Goal: Task Accomplishment & Management: Manage account settings

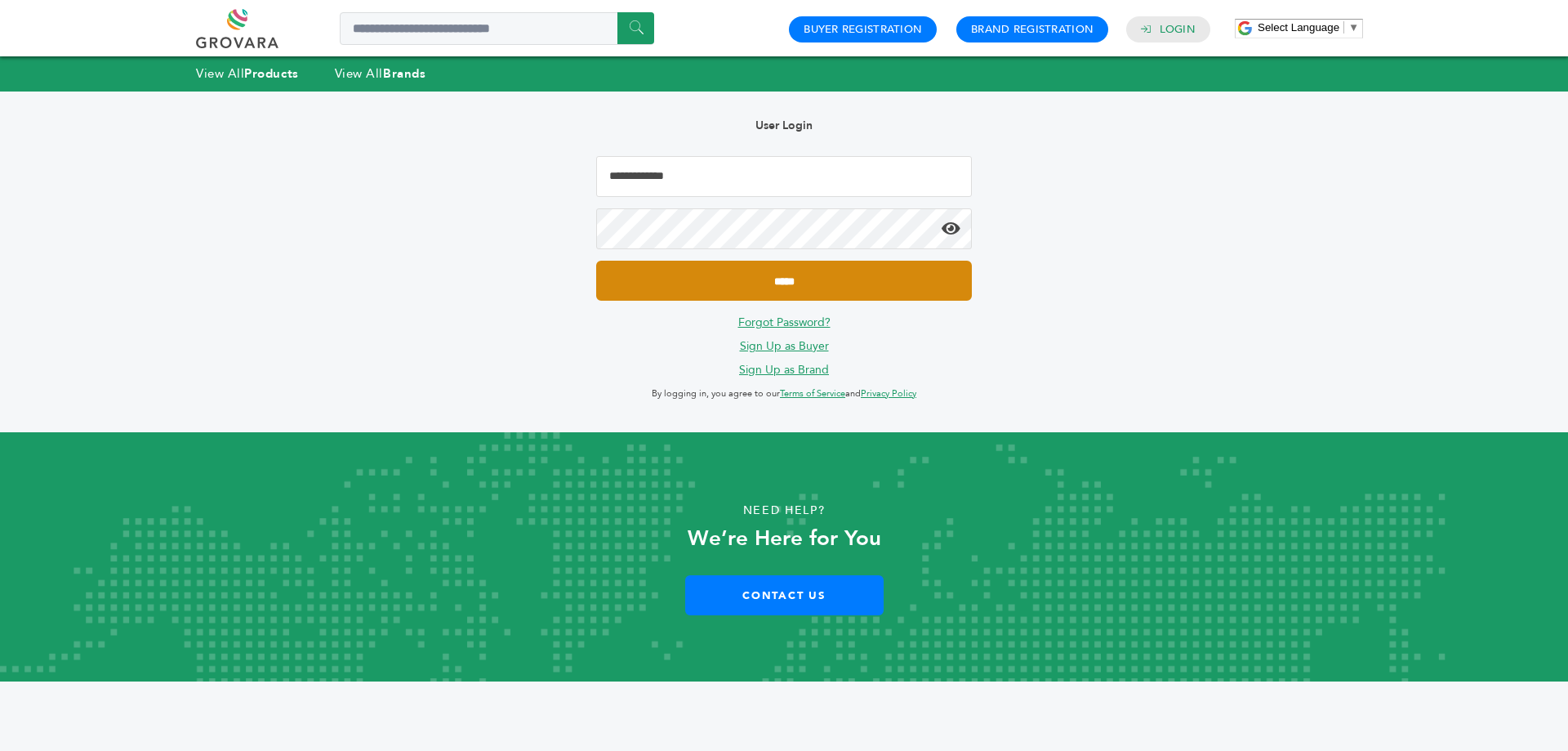
type input "**********"
click at [717, 279] on input "*****" at bounding box center [784, 280] width 375 height 40
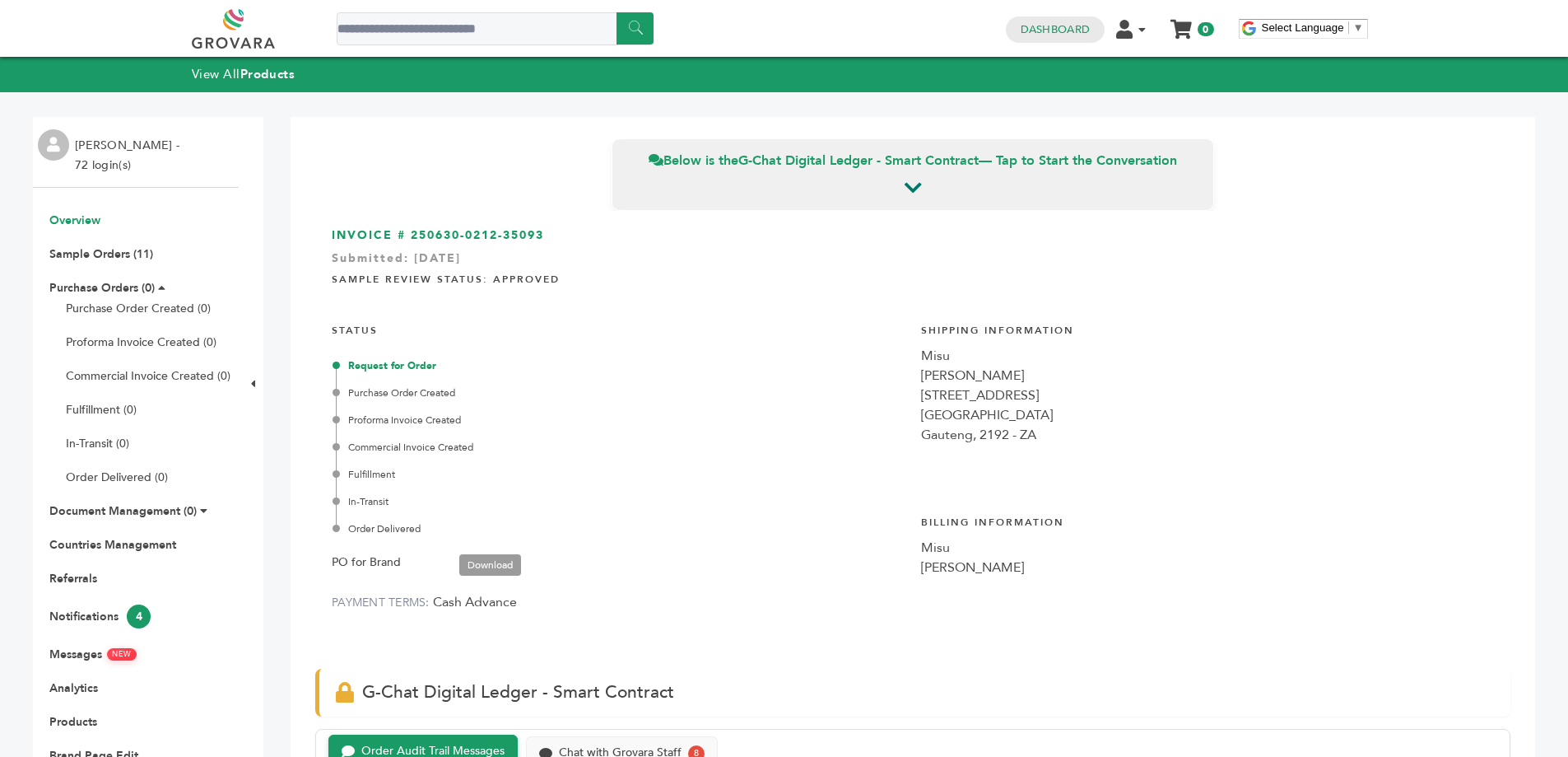
click at [85, 221] on link "Overview" at bounding box center [75, 220] width 51 height 16
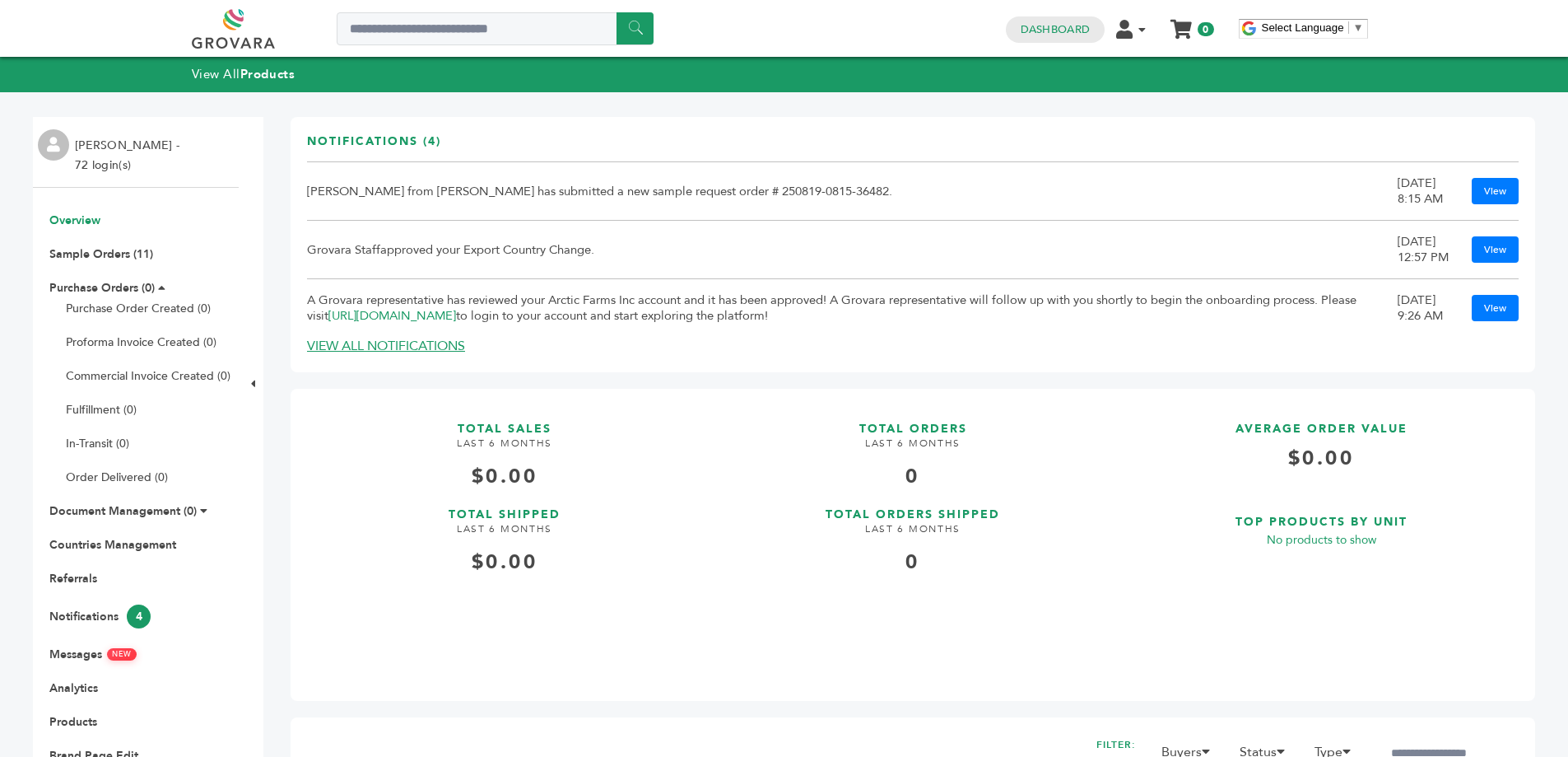
click at [240, 30] on link at bounding box center [252, 29] width 120 height 39
click at [1072, 36] on link "Dashboard" at bounding box center [1055, 30] width 69 height 15
click at [230, 19] on link at bounding box center [252, 29] width 120 height 39
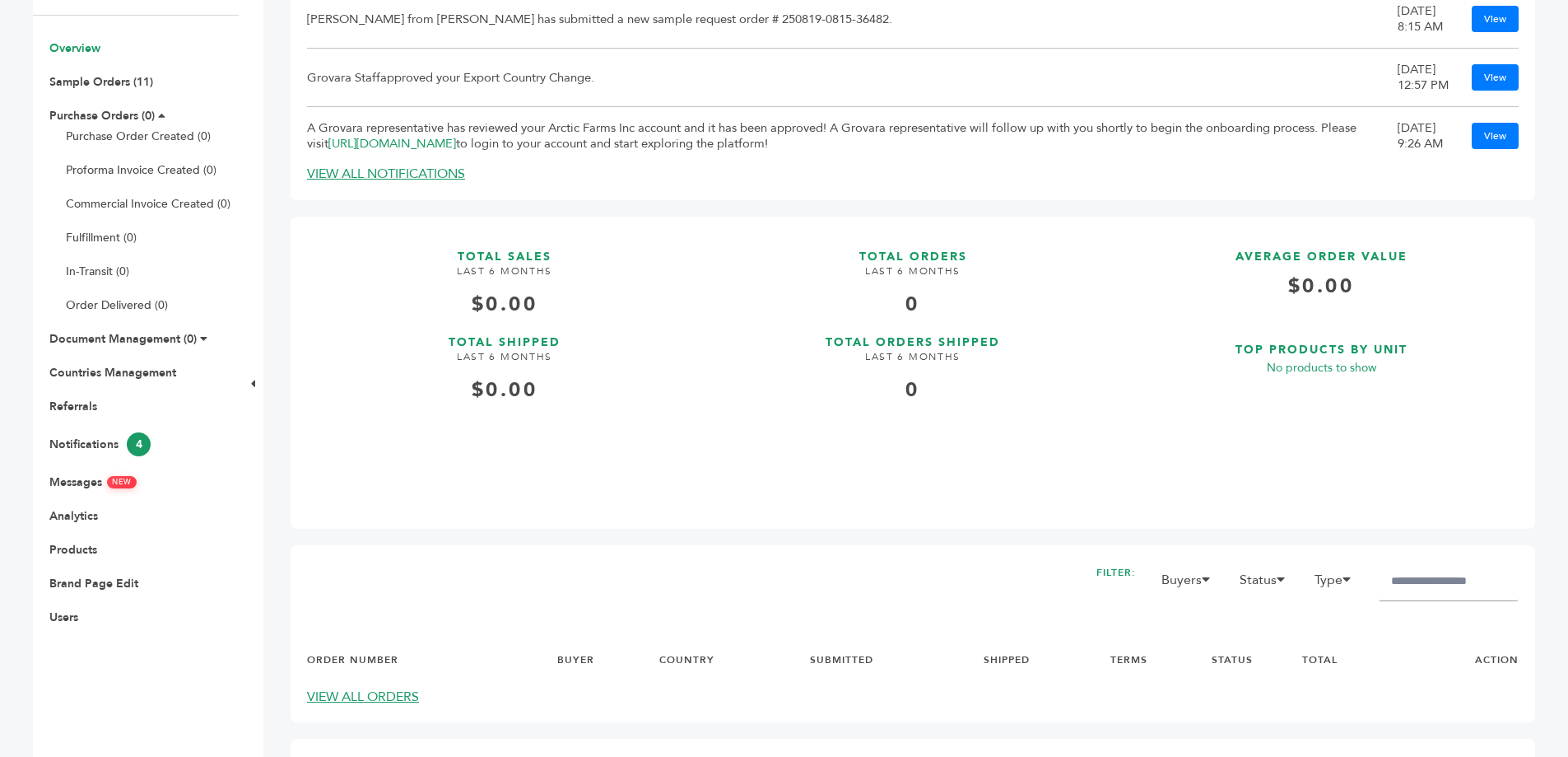
scroll to position [206, 0]
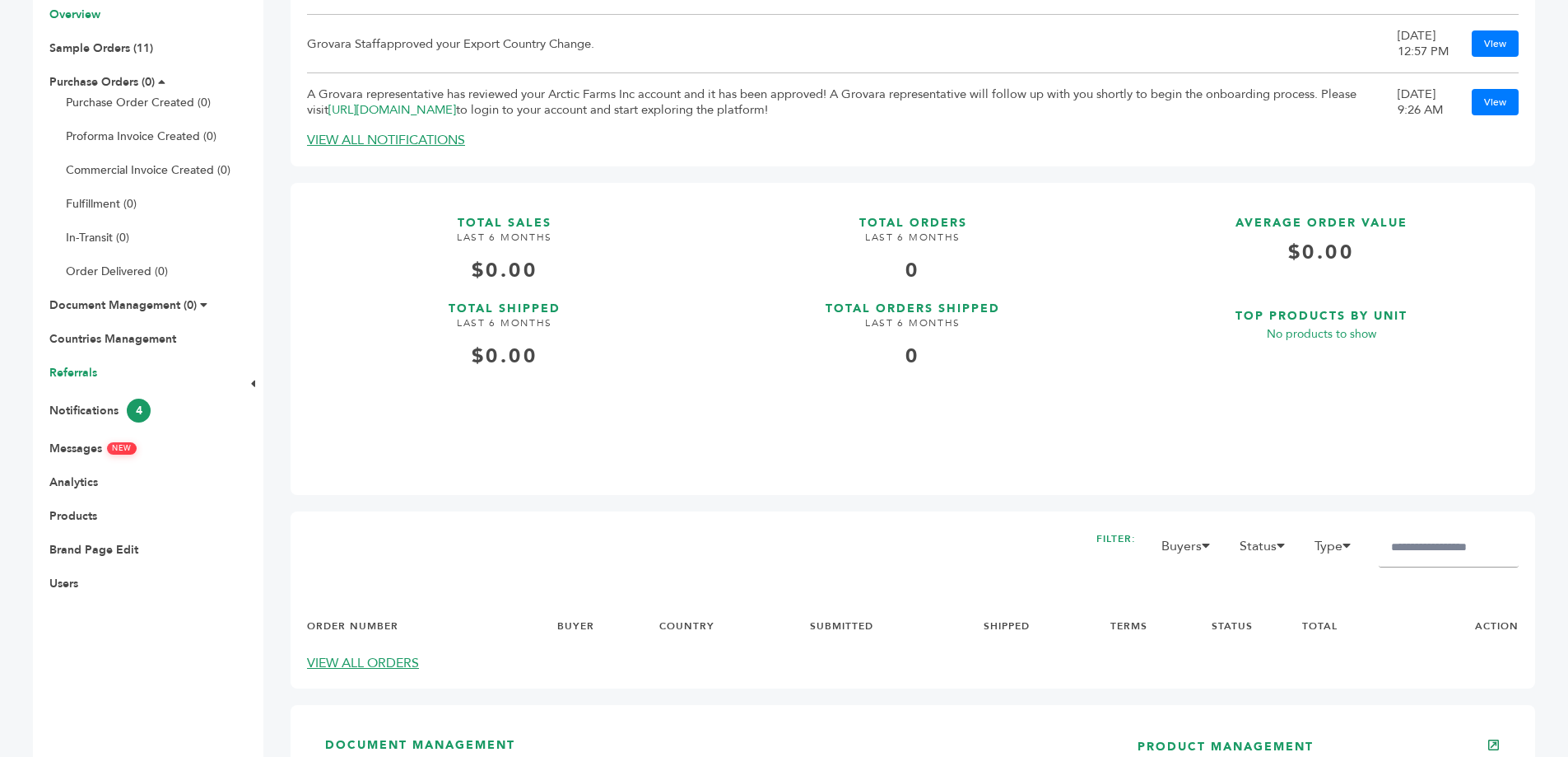
click at [85, 364] on link "Referrals" at bounding box center [73, 372] width 48 height 16
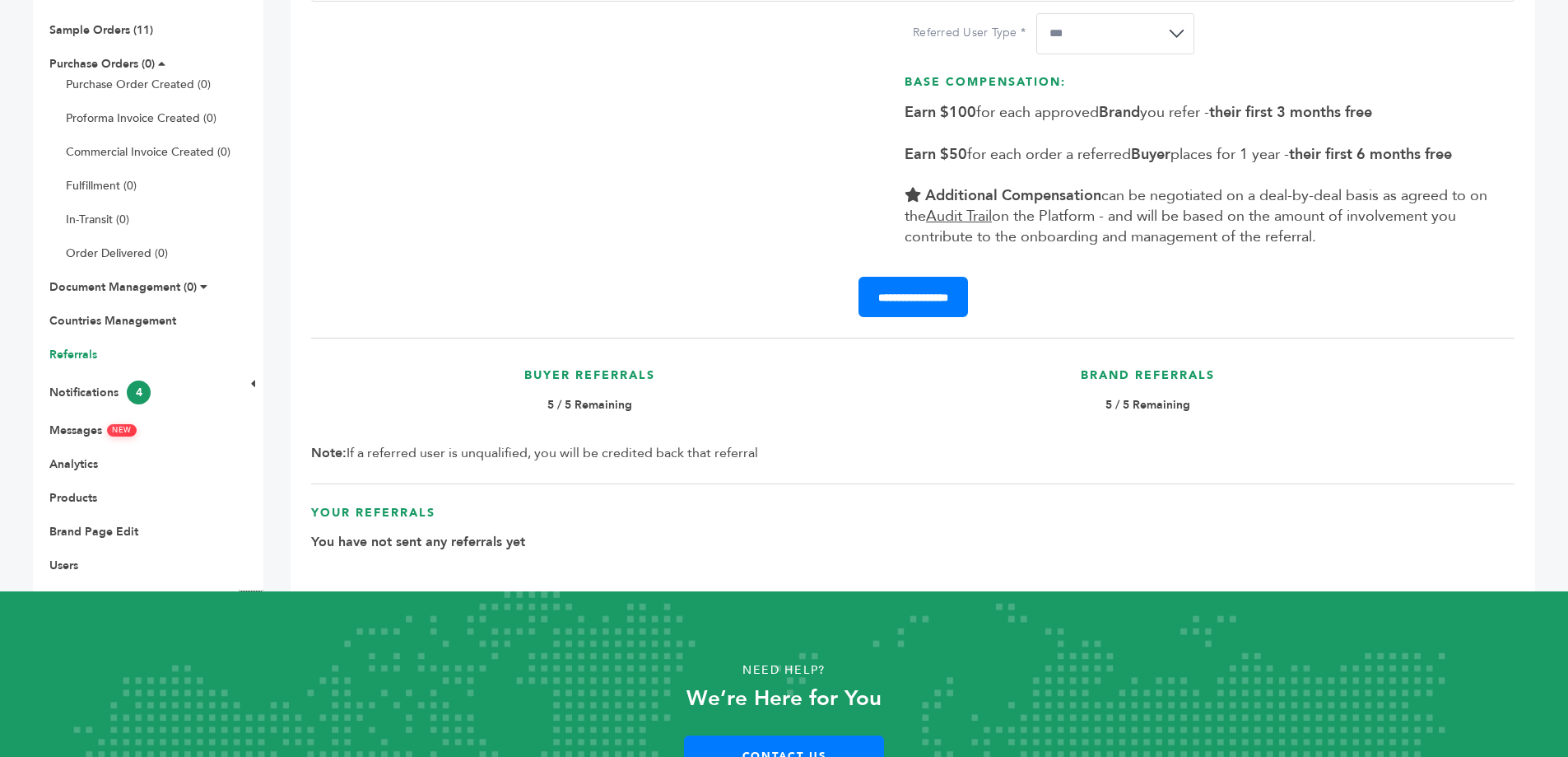
scroll to position [274, 0]
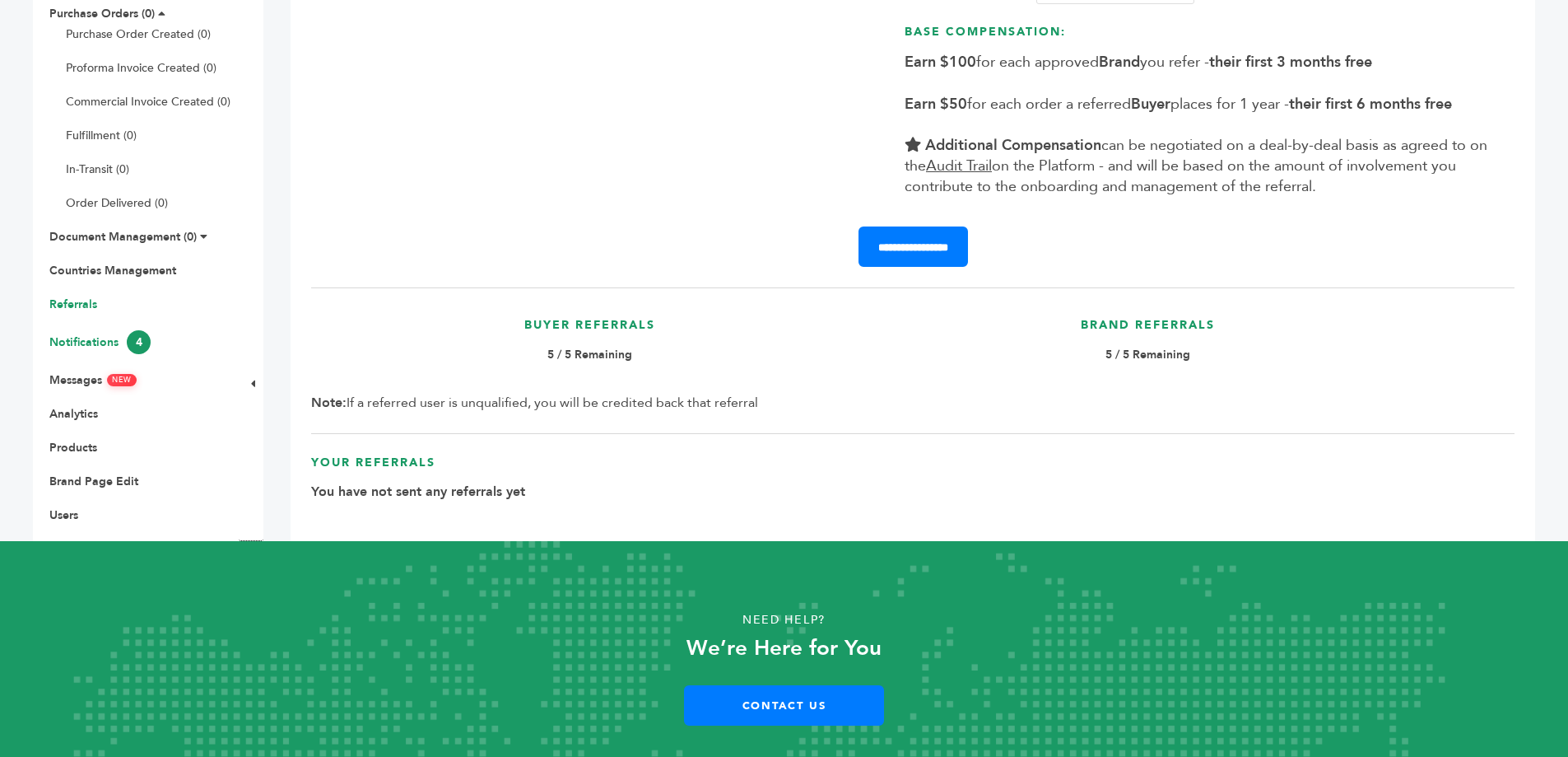
click at [84, 343] on link "Notifications 4" at bounding box center [100, 342] width 101 height 16
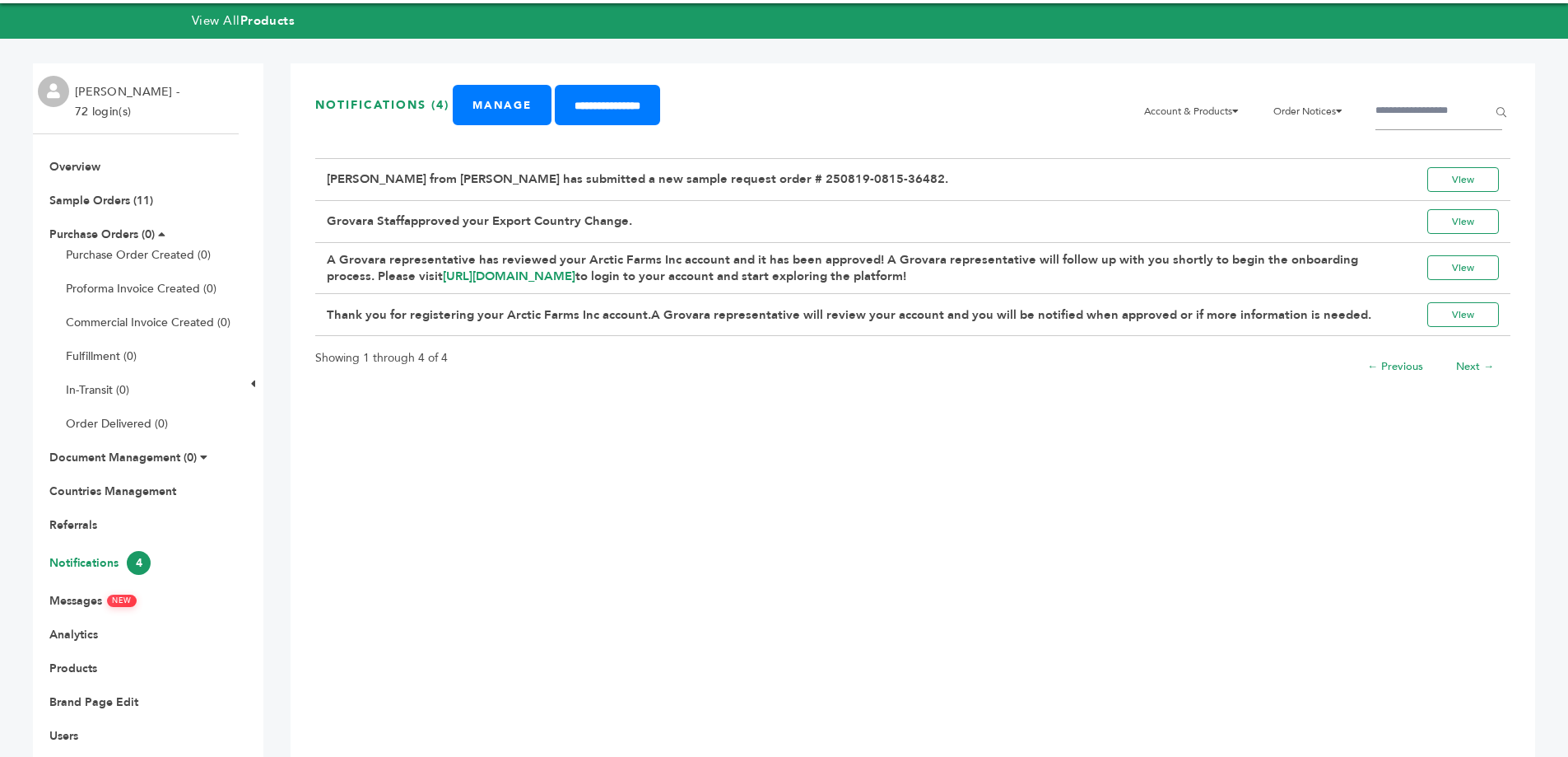
scroll to position [69, 0]
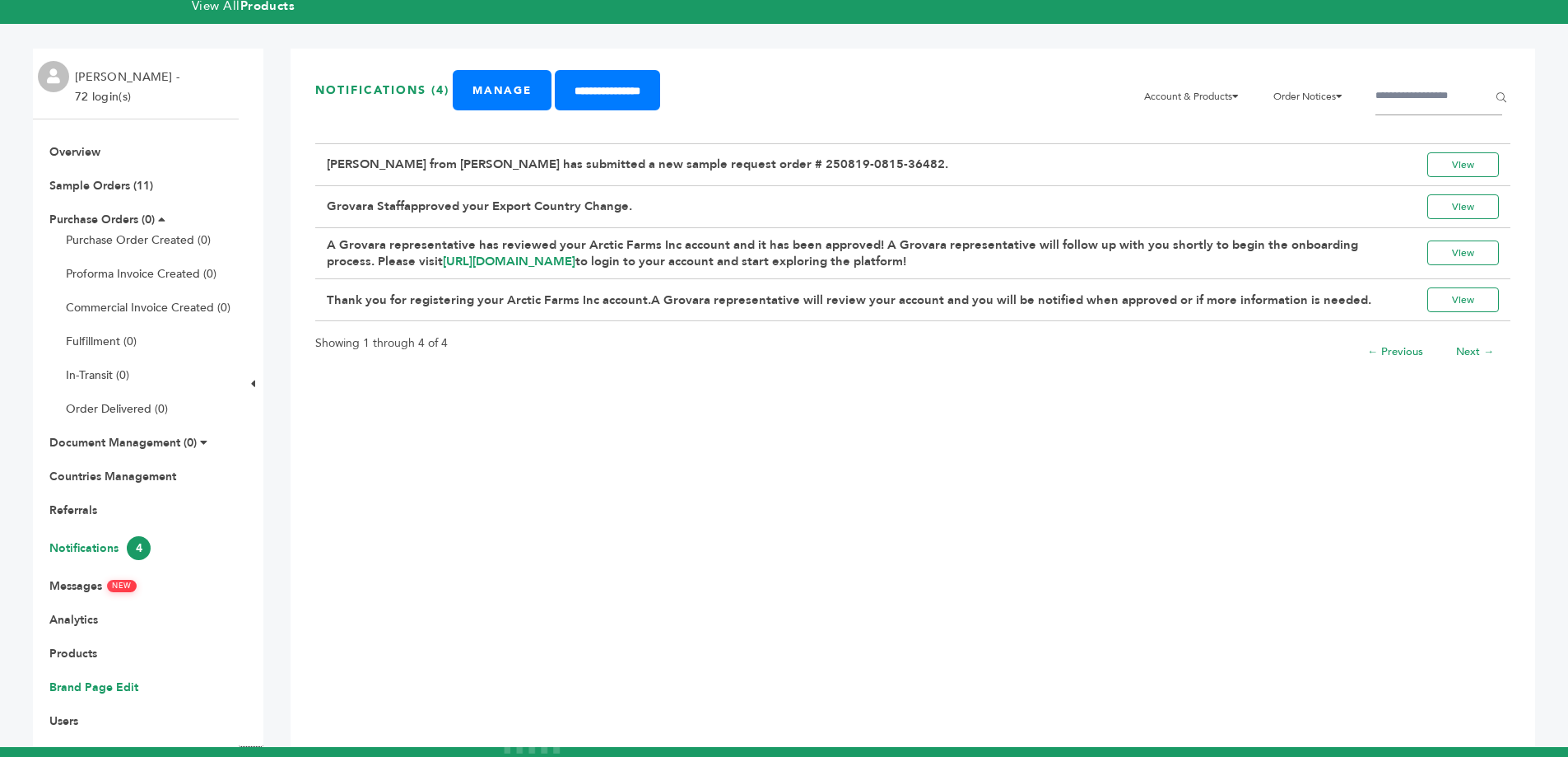
click at [97, 690] on link "Brand Page Edit" at bounding box center [94, 687] width 89 height 16
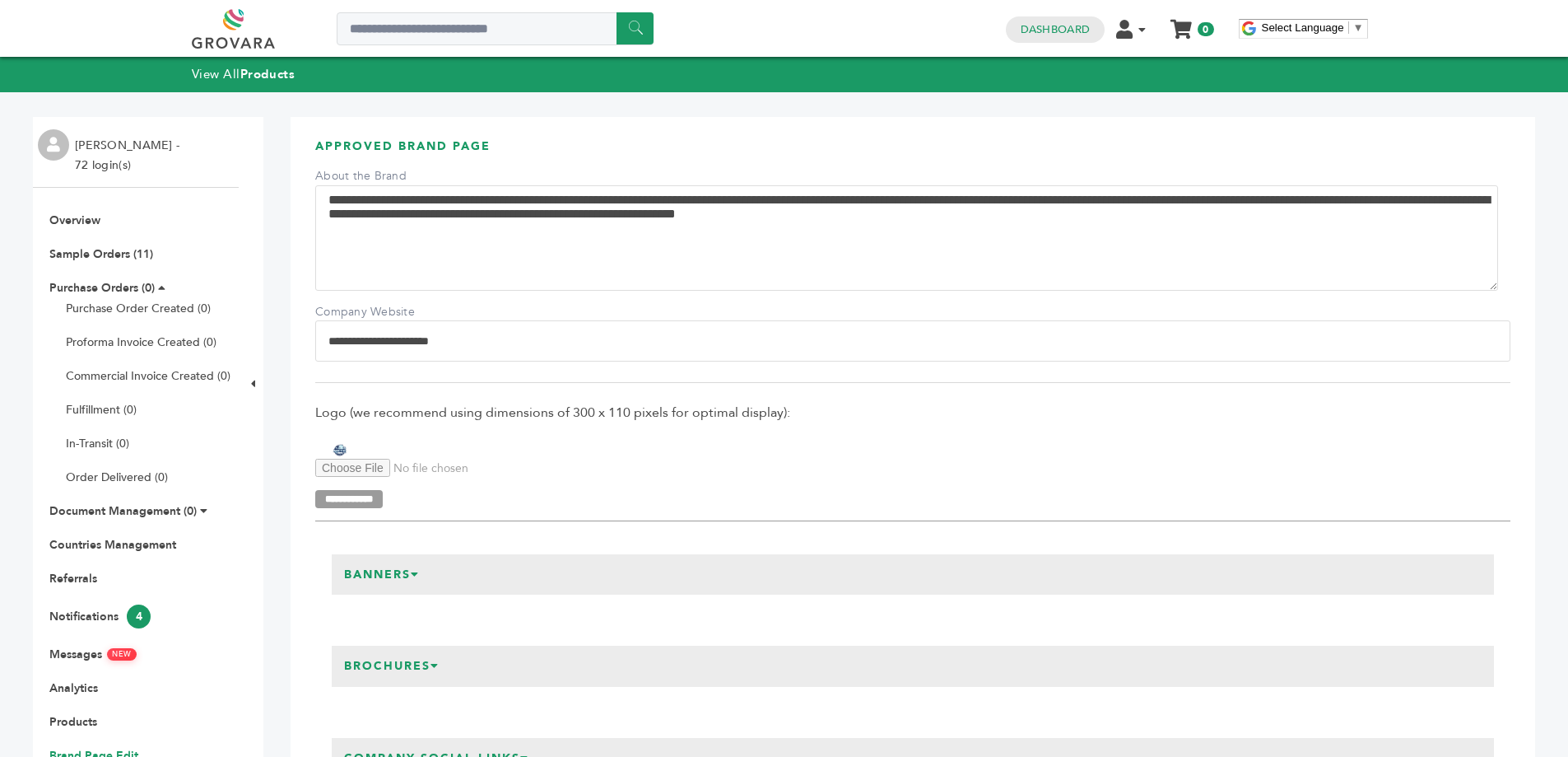
click at [85, 597] on ul "Overview Sample Orders (11) Purchase Orders (0) Purchase Order Created (0) Prof…" at bounding box center [135, 504] width 206 height 584
click at [87, 611] on link "Notifications 4" at bounding box center [100, 616] width 101 height 16
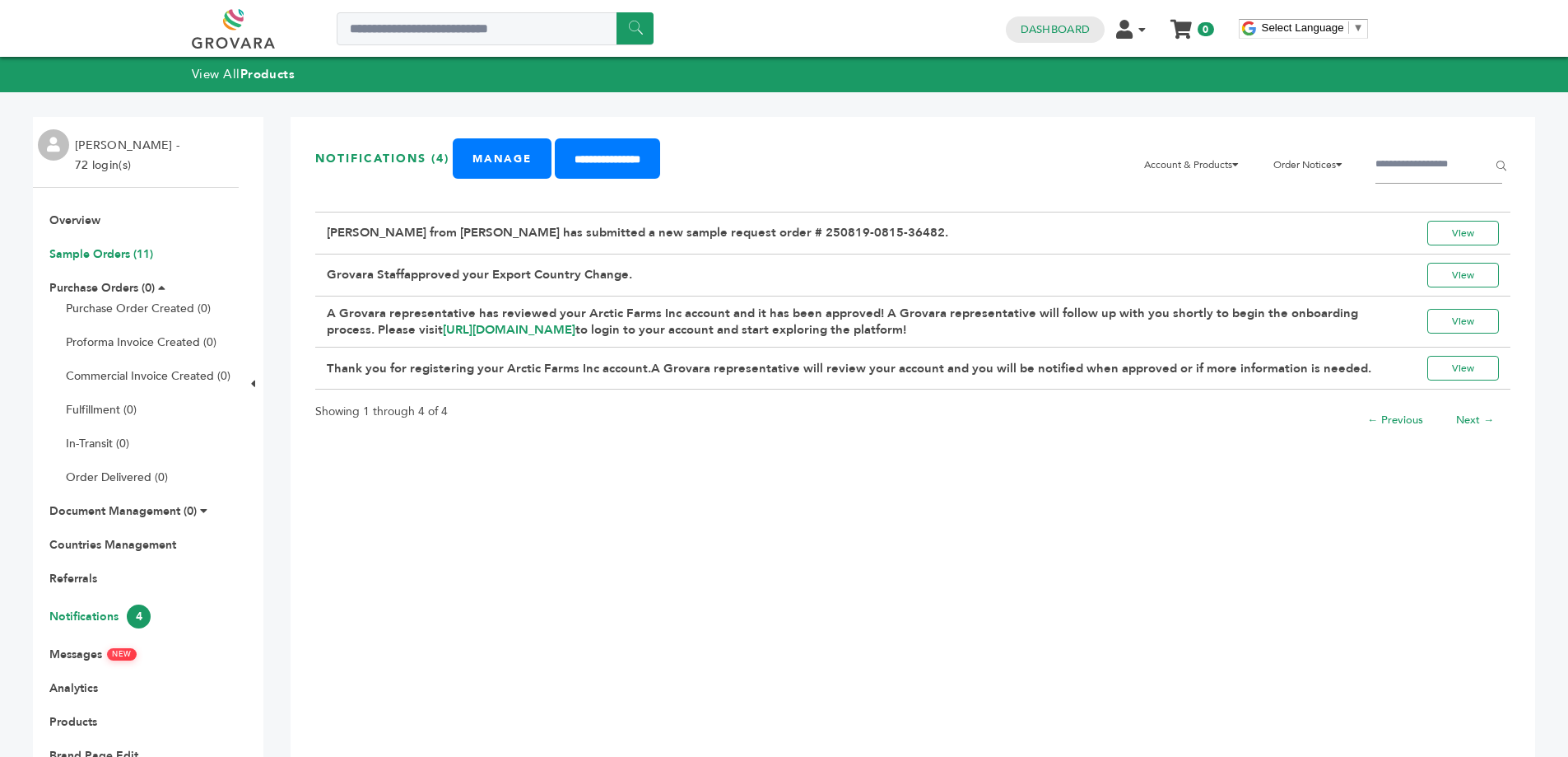
click at [101, 255] on link "Sample Orders (11)" at bounding box center [101, 254] width 103 height 16
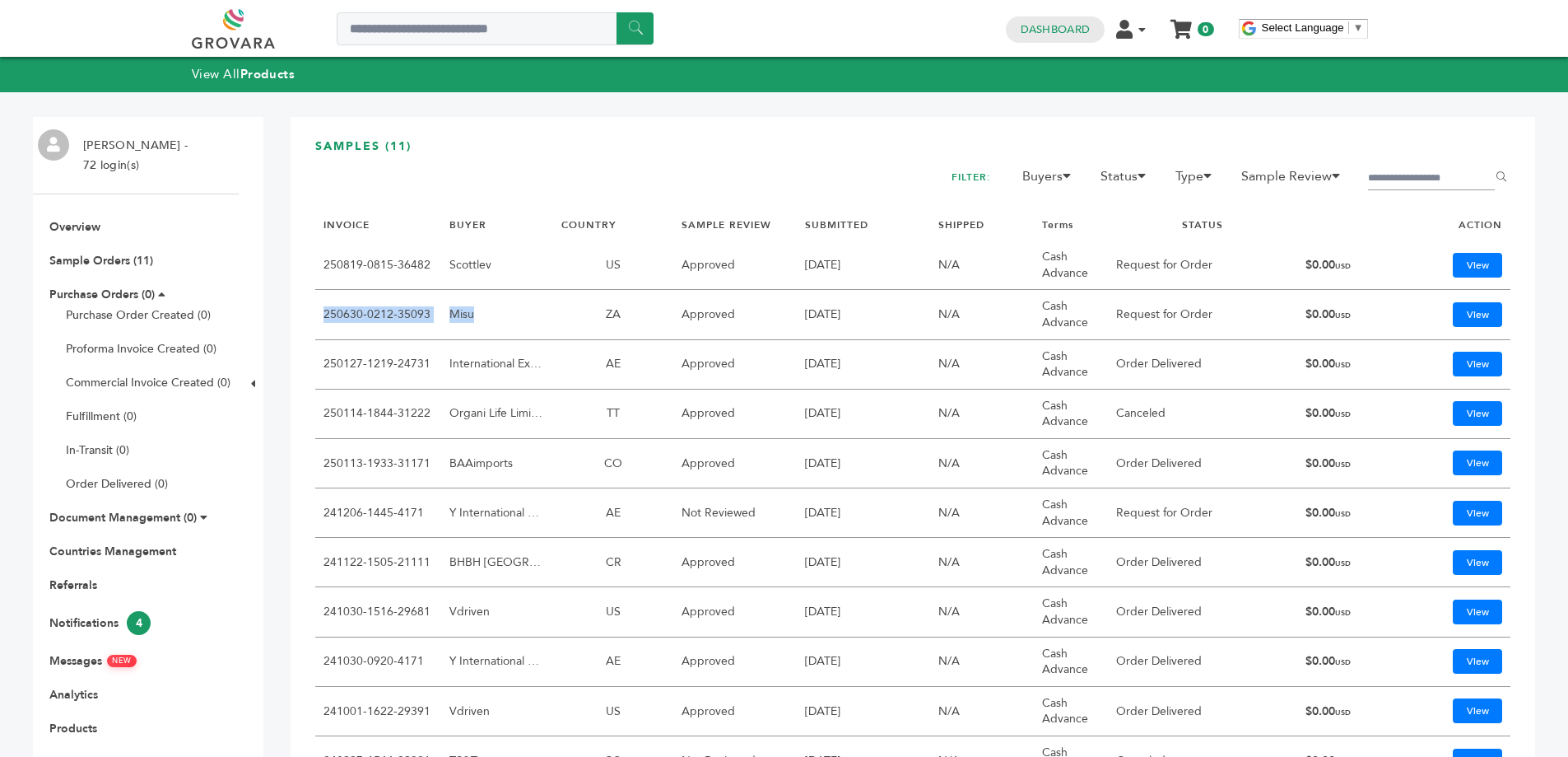
drag, startPoint x: 317, startPoint y: 315, endPoint x: 552, endPoint y: 312, distance: 235.0
click at [552, 312] on tr "250630-0212-35093 Misu ZA Approved 06/30/25 N/A Cash Advance Request for Order …" at bounding box center [913, 315] width 1195 height 50
click at [382, 316] on link "250630-0212-35093" at bounding box center [377, 314] width 107 height 16
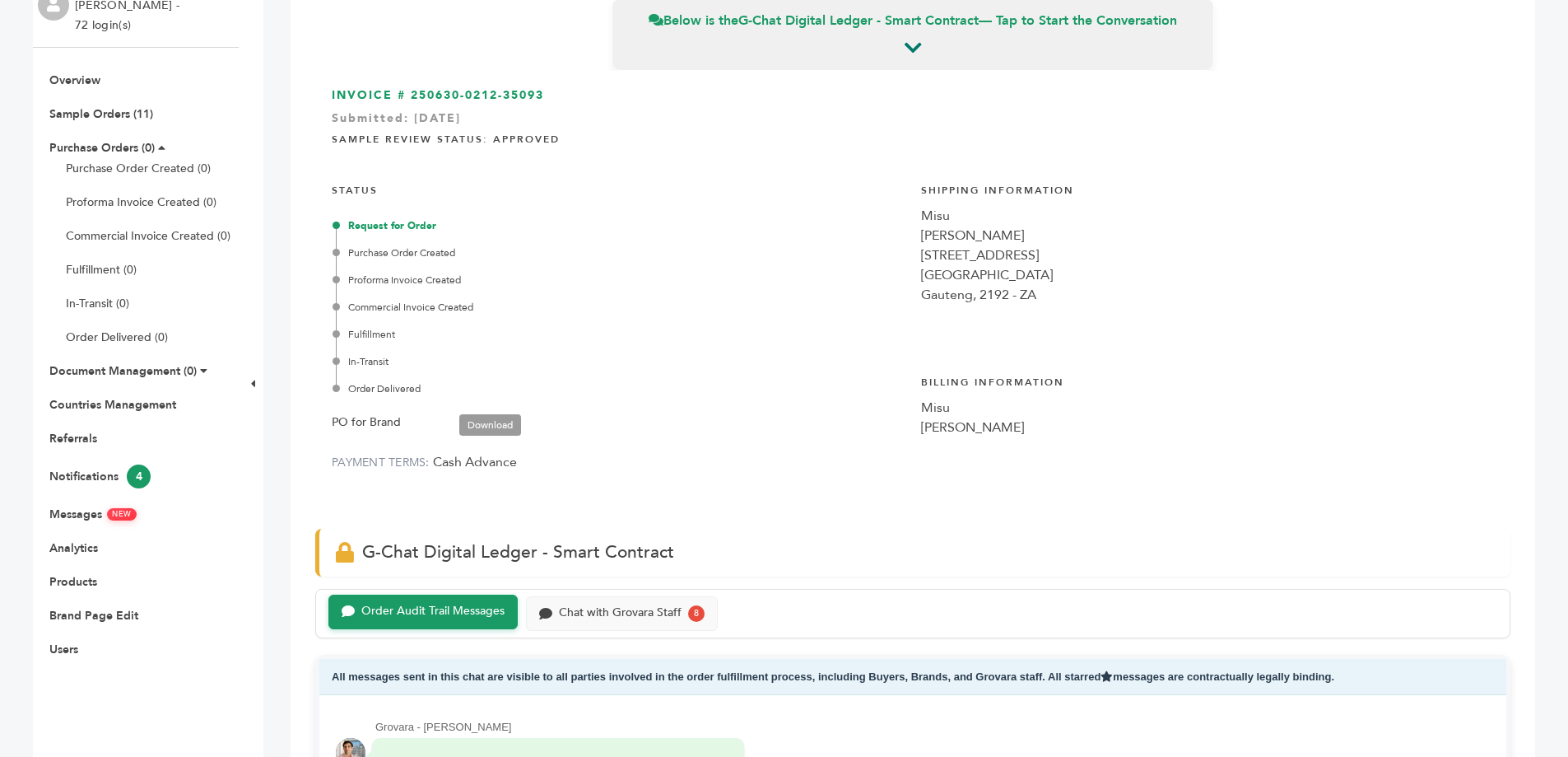
scroll to position [69, 0]
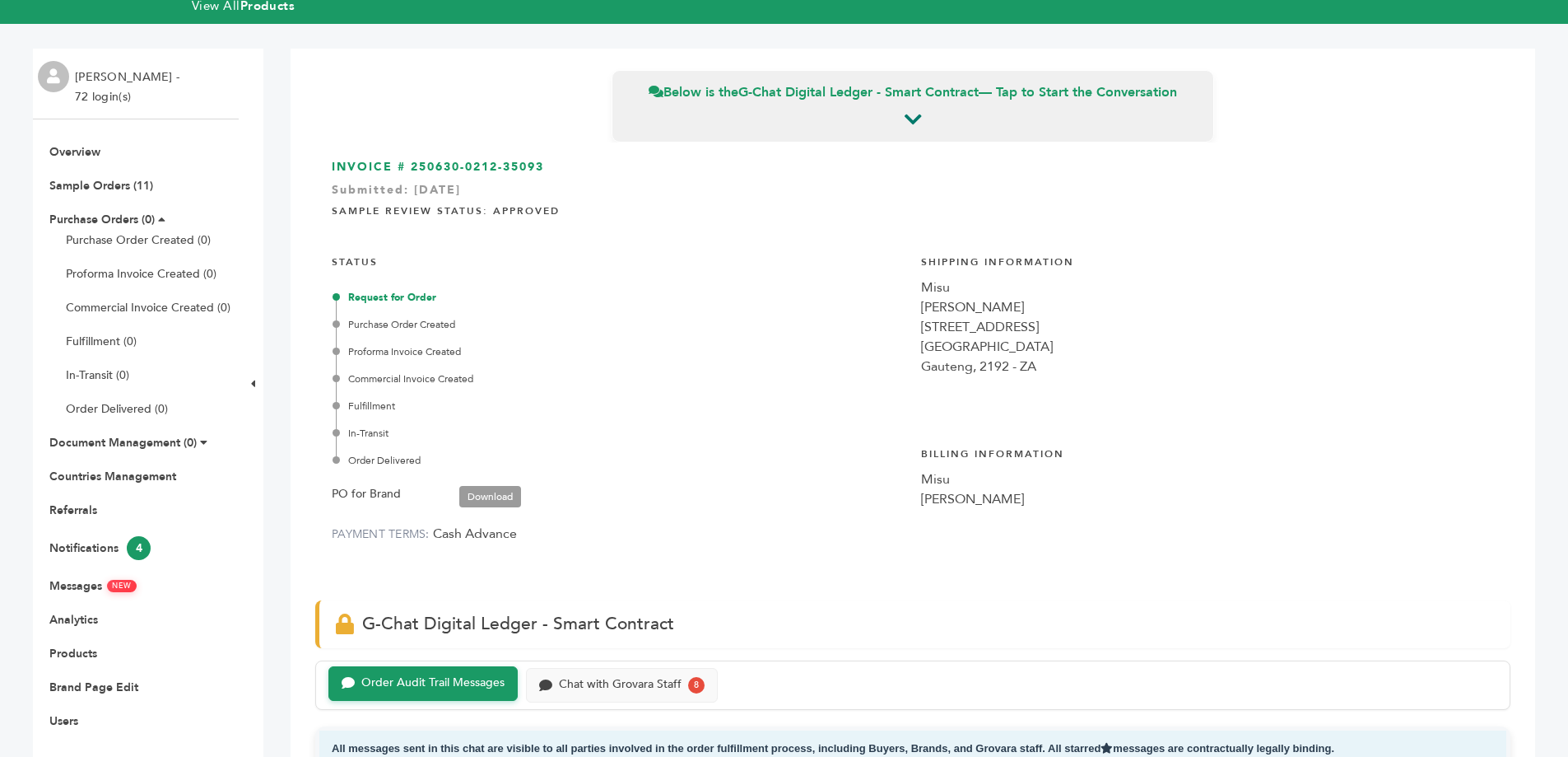
click at [477, 490] on link "Download" at bounding box center [490, 496] width 62 height 22
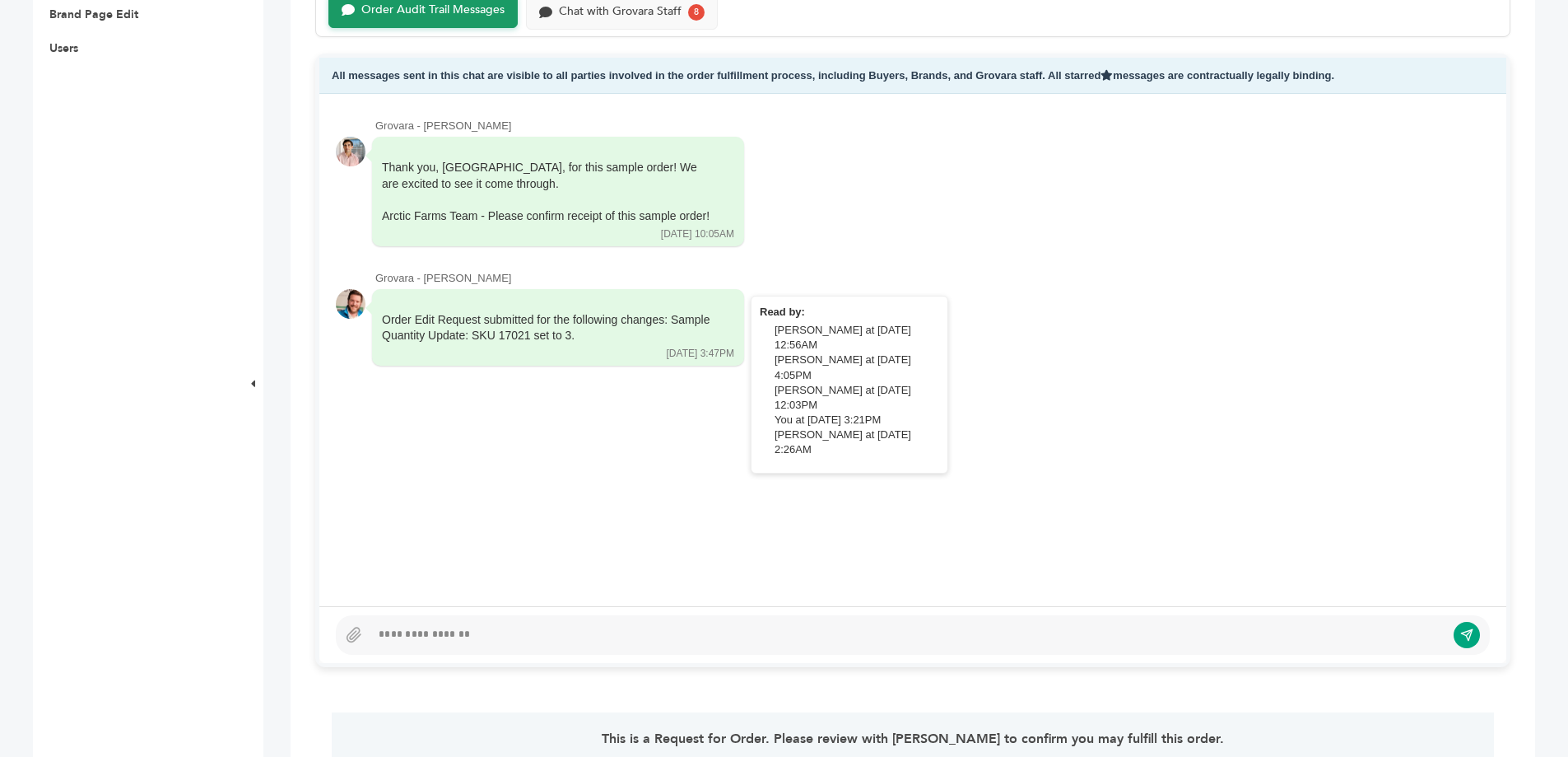
scroll to position [824, 0]
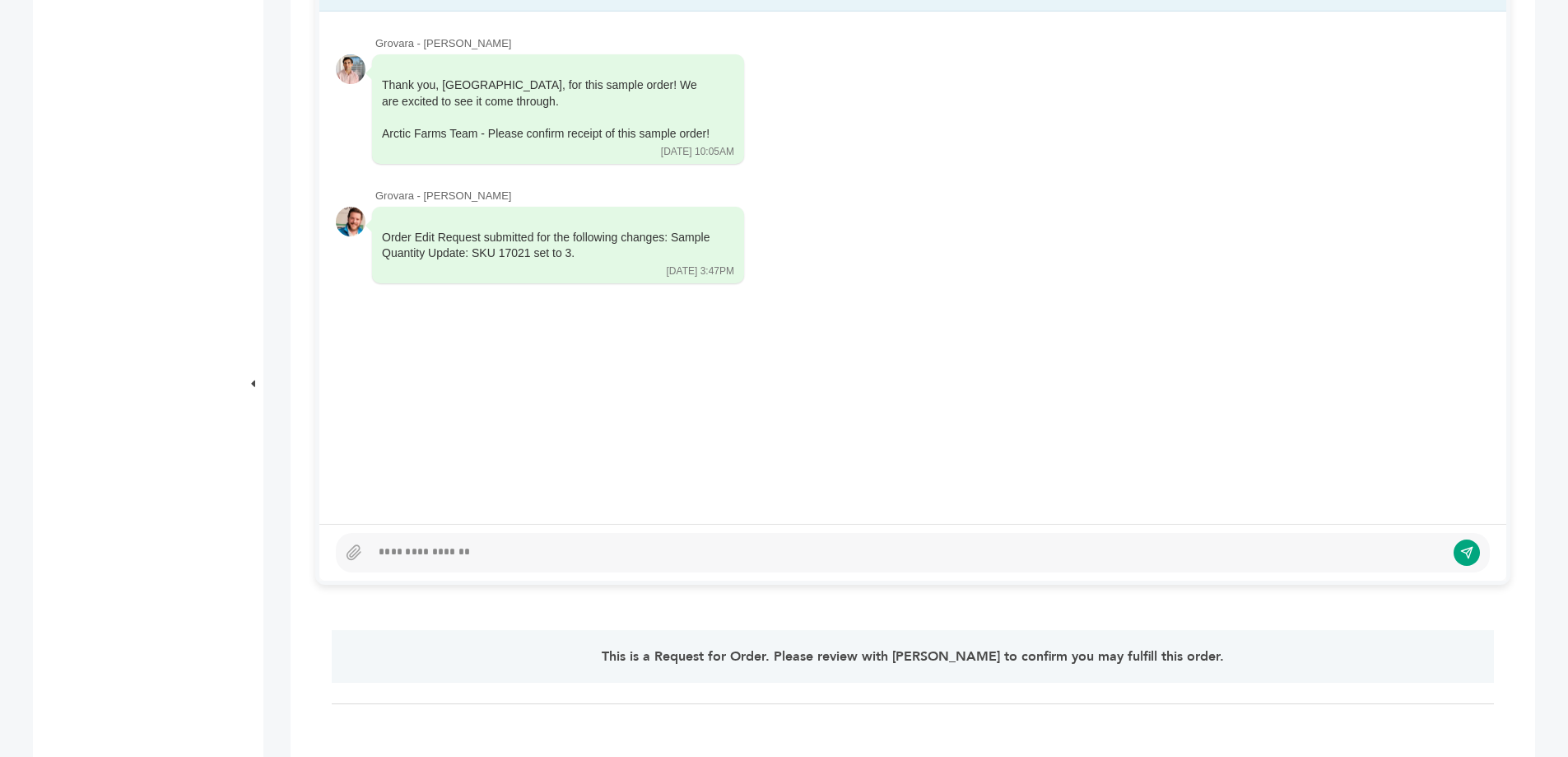
click at [584, 554] on div at bounding box center [907, 552] width 1075 height 20
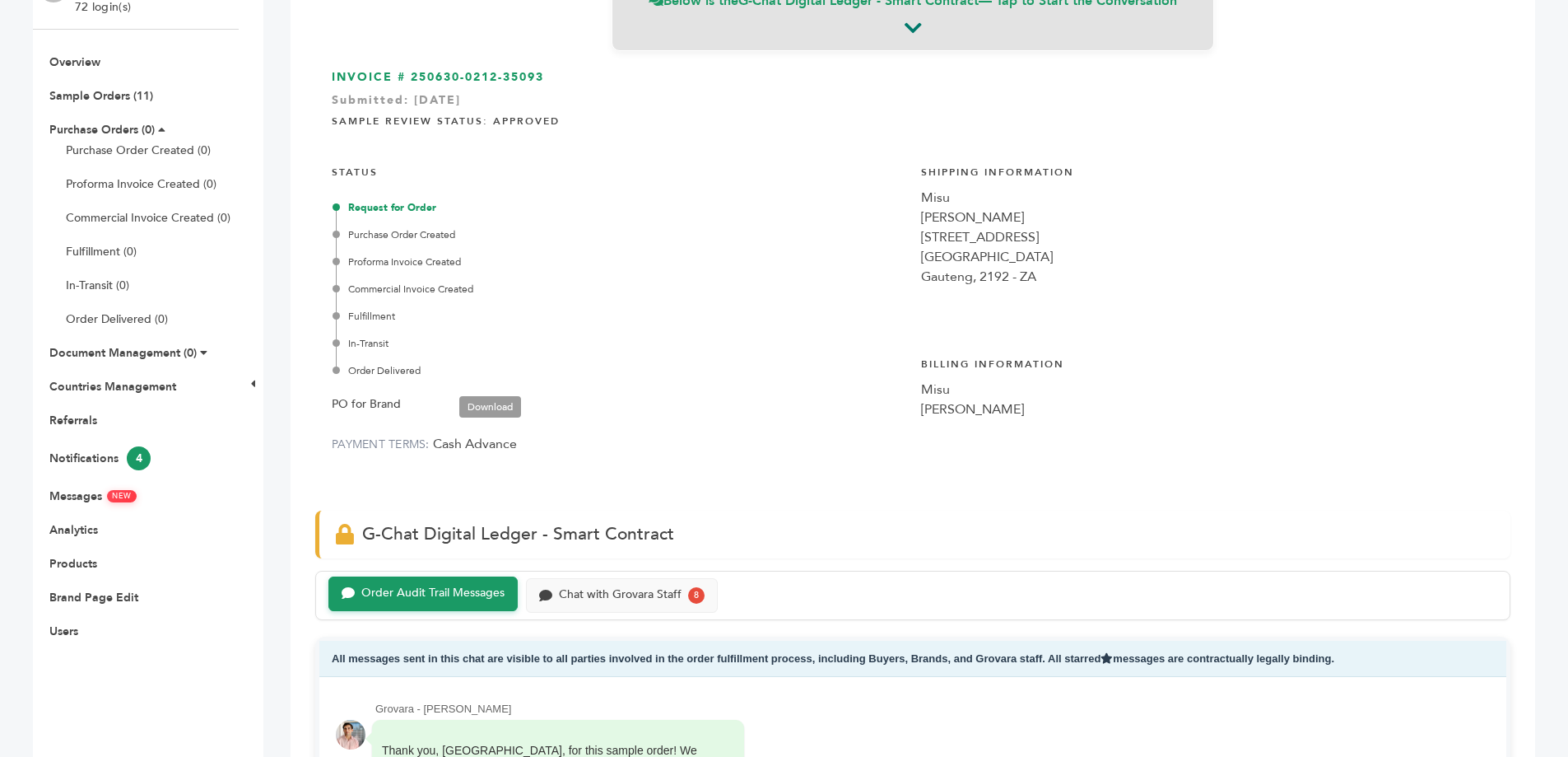
scroll to position [137, 0]
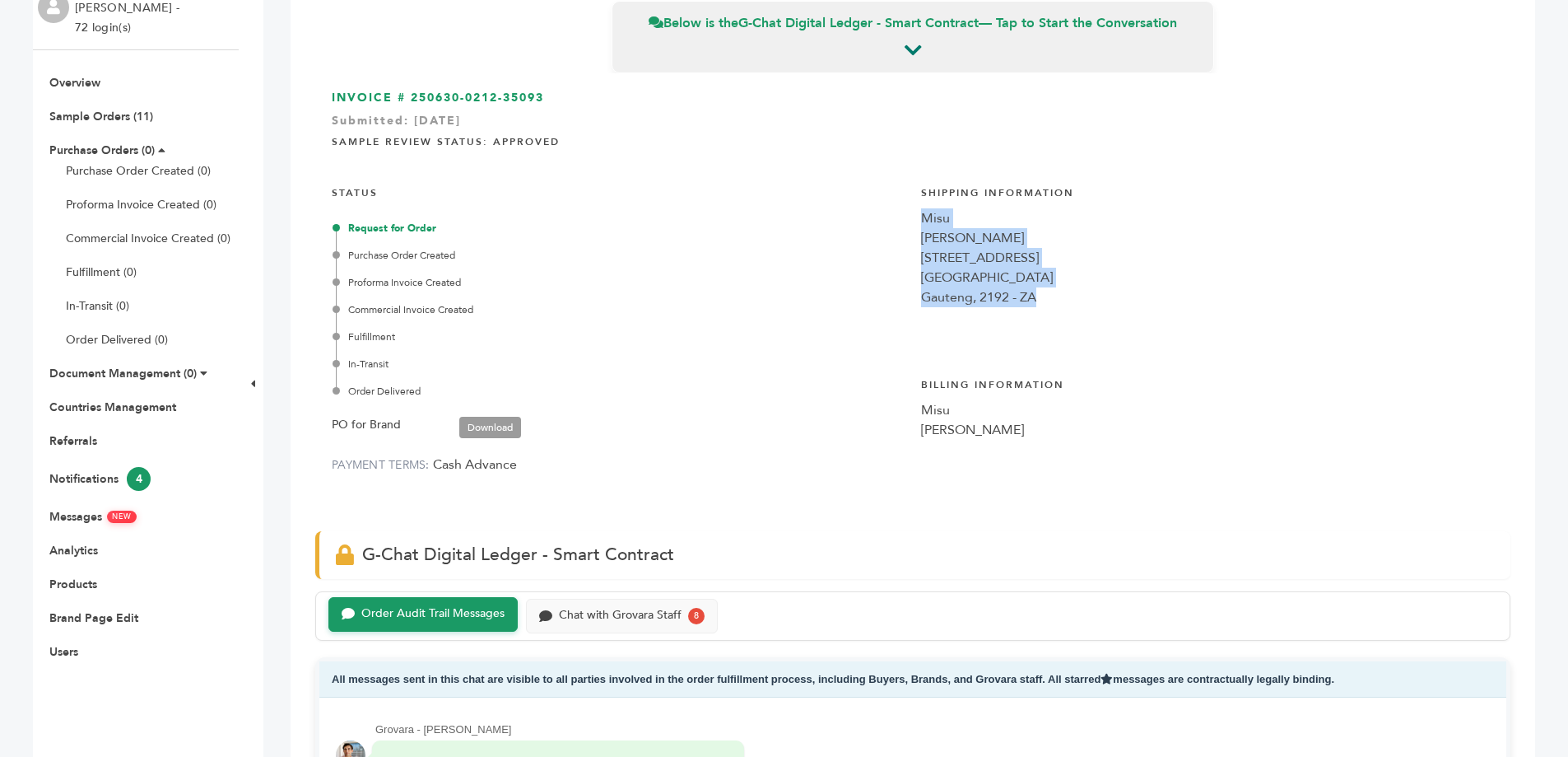
drag, startPoint x: 917, startPoint y: 215, endPoint x: 1068, endPoint y: 295, distance: 170.9
click at [1068, 295] on div "Shipping Information Misu [PERSON_NAME] [STREET_ADDRESS]" at bounding box center [1207, 261] width 573 height 176
click at [1068, 295] on div "Gauteng, 2192 - ZA" at bounding box center [1207, 297] width 573 height 20
drag, startPoint x: 1068, startPoint y: 295, endPoint x: 913, endPoint y: 227, distance: 169.3
click at [913, 227] on div "INVOICE # 250630-0212-35093 Submitted: Jun/30/2025 Sample Review Status: Approv…" at bounding box center [913, 294] width 1195 height 441
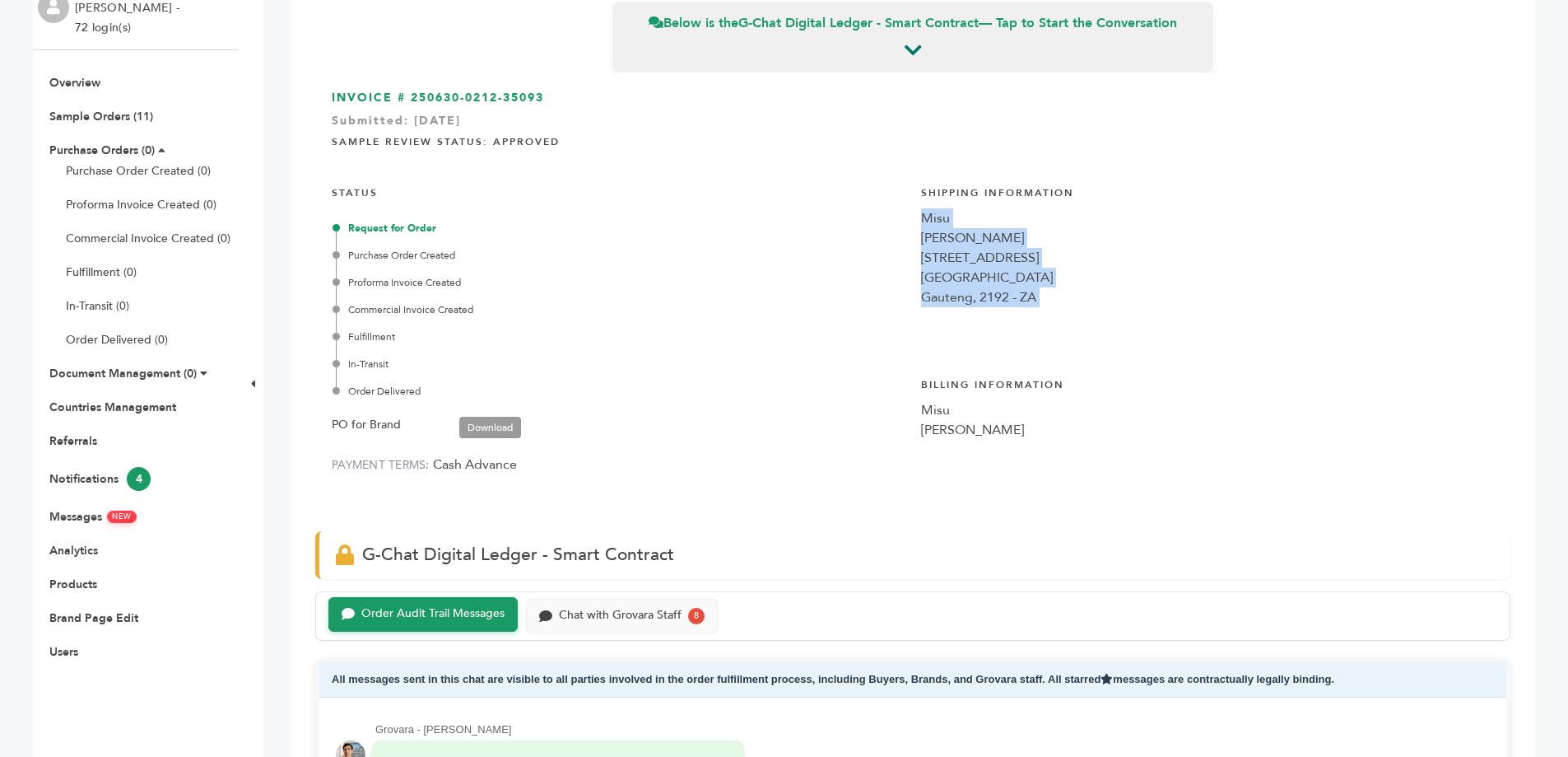
click at [913, 227] on div "INVOICE # 250630-0212-35093 Submitted: Jun/30/2025 Sample Review Status: Approv…" at bounding box center [913, 294] width 1195 height 441
drag, startPoint x: 922, startPoint y: 220, endPoint x: 1010, endPoint y: 288, distance: 111.2
click at [1010, 288] on div "Shipping Information Misu Tarryn Lichter 43 Boundary Road Highlands North Highl…" at bounding box center [1207, 261] width 573 height 176
click at [1010, 288] on div "Gauteng, 2192 - ZA" at bounding box center [1207, 297] width 573 height 20
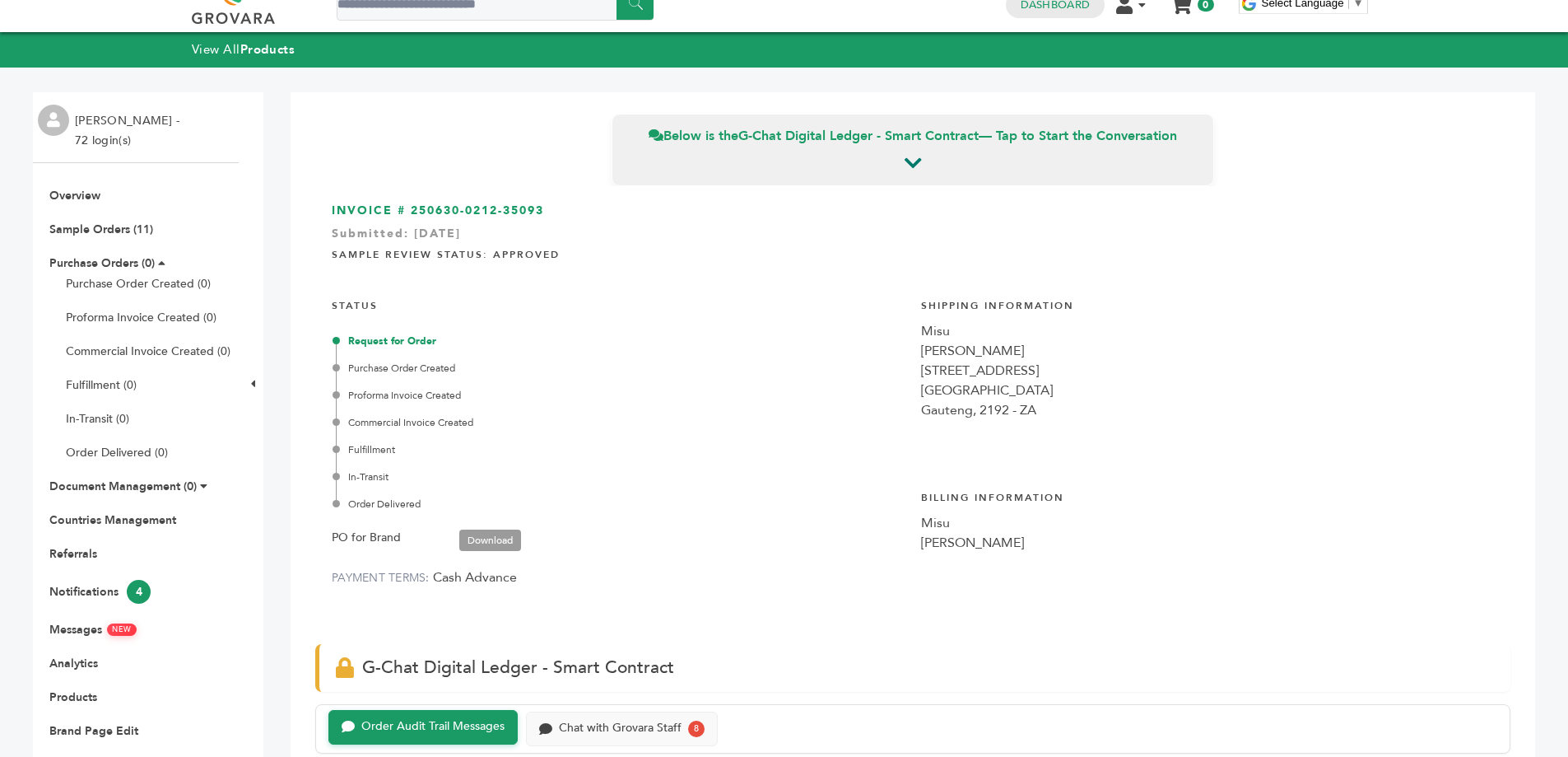
scroll to position [0, 0]
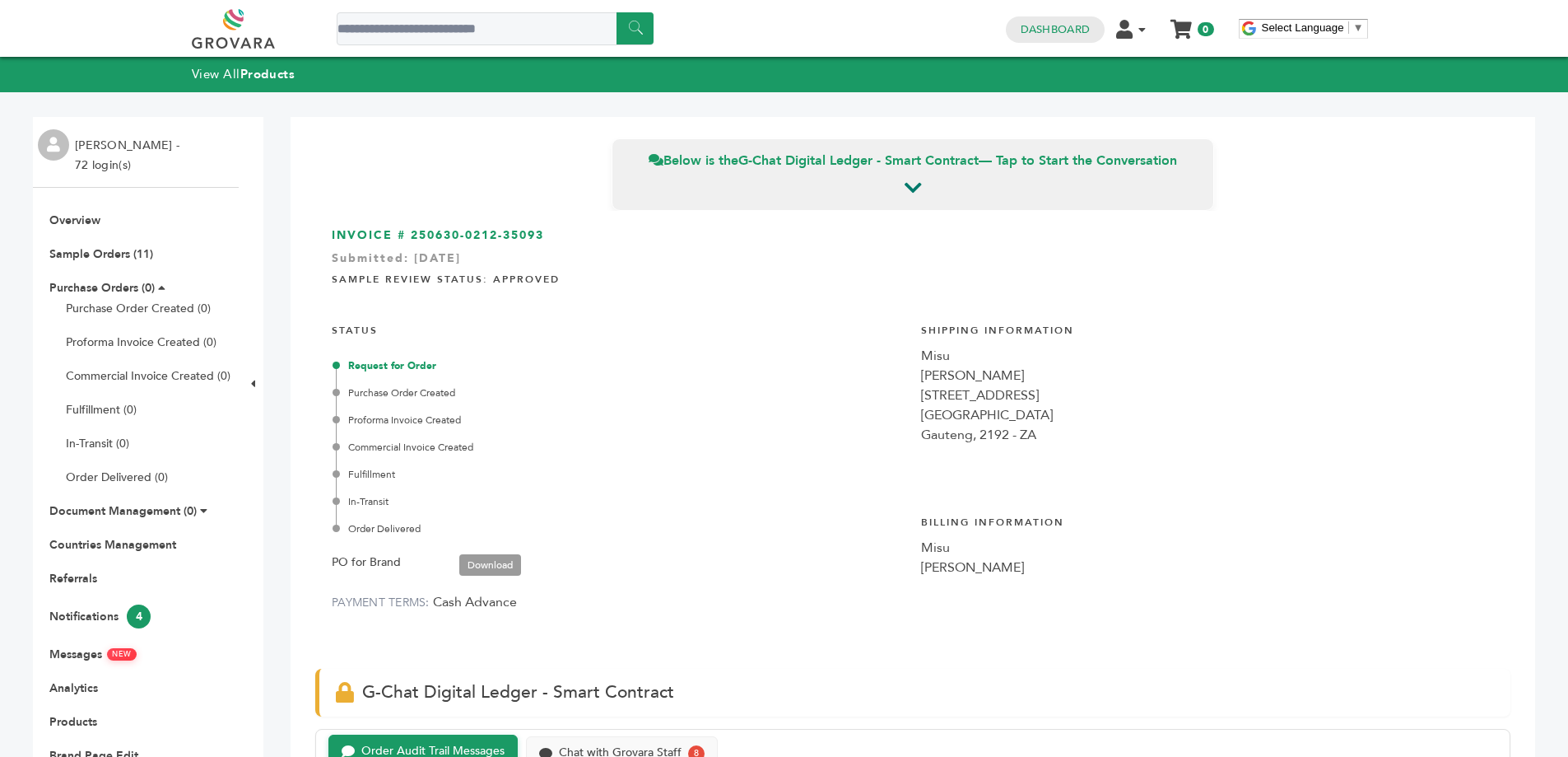
drag, startPoint x: 408, startPoint y: 239, endPoint x: 554, endPoint y: 230, distance: 146.3
click at [554, 230] on h3 "INVOICE # 250630-0212-35093 Submitted: Jun/30/2025" at bounding box center [913, 236] width 1162 height 17
drag, startPoint x: 554, startPoint y: 230, endPoint x: 359, endPoint y: 226, distance: 195.0
click at [359, 226] on div "INVOICE # 250630-0212-35093 Submitted: Jun/30/2025 Sample Review Status: Approv…" at bounding box center [913, 431] width 1195 height 441
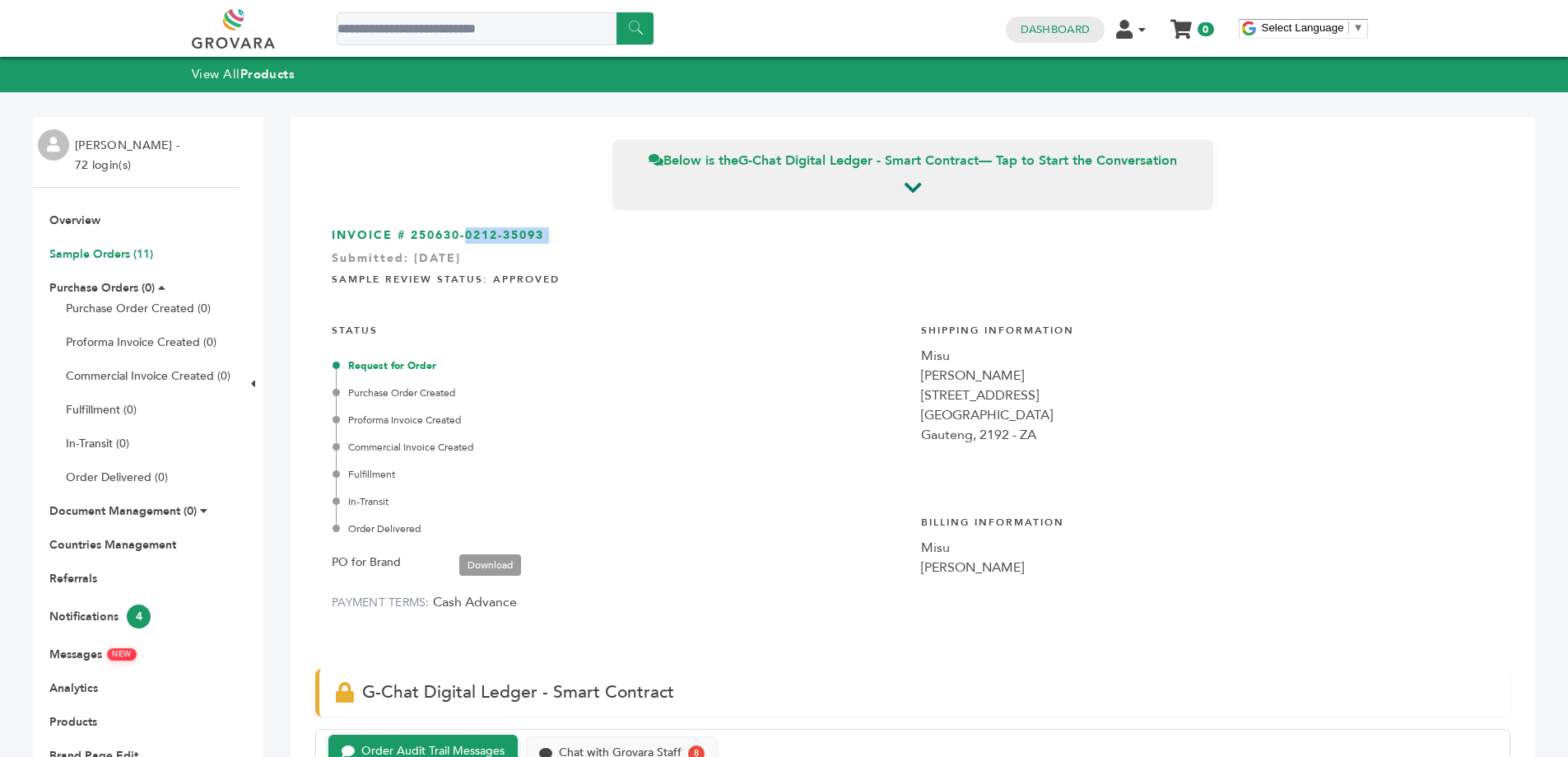
click at [124, 260] on link "Sample Orders (11)" at bounding box center [101, 254] width 103 height 16
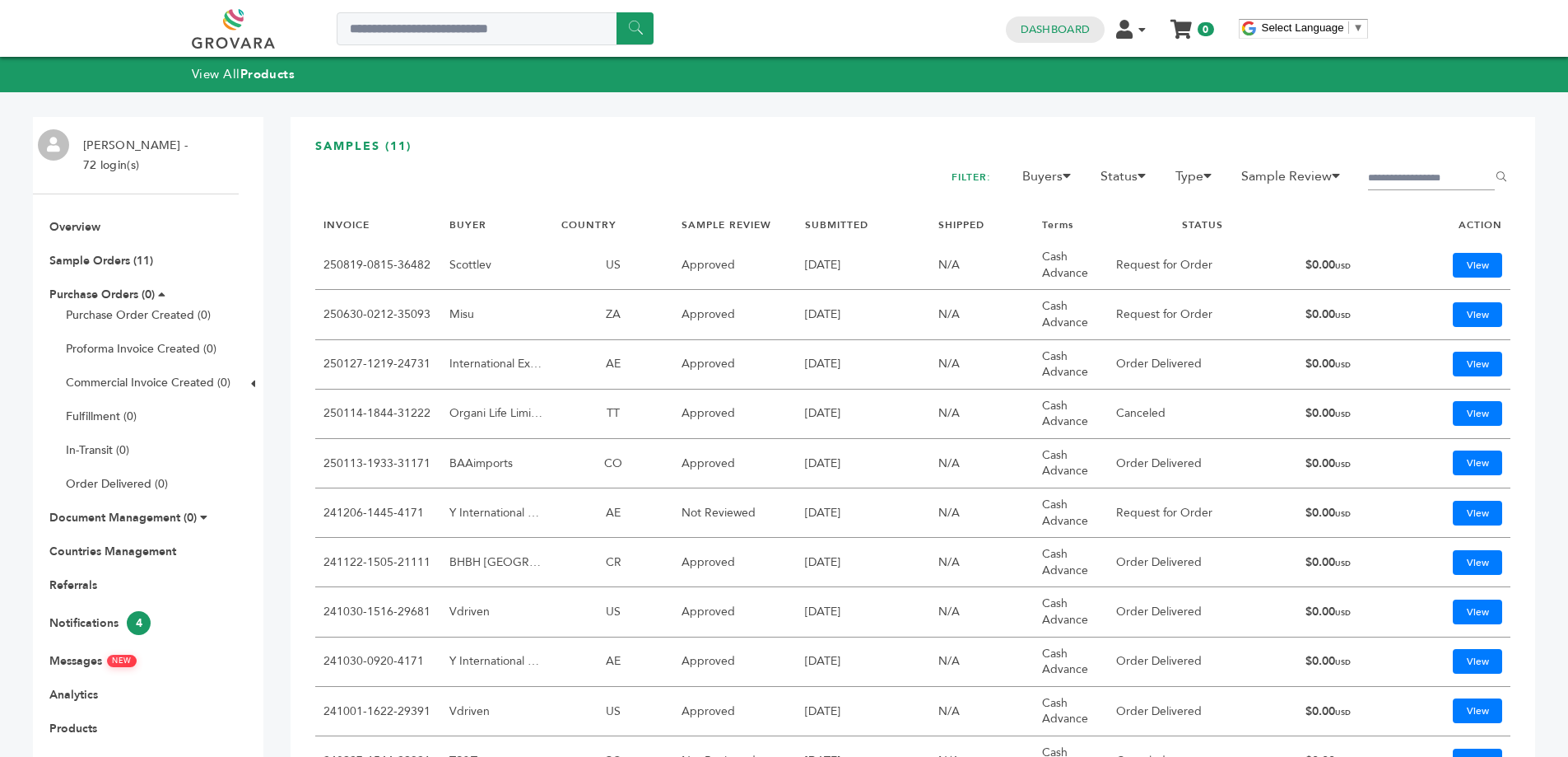
click at [365, 263] on link "250819-0815-36482" at bounding box center [377, 264] width 107 height 16
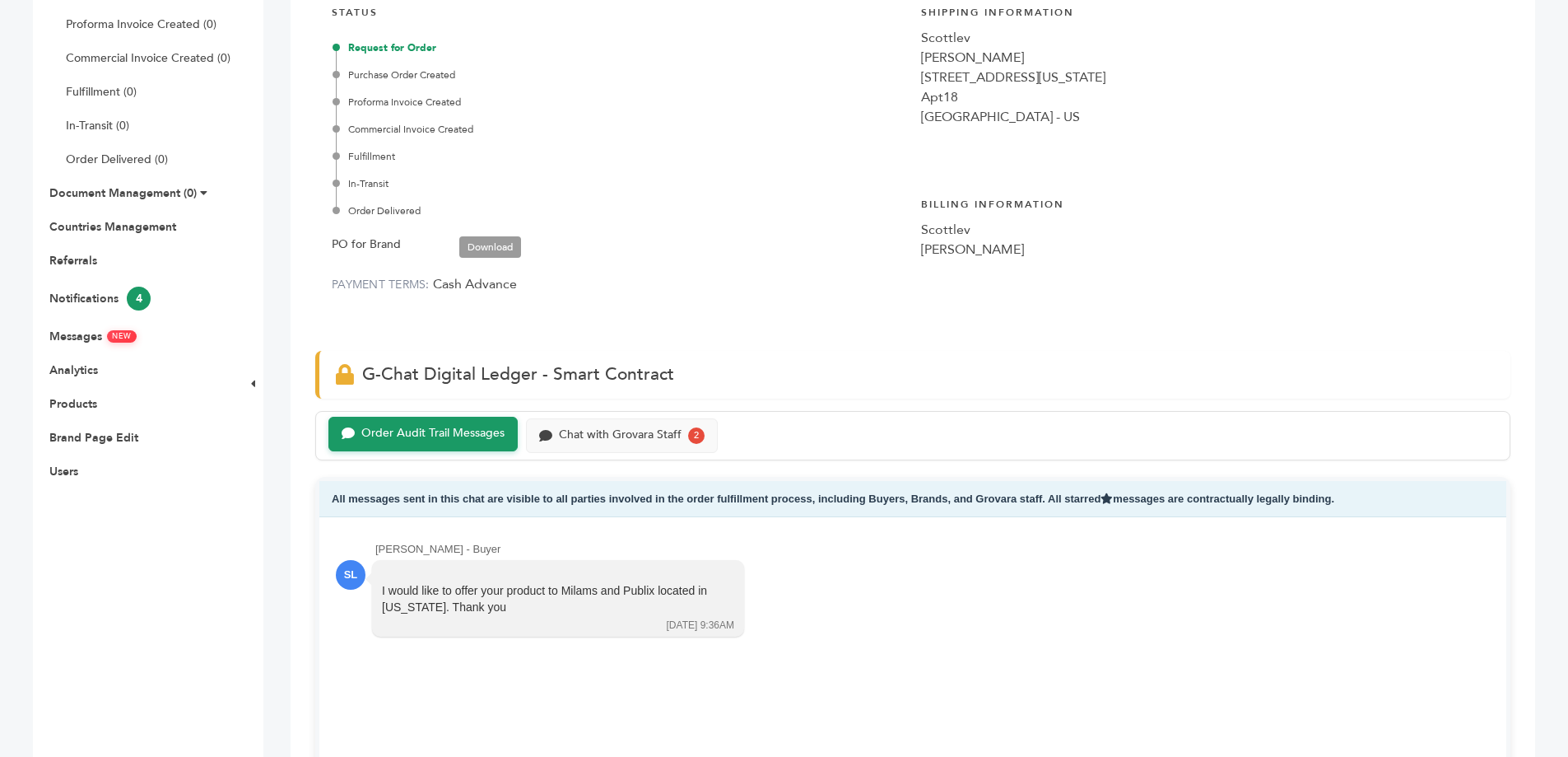
scroll to position [274, 0]
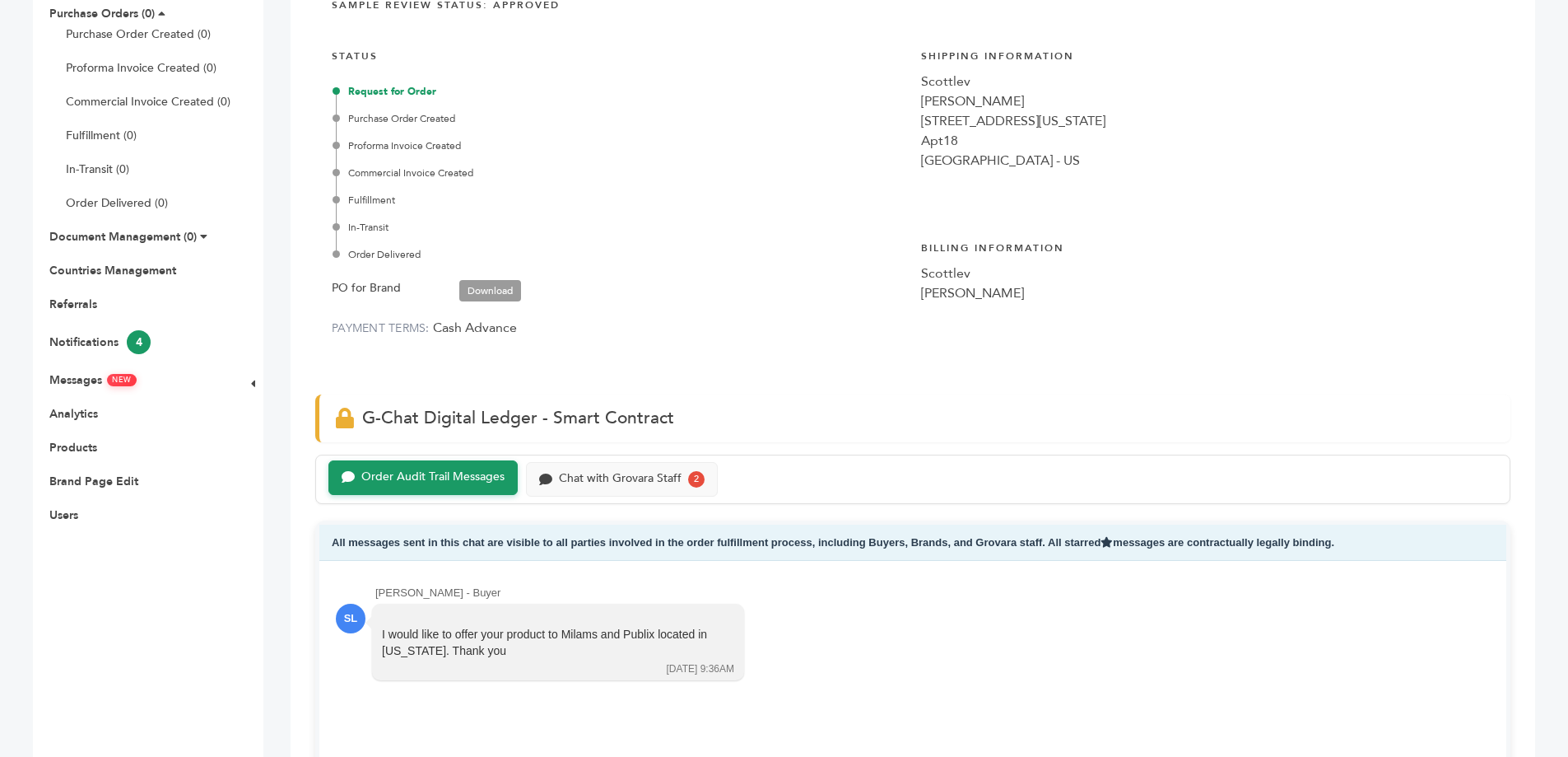
drag, startPoint x: 796, startPoint y: 273, endPoint x: 810, endPoint y: 273, distance: 14.0
drag, startPoint x: 810, startPoint y: 273, endPoint x: 844, endPoint y: 256, distance: 38.0
click at [844, 256] on div "Order Delivered" at bounding box center [621, 255] width 569 height 15
drag, startPoint x: 913, startPoint y: 250, endPoint x: 1039, endPoint y: 297, distance: 134.5
click at [1039, 297] on div "INVOICE # 250819-0815-36482 Submitted: [DATE] Sample Review Status: Approved ST…" at bounding box center [913, 158] width 1195 height 441
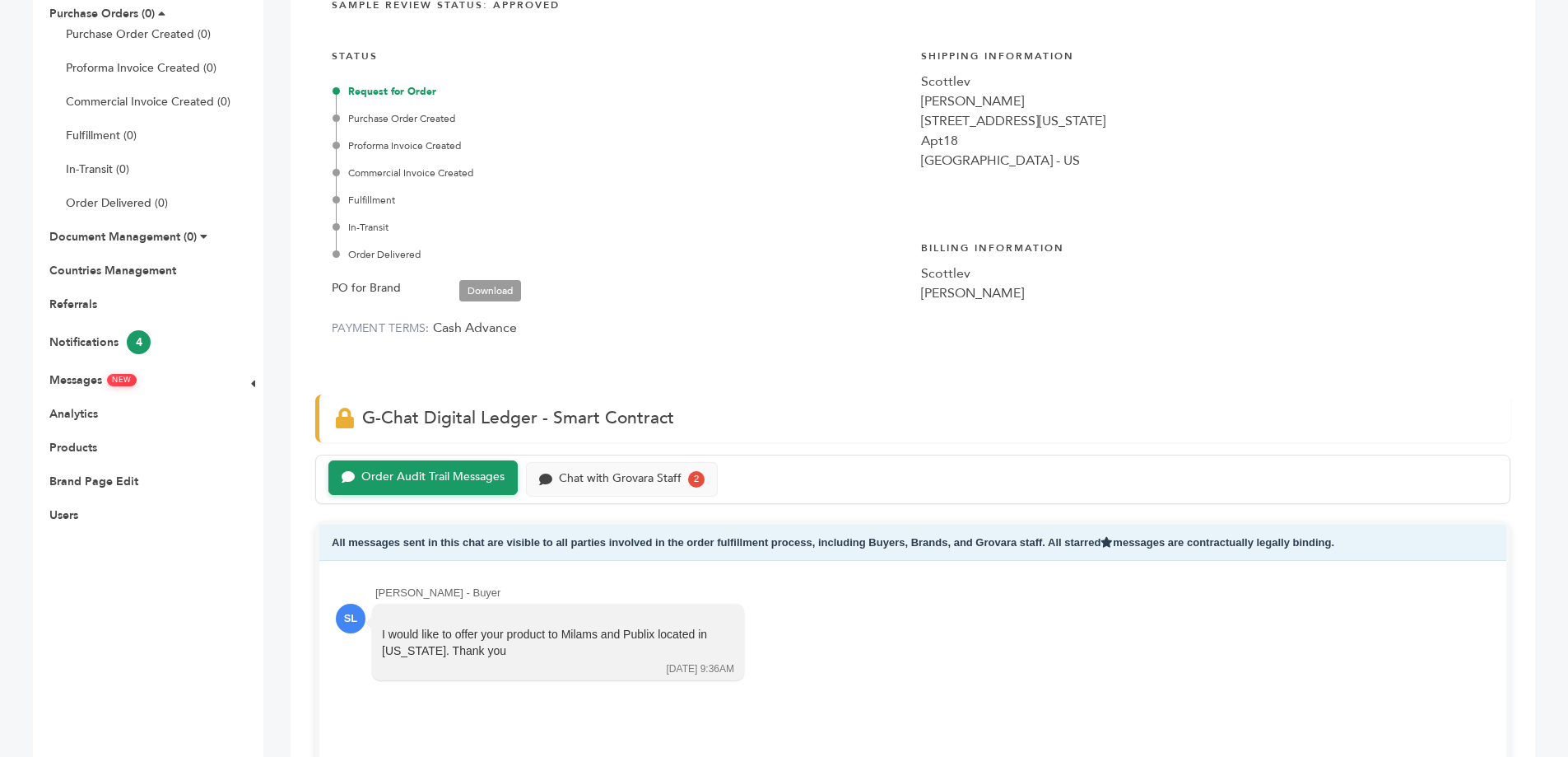
click at [1039, 297] on div "Scott Levenberg" at bounding box center [1207, 293] width 573 height 20
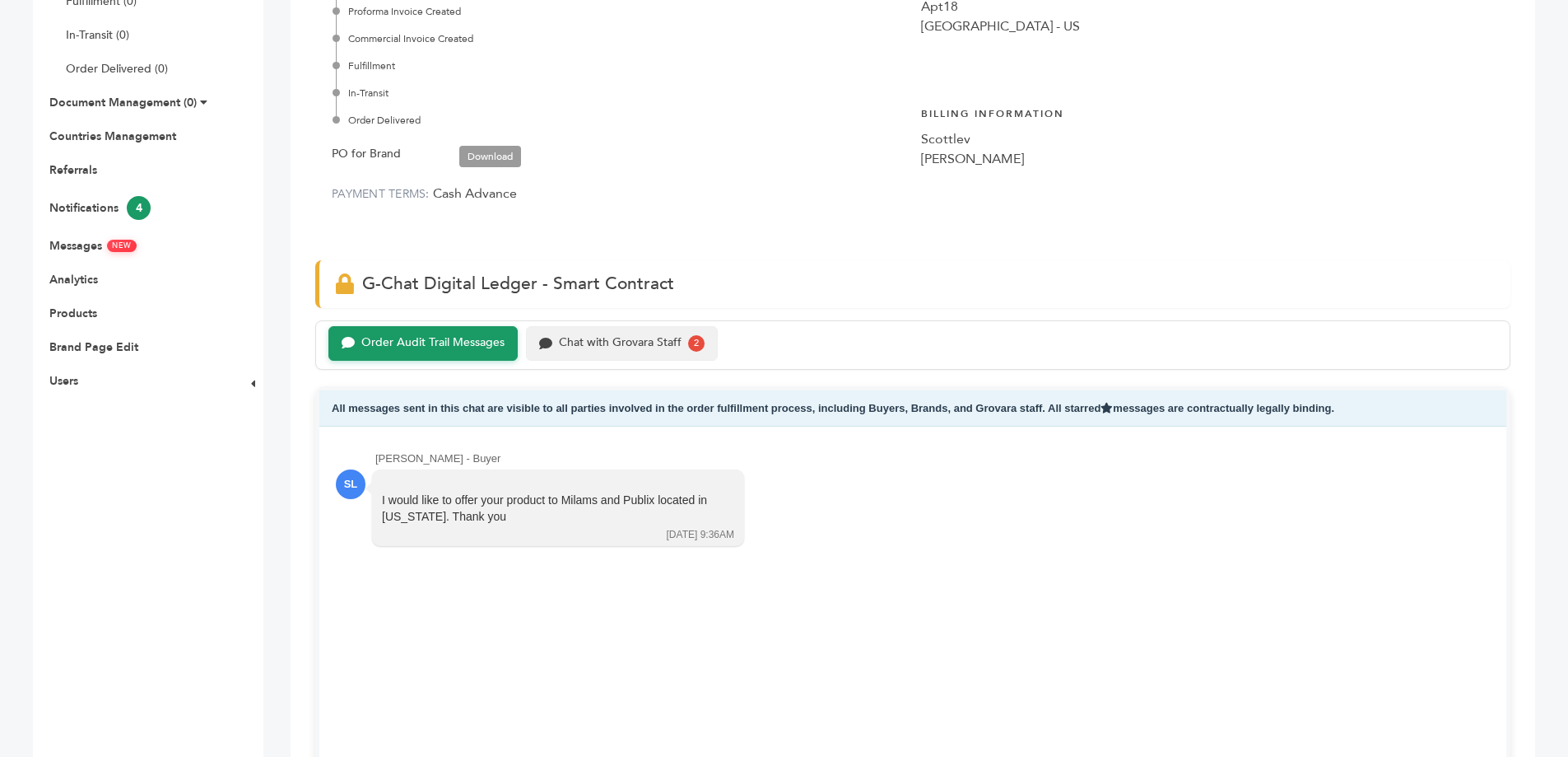
scroll to position [411, 0]
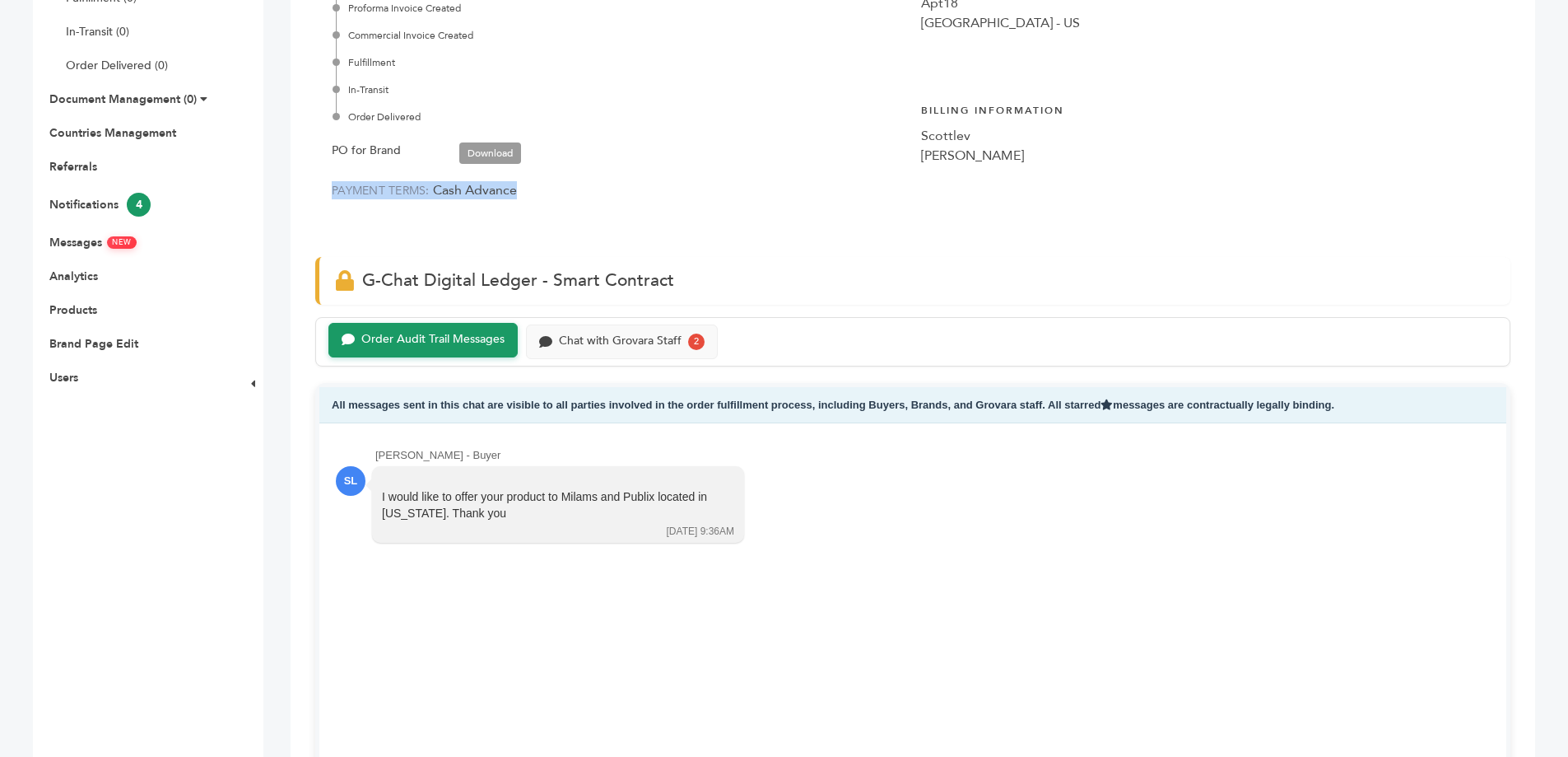
drag, startPoint x: 328, startPoint y: 190, endPoint x: 530, endPoint y: 201, distance: 202.3
click at [530, 201] on div "INVOICE # 250819-0815-36482 Submitted: Aug/19/2025 Sample Review Status: Approv…" at bounding box center [913, 20] width 1195 height 441
click at [530, 201] on div "STATUS Request for Order Purchase Order Created Proforma Invoice Created Commer…" at bounding box center [618, 54] width 573 height 308
drag, startPoint x: 529, startPoint y: 201, endPoint x: 346, endPoint y: 157, distance: 188.2
click at [346, 157] on div "STATUS Request for Order Purchase Order Created Proforma Invoice Created Commer…" at bounding box center [618, 54] width 573 height 308
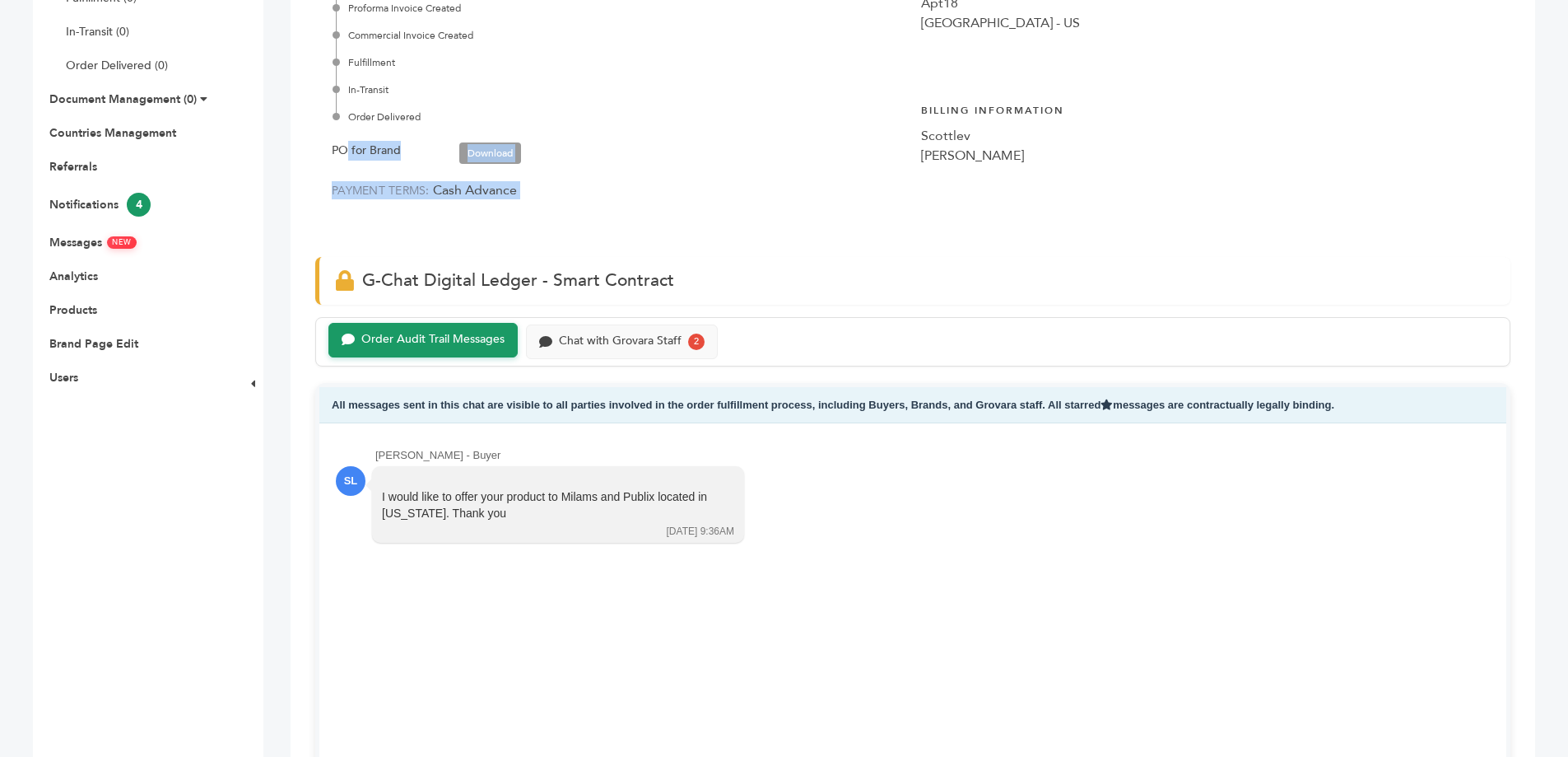
click at [346, 157] on label "PO for Brand" at bounding box center [366, 150] width 69 height 20
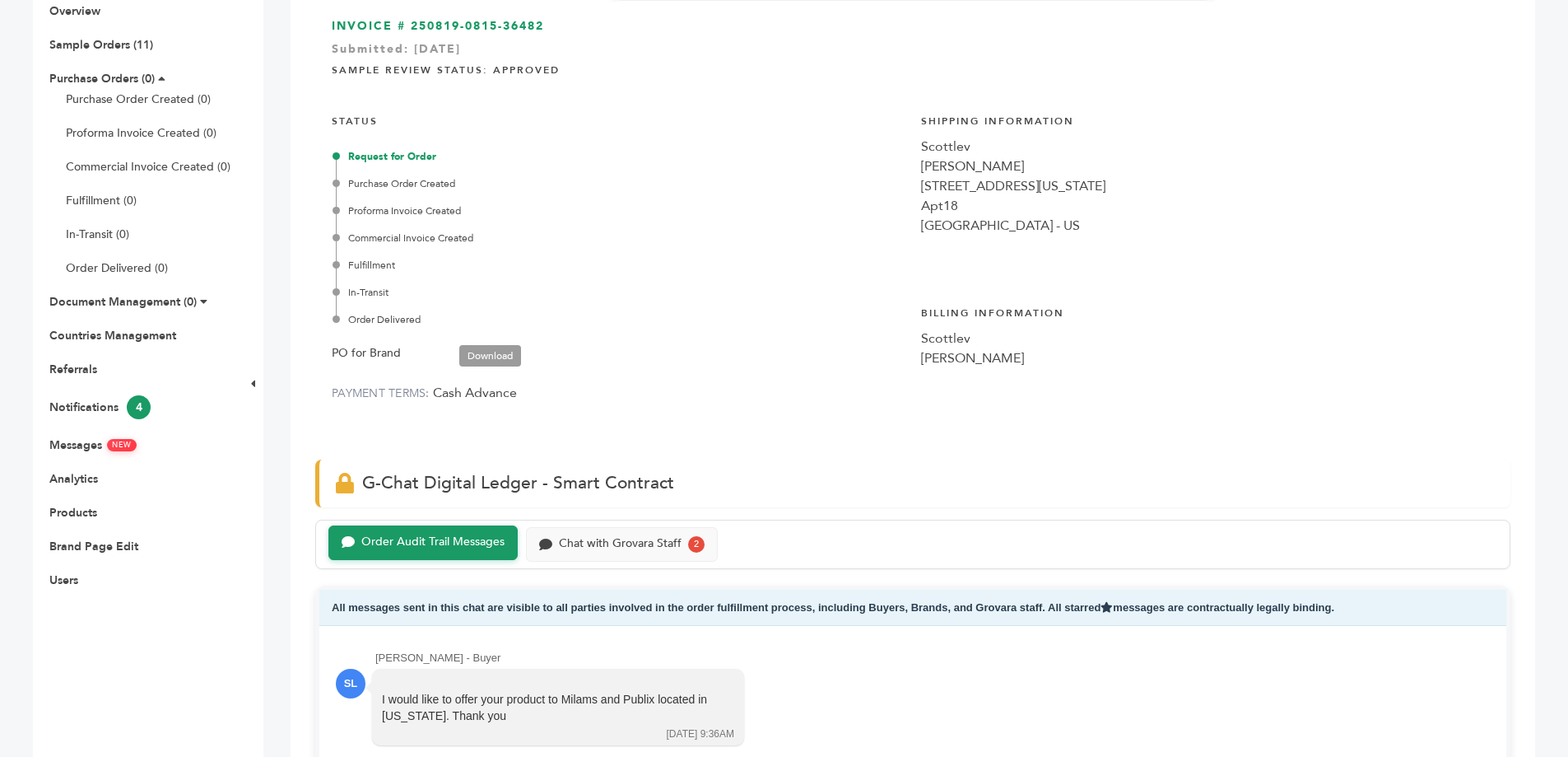
scroll to position [206, 0]
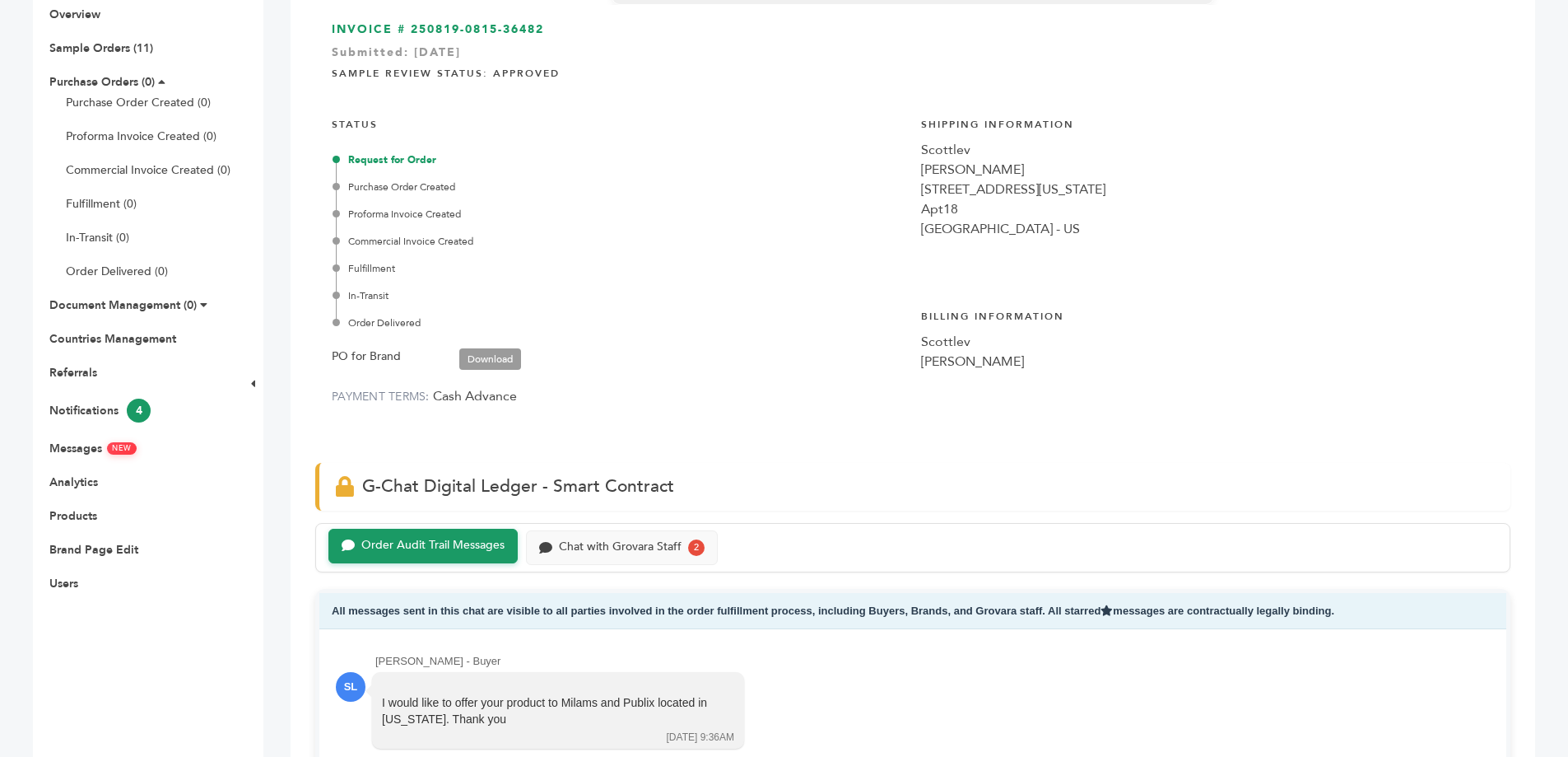
click at [950, 348] on div "Scottlev" at bounding box center [1207, 341] width 573 height 20
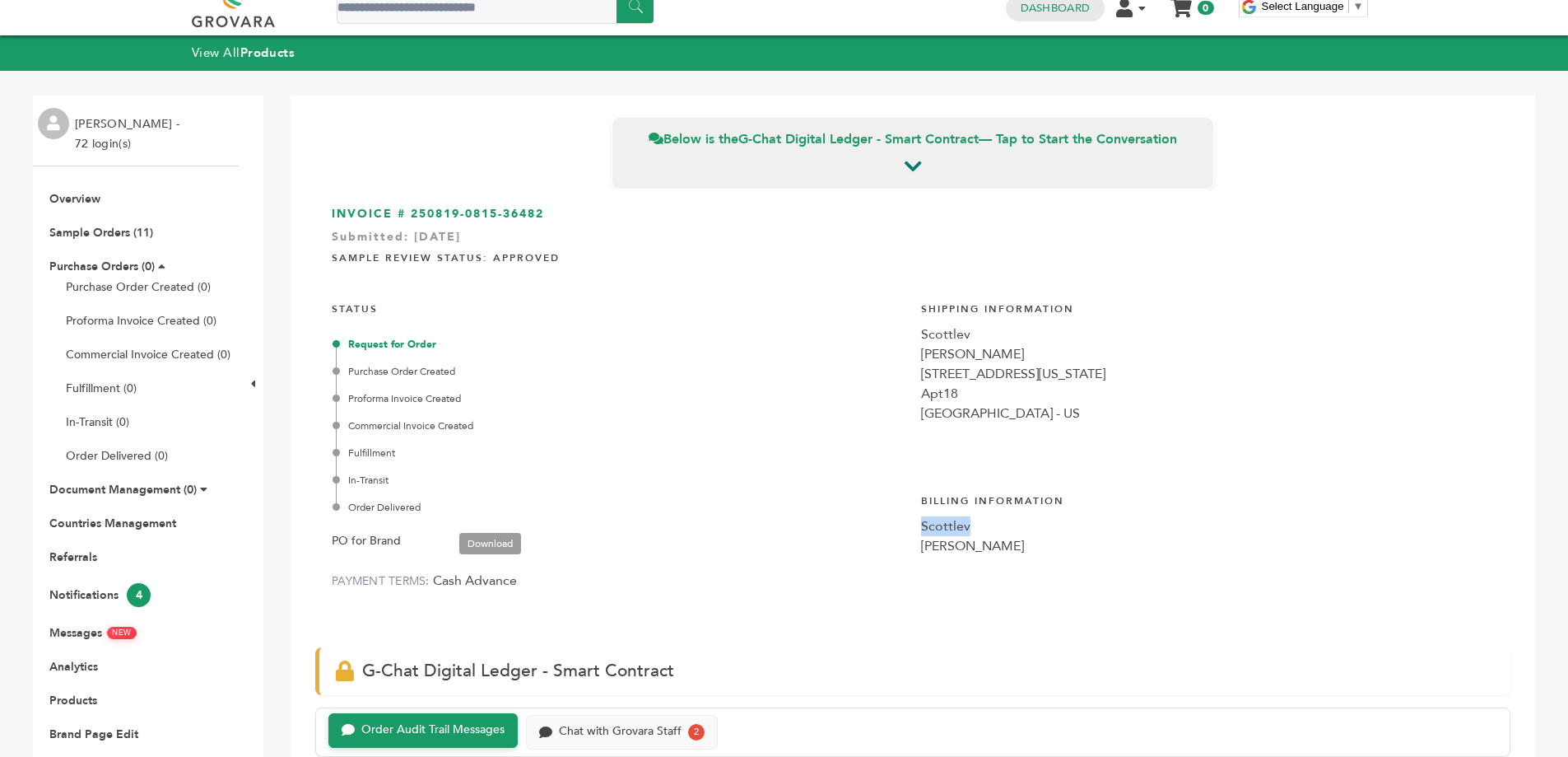
scroll to position [0, 0]
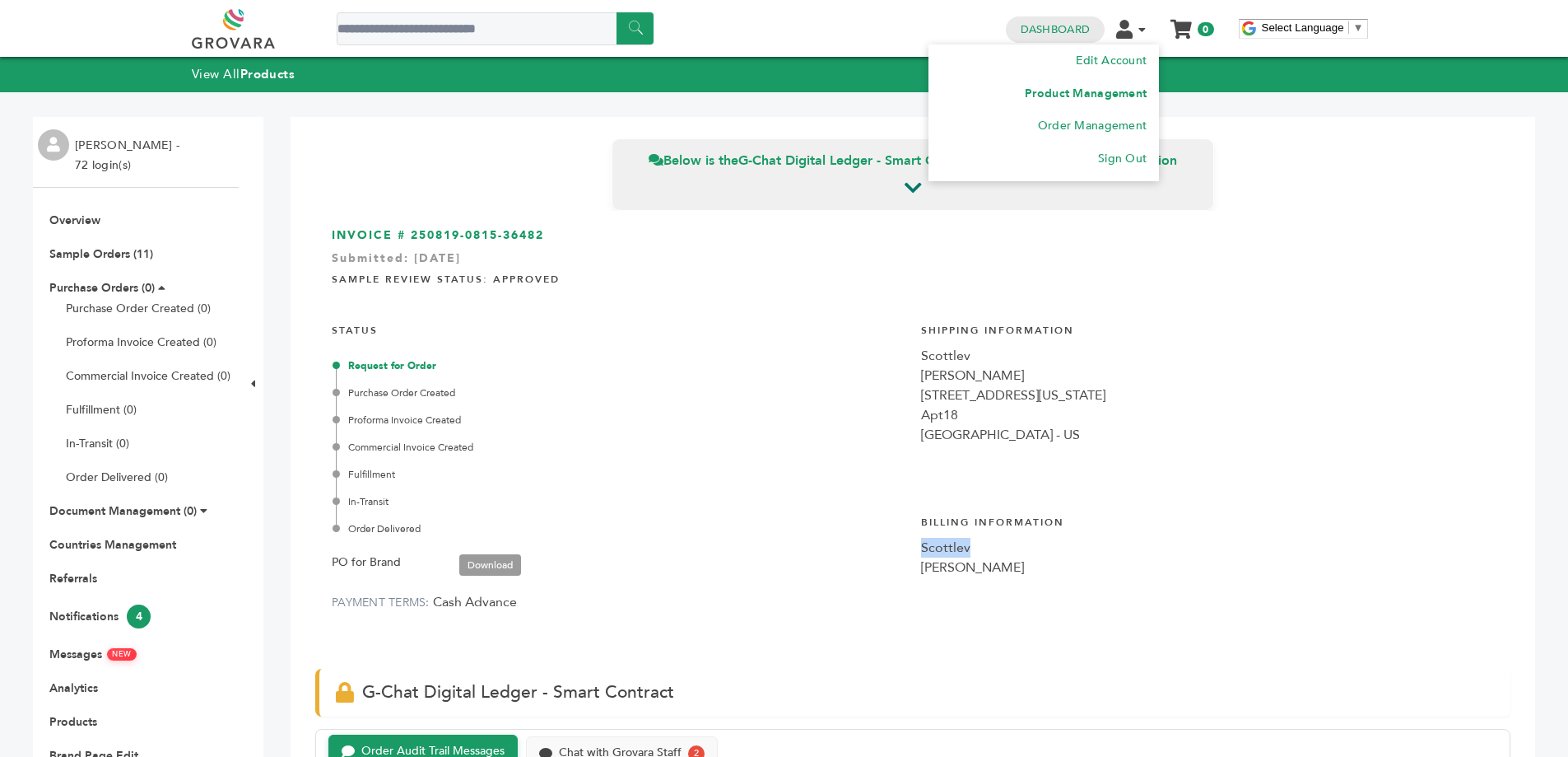
click at [1065, 97] on link "Product Management" at bounding box center [1085, 93] width 122 height 16
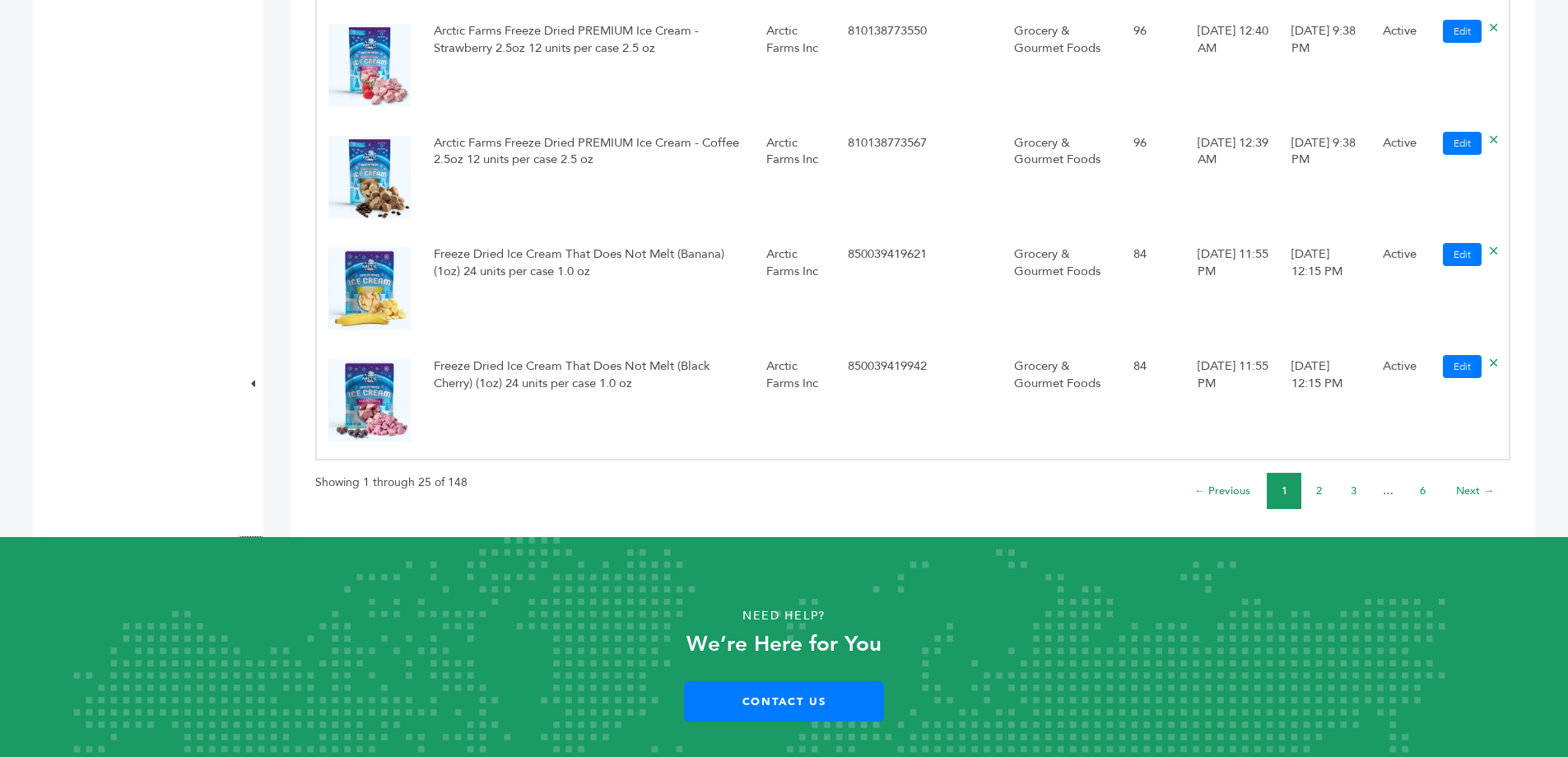
scroll to position [2745, 0]
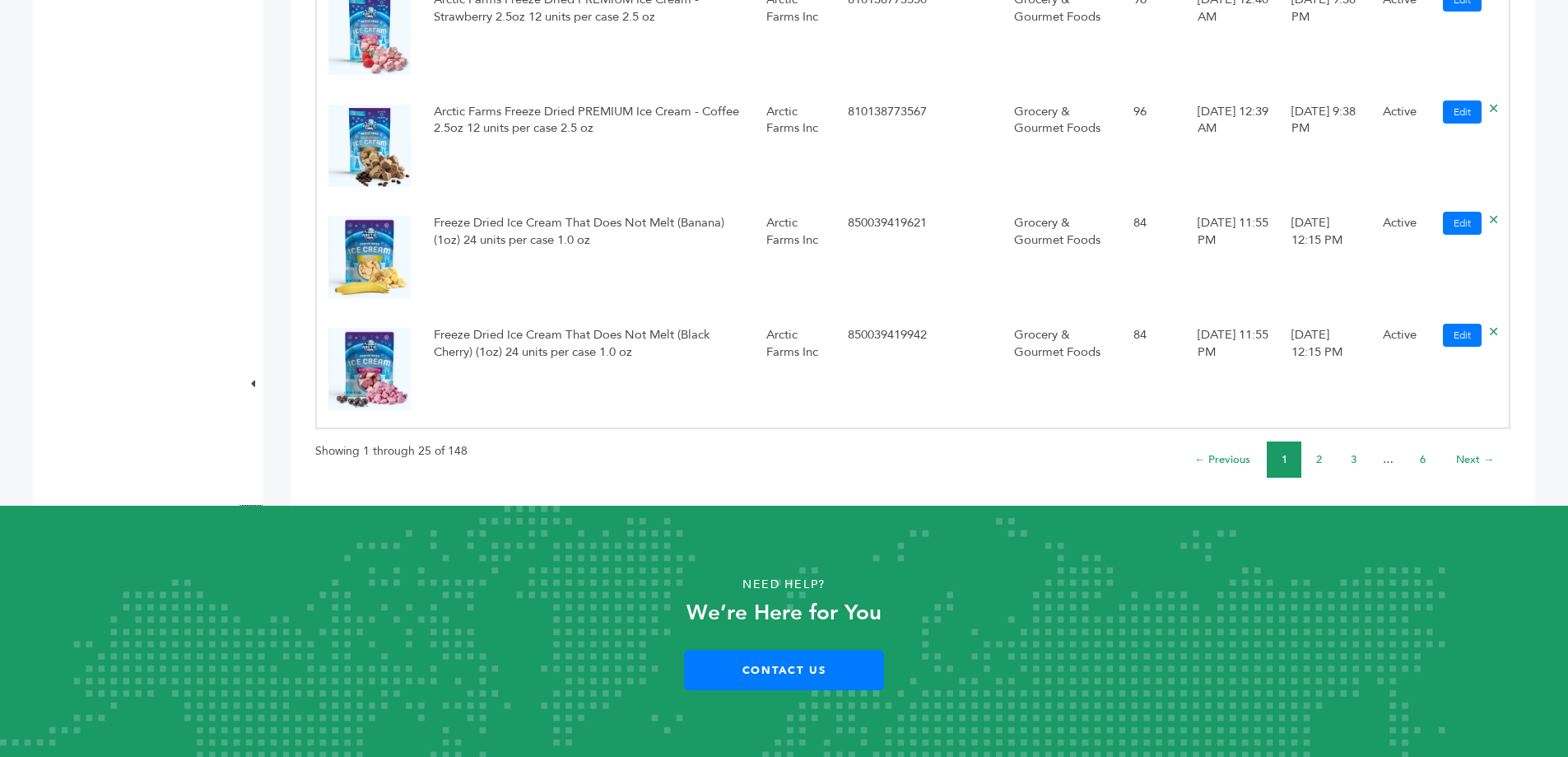
click at [1458, 462] on link "Next →" at bounding box center [1475, 459] width 38 height 15
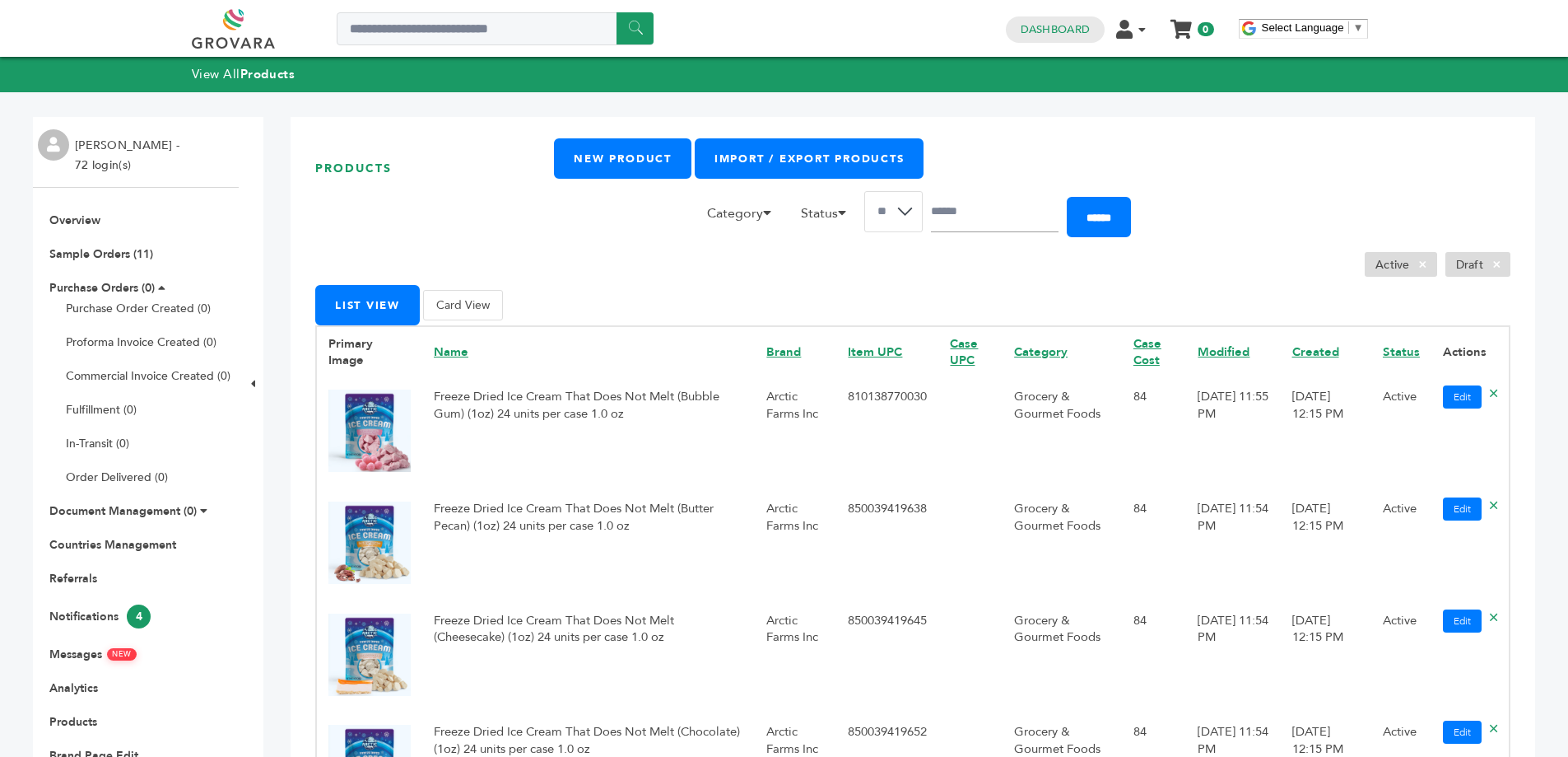
click at [451, 296] on button "Card View" at bounding box center [463, 305] width 80 height 30
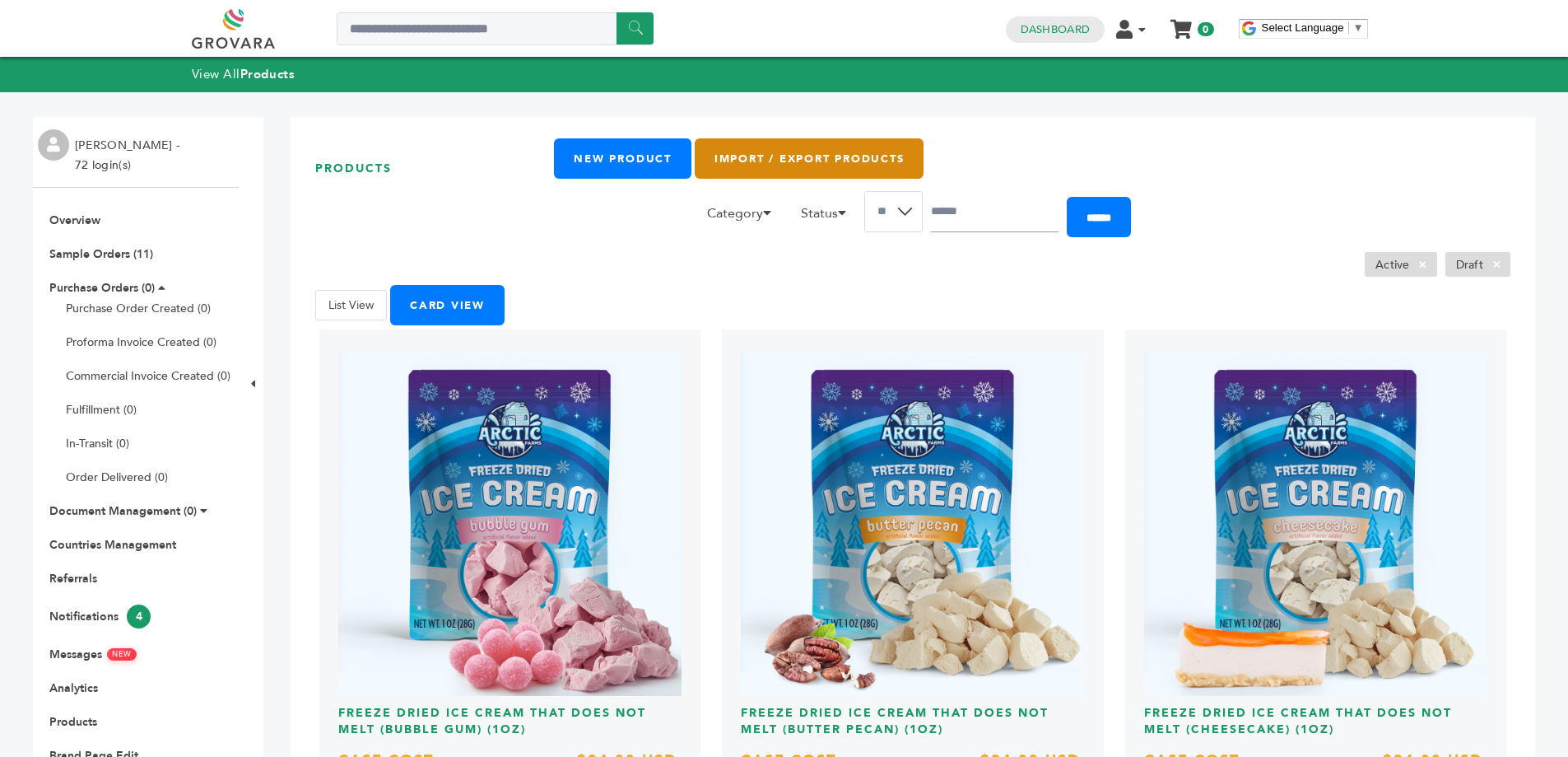
click at [767, 168] on link "Import / Export Products" at bounding box center [809, 158] width 229 height 40
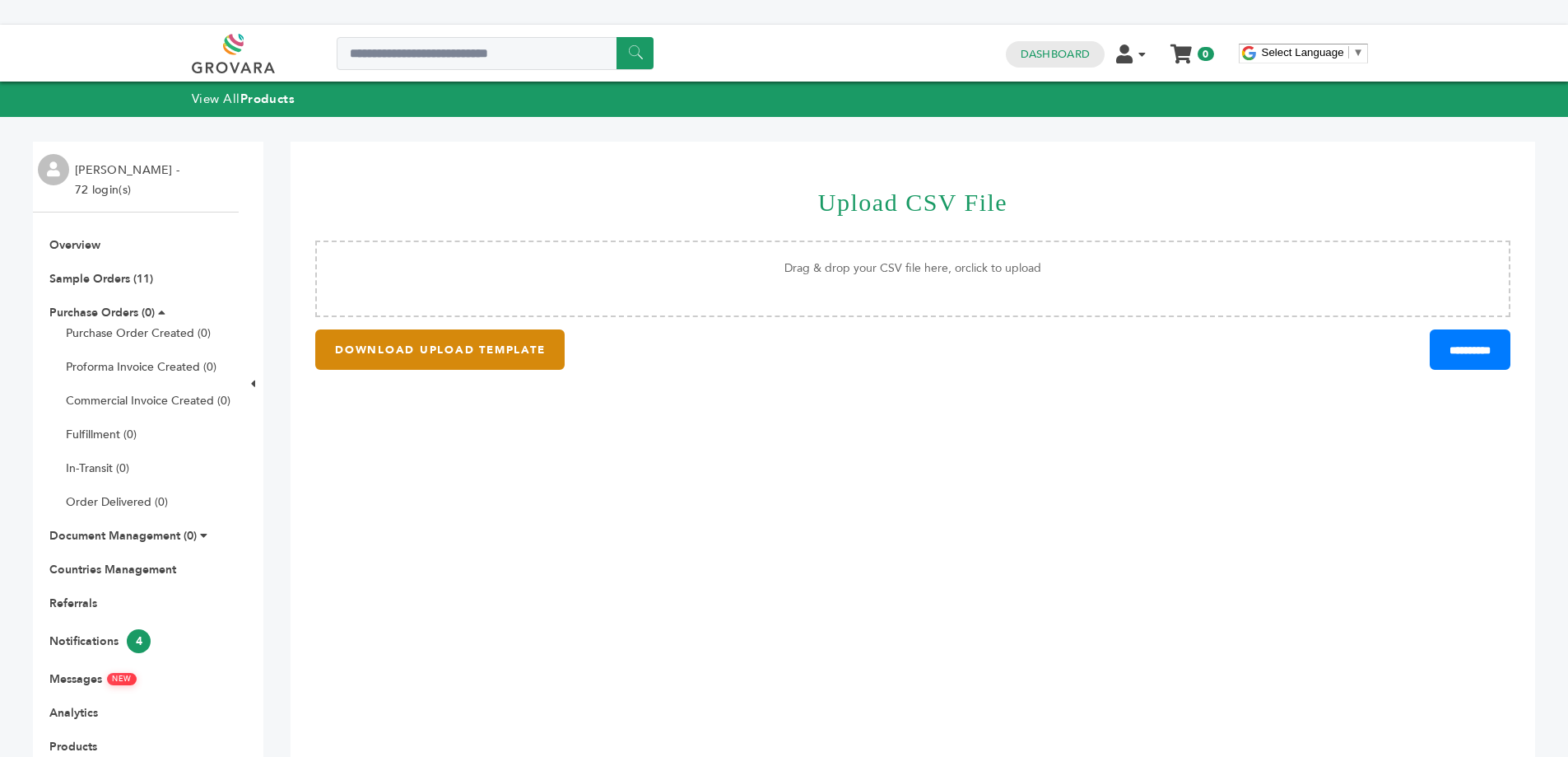
click at [469, 359] on button "DOWNLOAD UPLOAD TEMPLATE" at bounding box center [440, 349] width 250 height 40
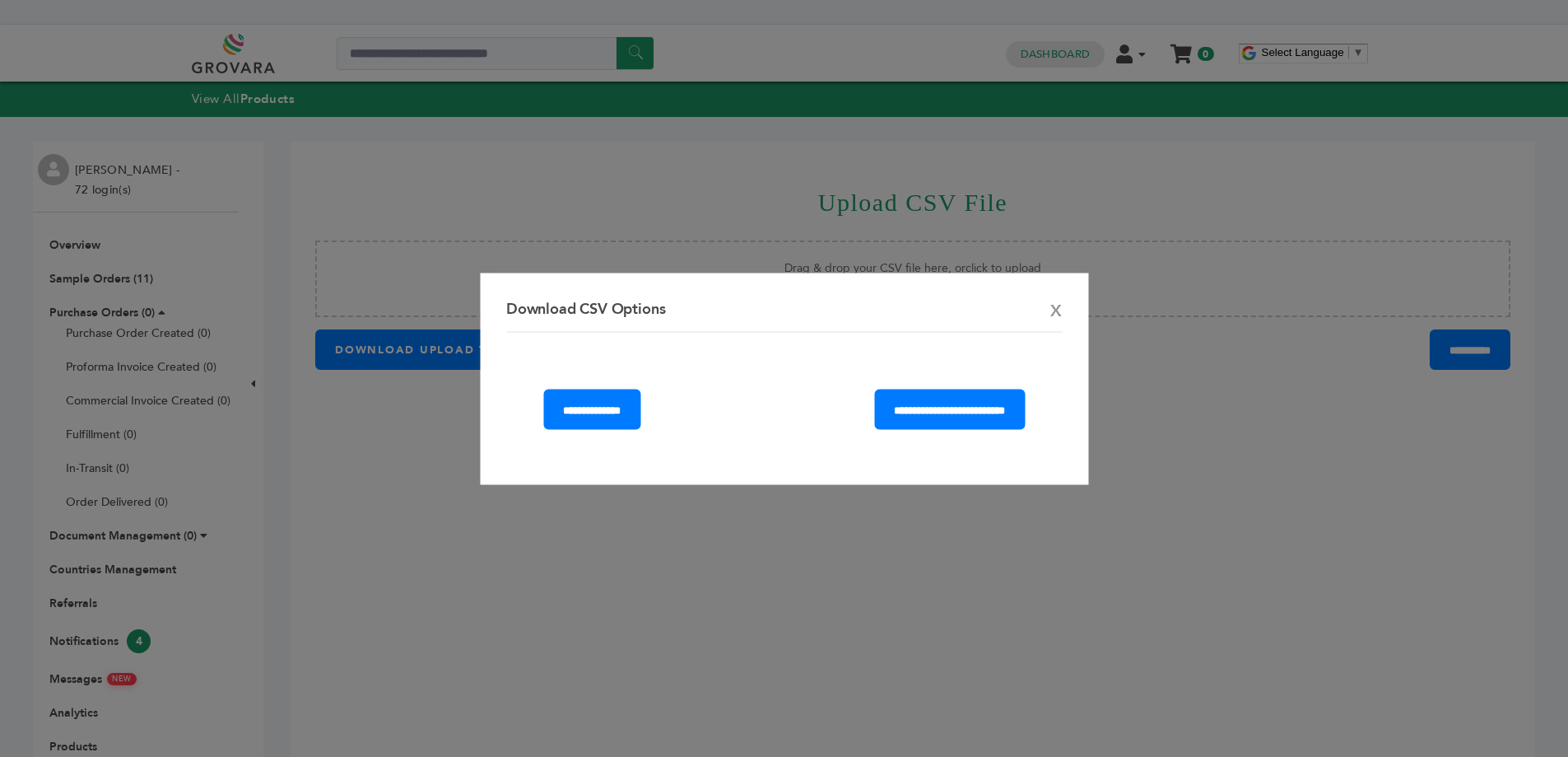
click at [1064, 315] on div "**********" at bounding box center [784, 378] width 608 height 211
click at [1057, 315] on span "X" at bounding box center [1056, 310] width 11 height 23
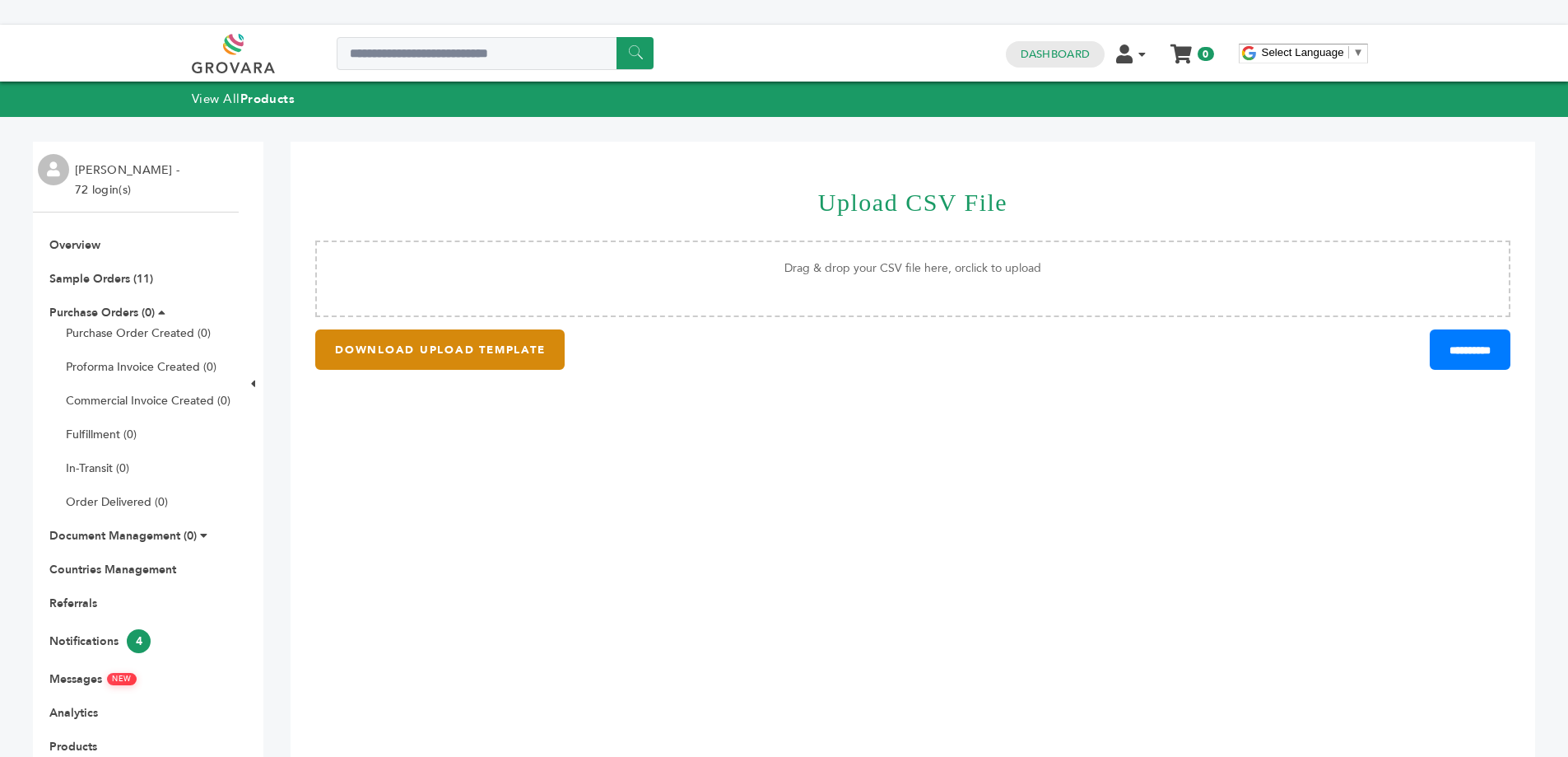
click at [504, 346] on button "DOWNLOAD UPLOAD TEMPLATE" at bounding box center [440, 349] width 250 height 40
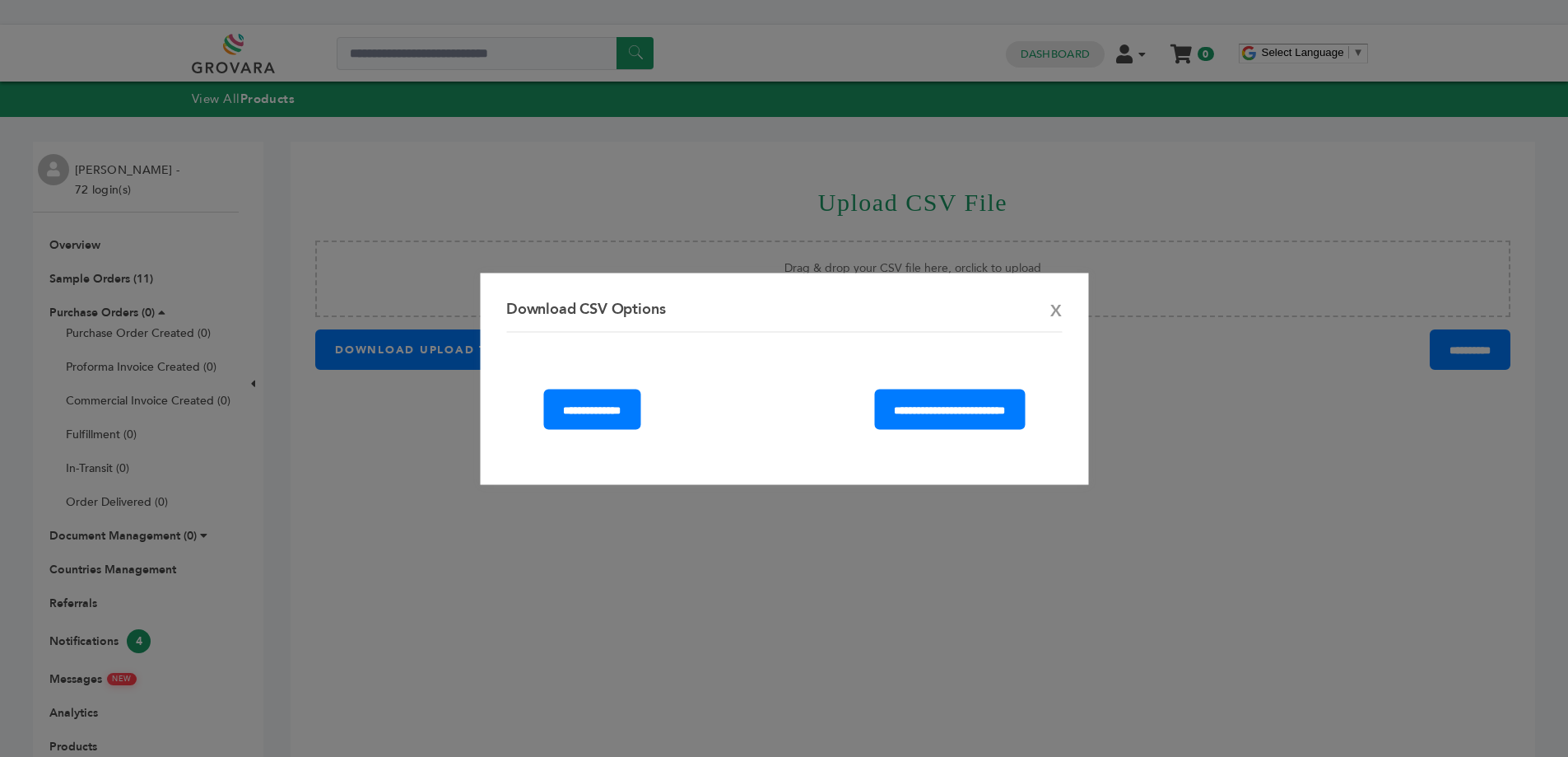
click at [357, 437] on div at bounding box center [784, 378] width 1568 height 757
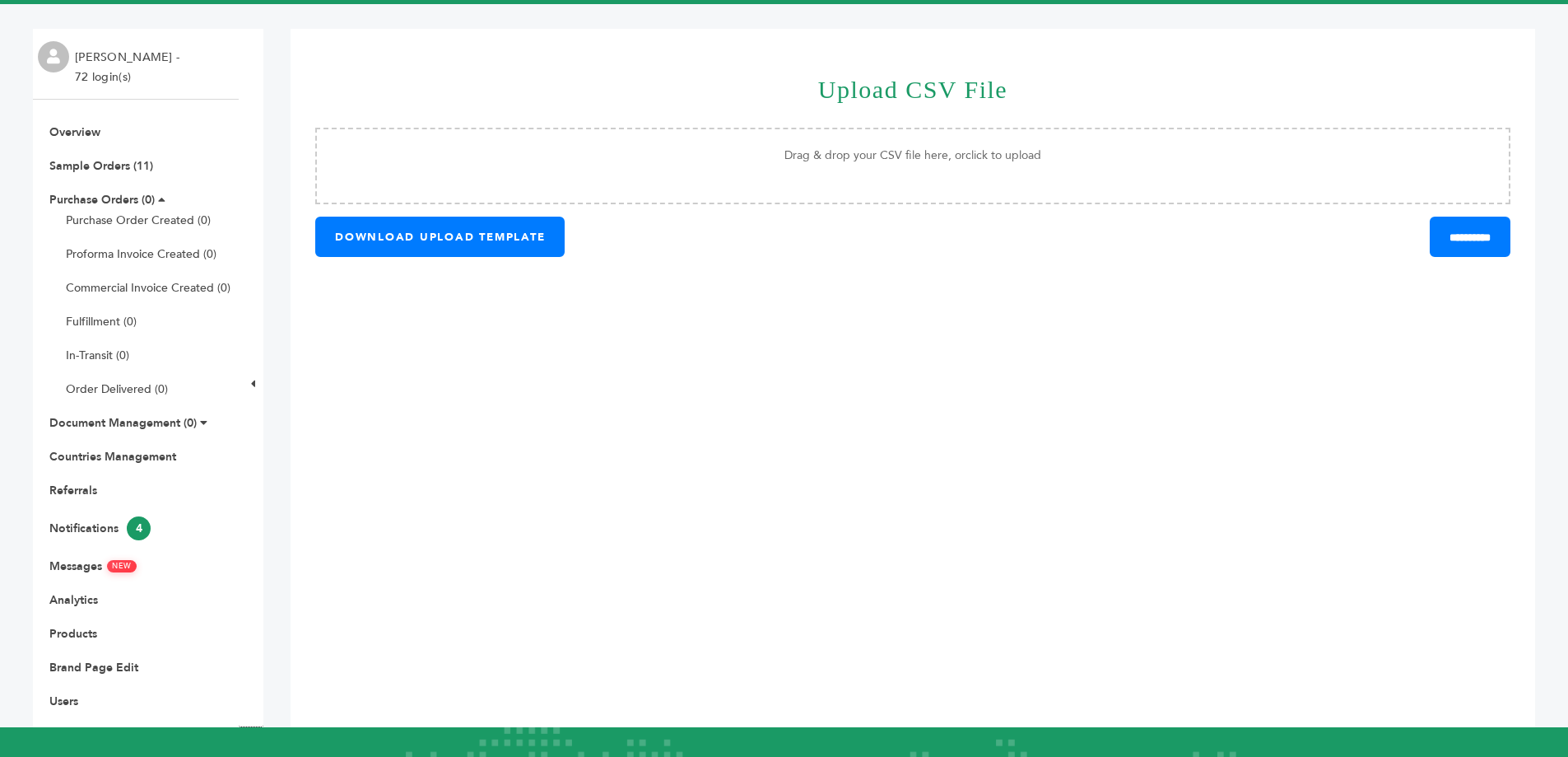
scroll to position [206, 0]
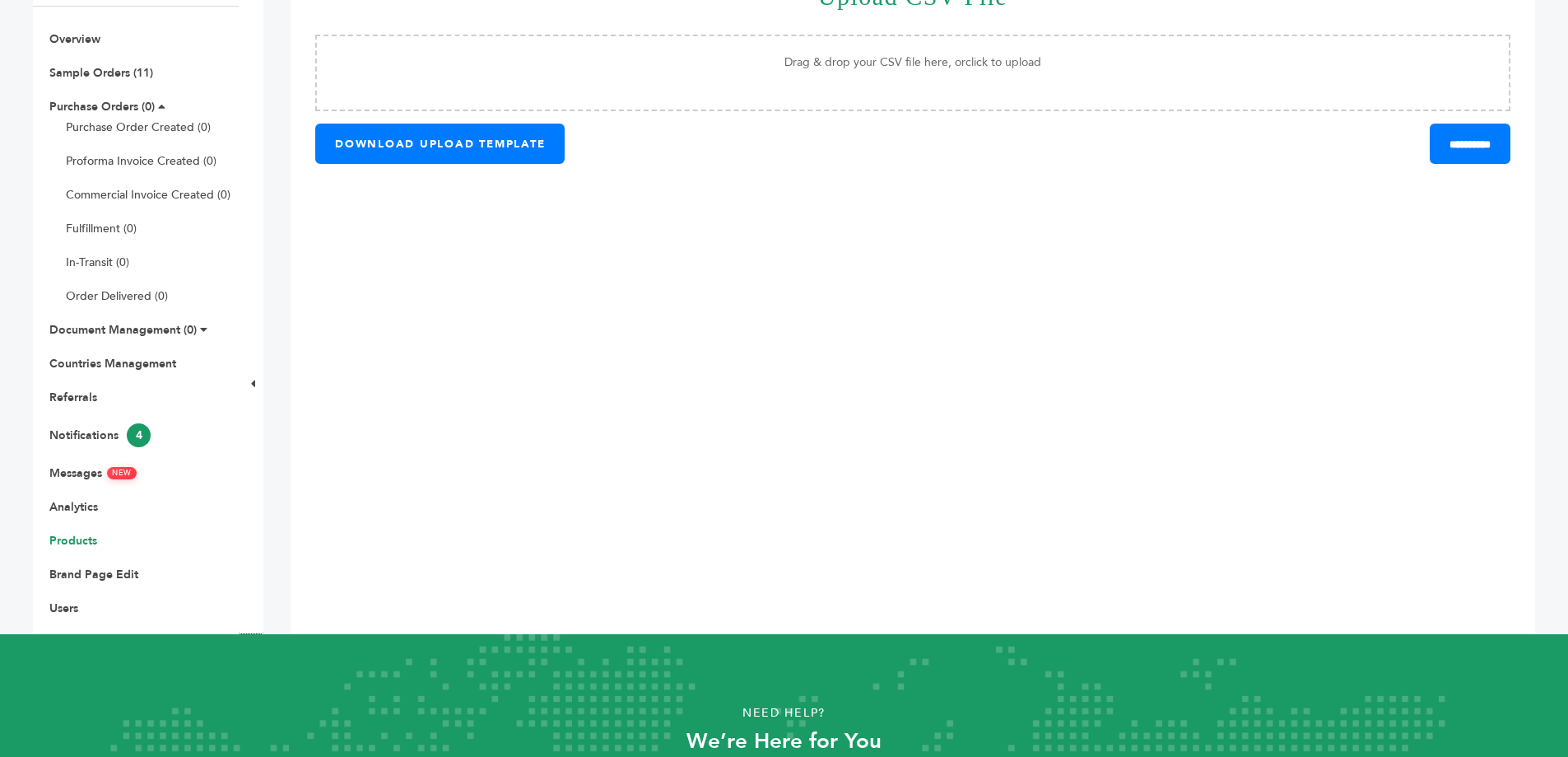
click at [82, 544] on link "Products" at bounding box center [73, 540] width 48 height 16
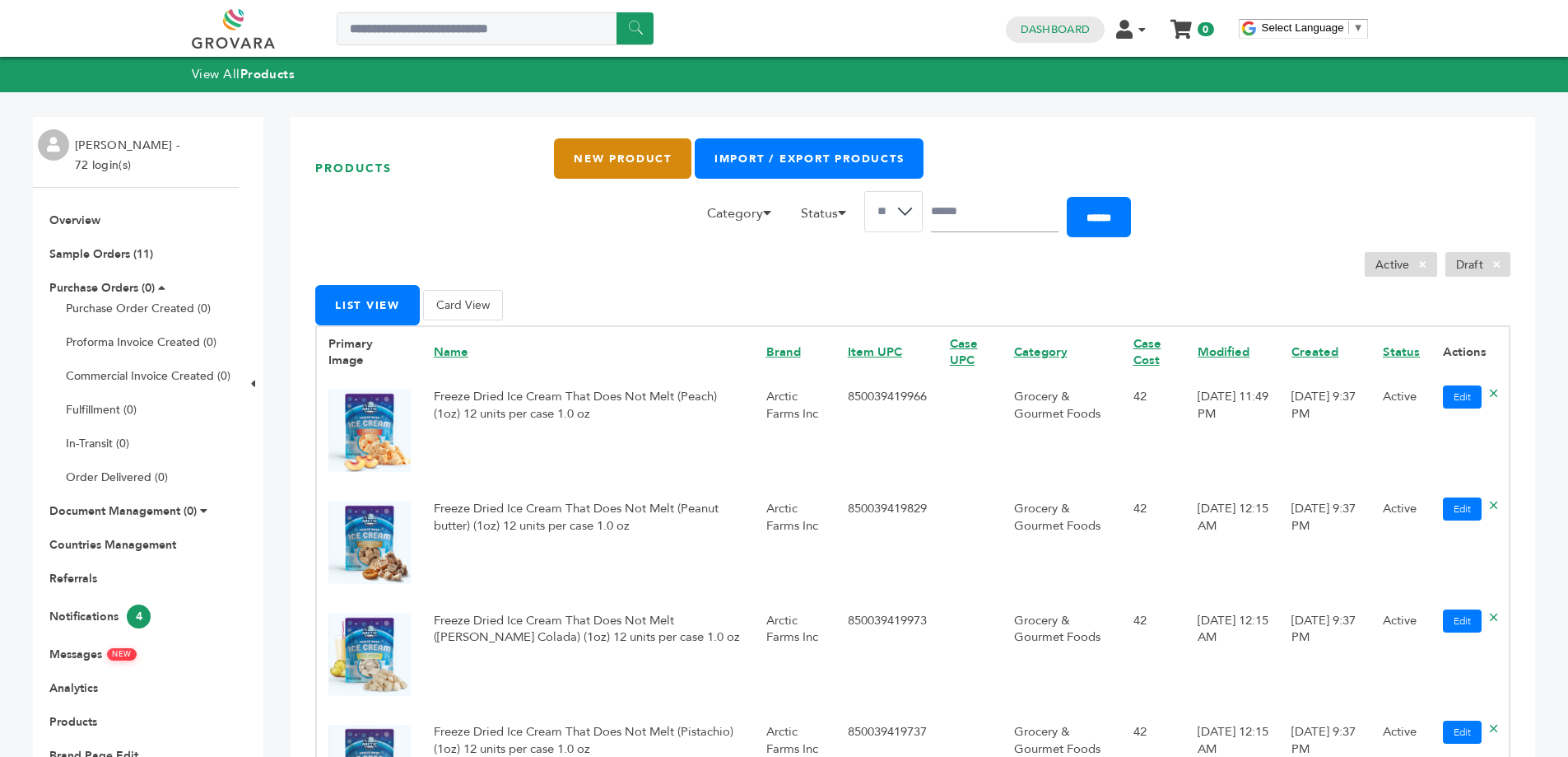
click at [610, 150] on link "New Product" at bounding box center [623, 158] width 137 height 40
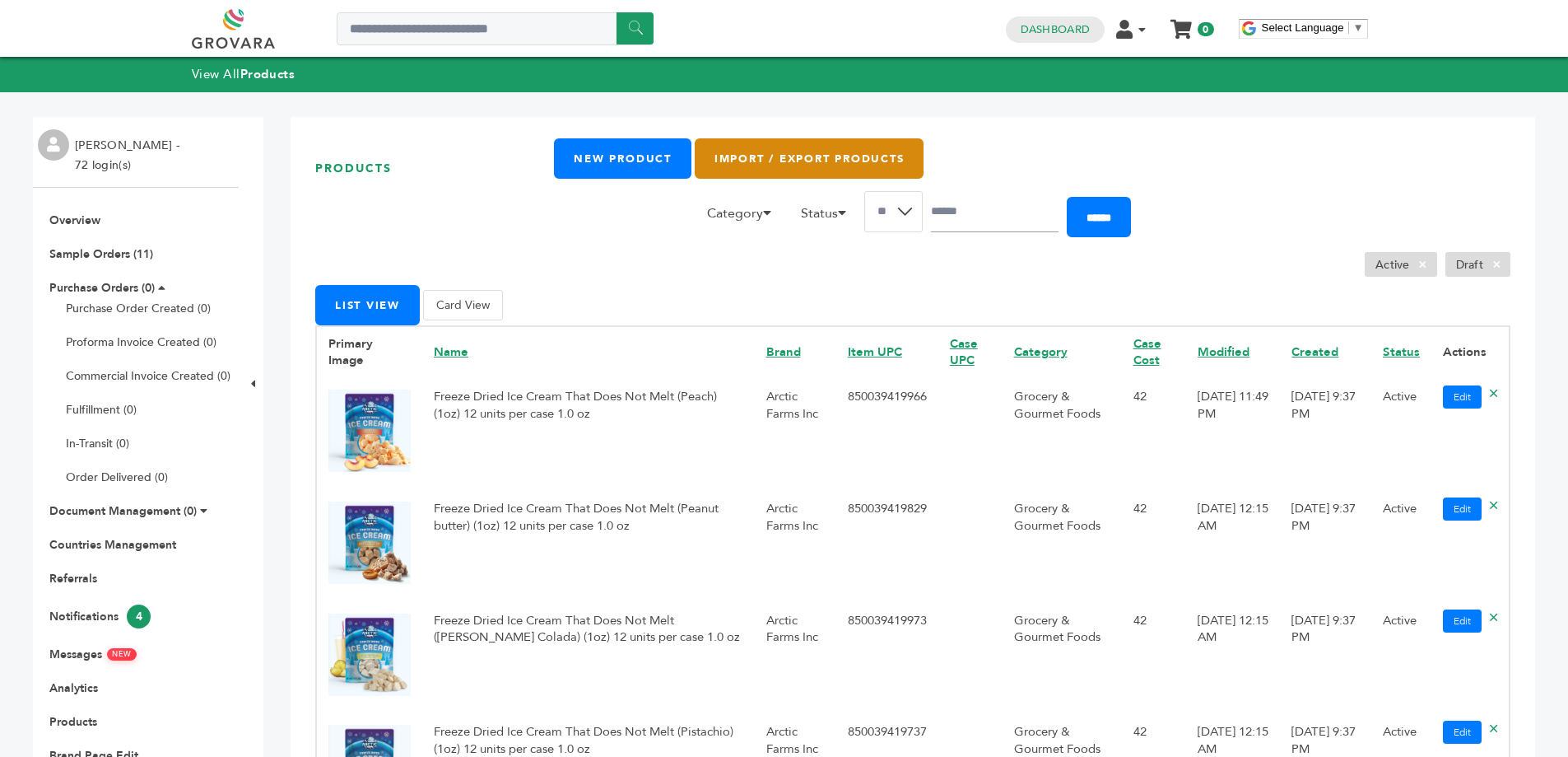
click at [797, 164] on link "Import / Export Products" at bounding box center [809, 158] width 229 height 40
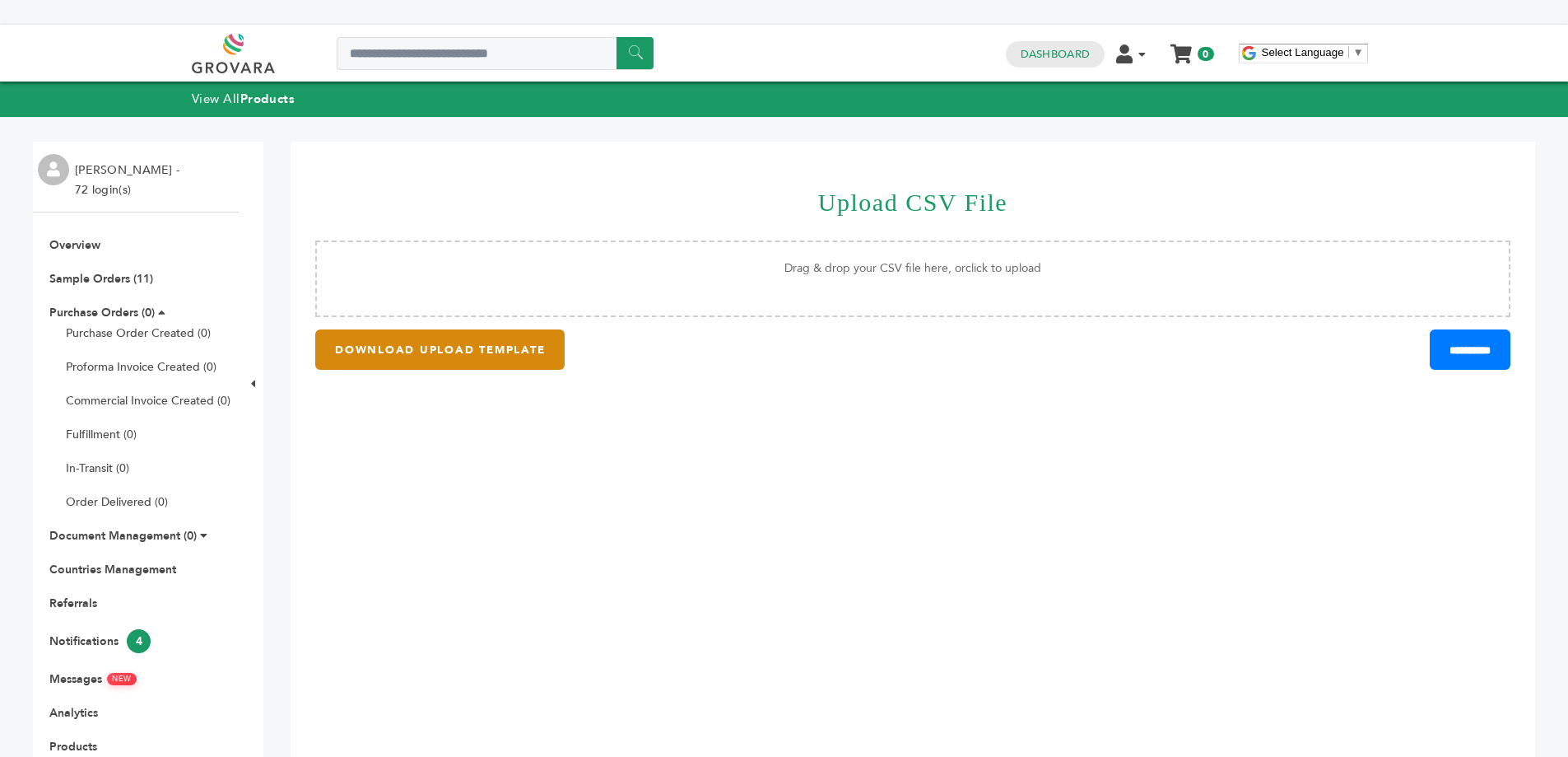
click at [510, 357] on button "DOWNLOAD UPLOAD TEMPLATE" at bounding box center [440, 349] width 250 height 40
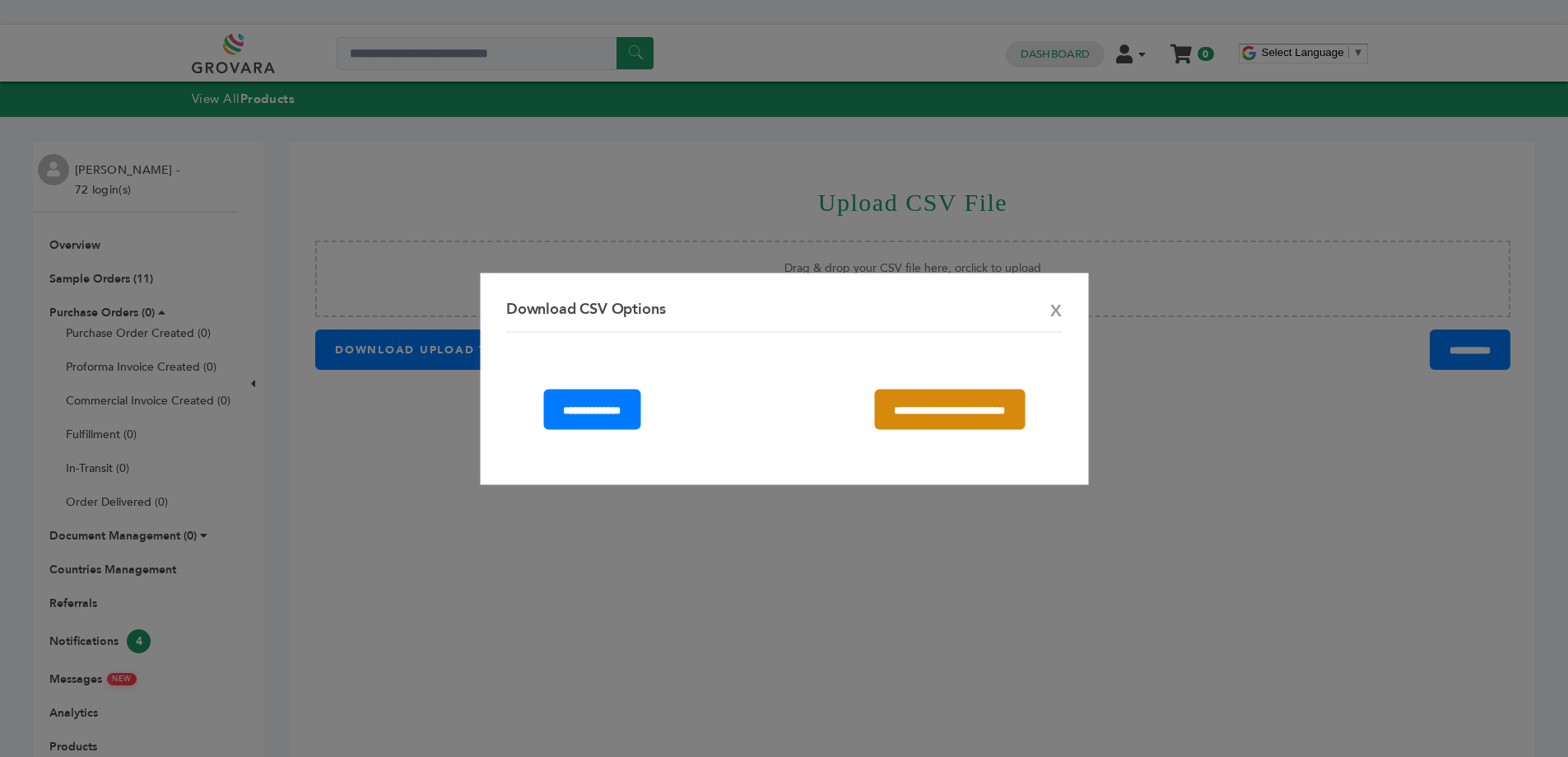
click at [910, 419] on input "**********" at bounding box center [949, 409] width 150 height 40
click at [1054, 308] on span "X" at bounding box center [1056, 310] width 11 height 23
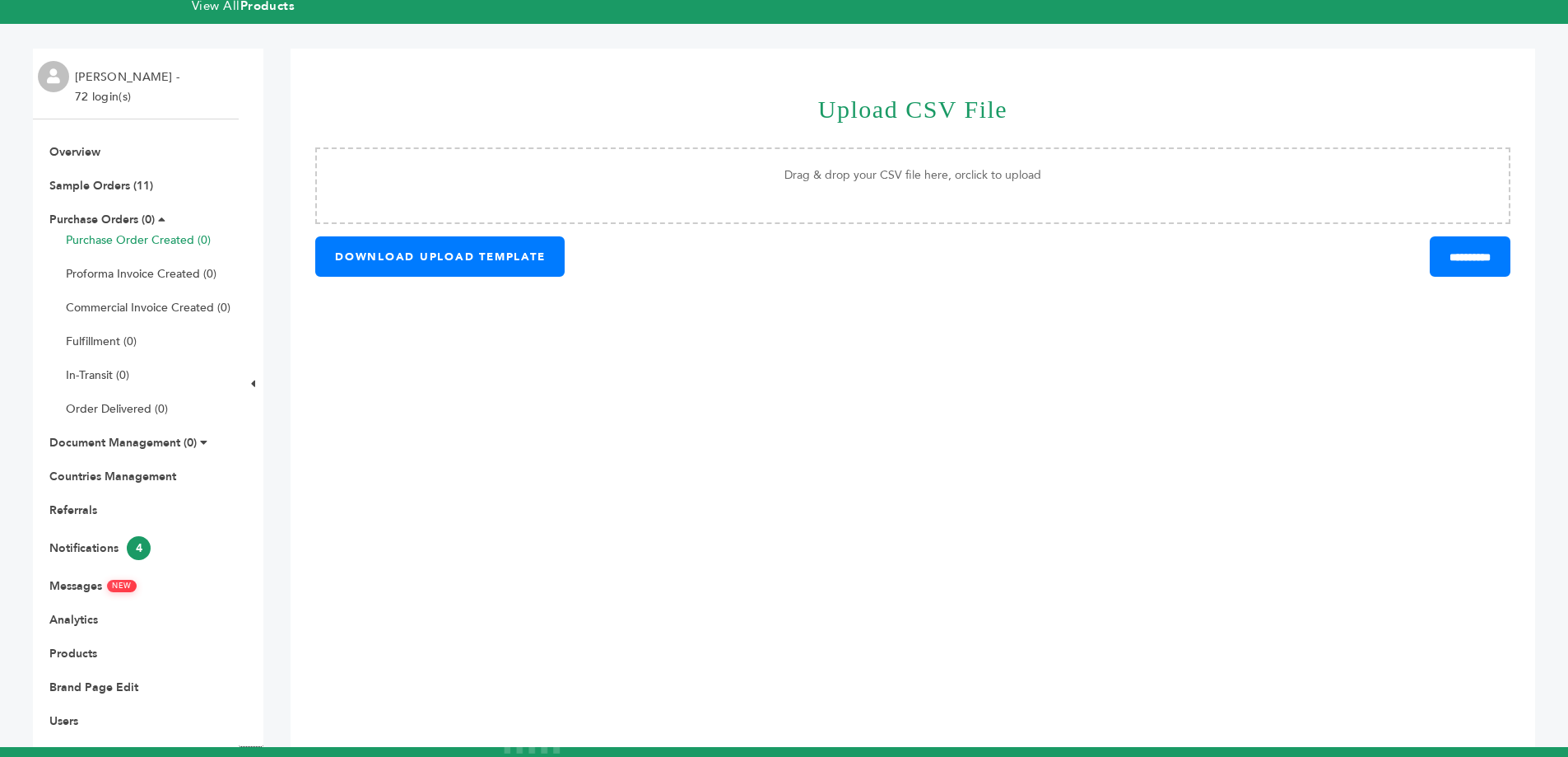
scroll to position [69, 0]
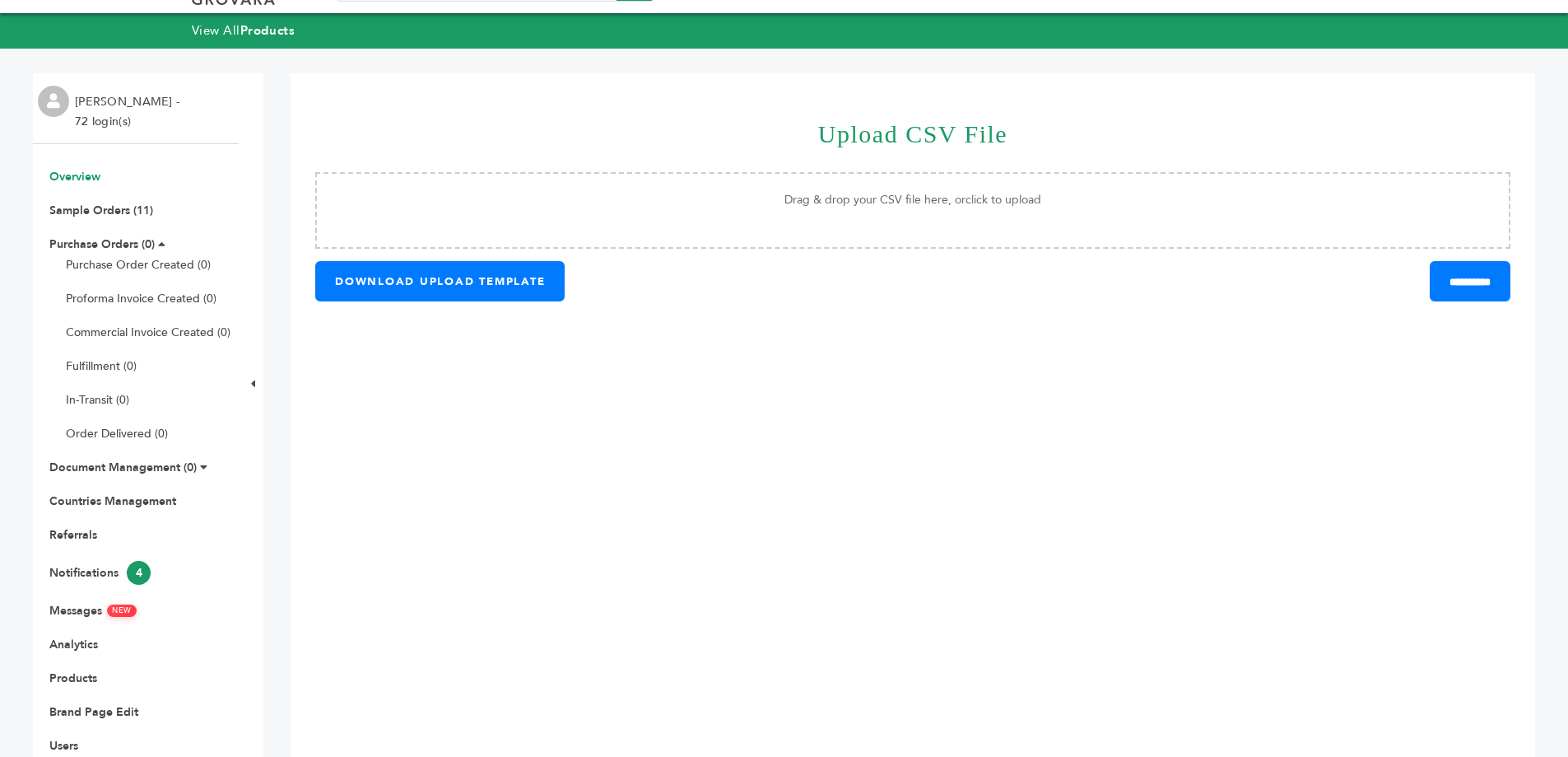
click at [86, 176] on link "Overview" at bounding box center [75, 177] width 51 height 16
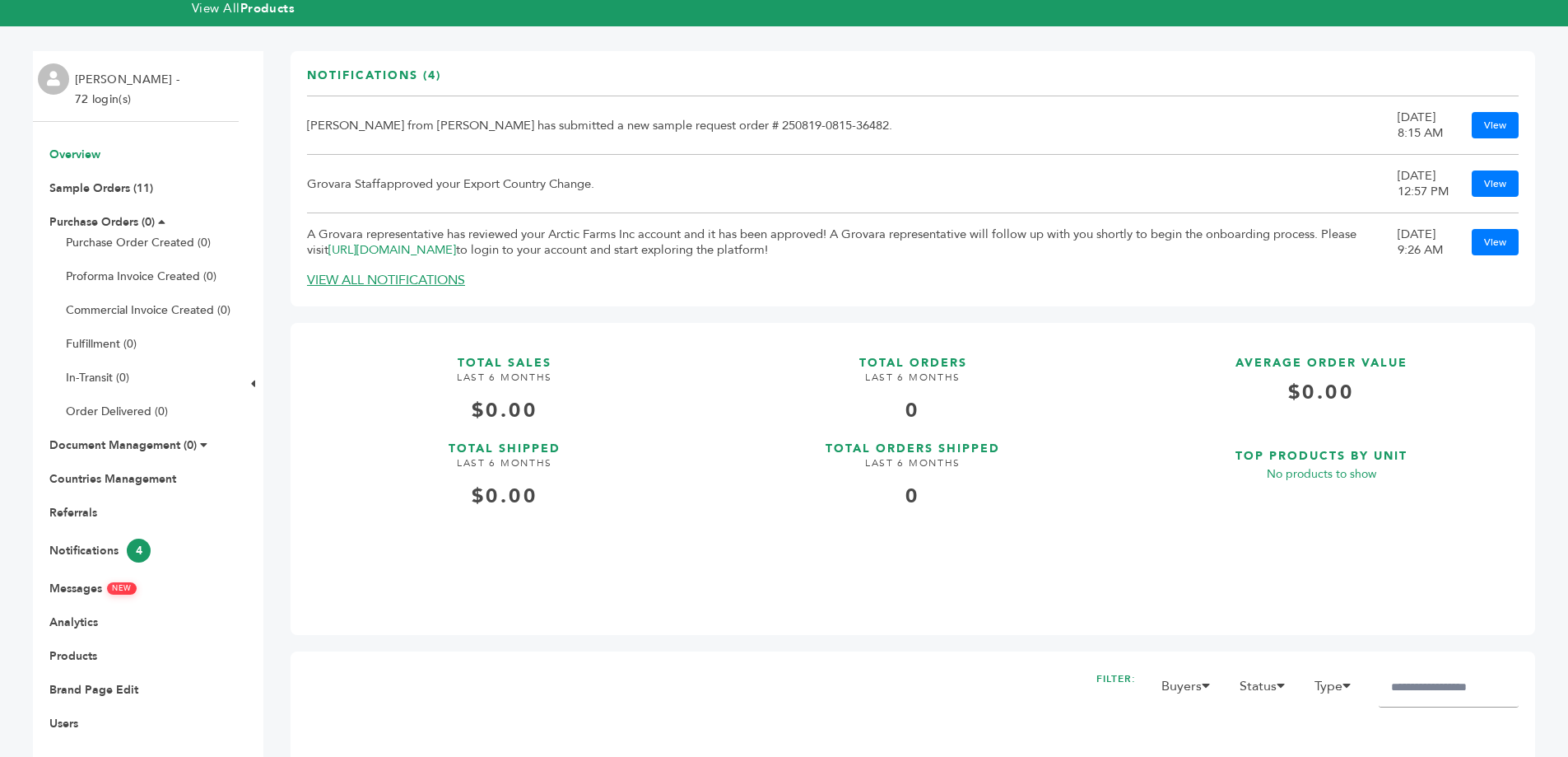
scroll to position [137, 0]
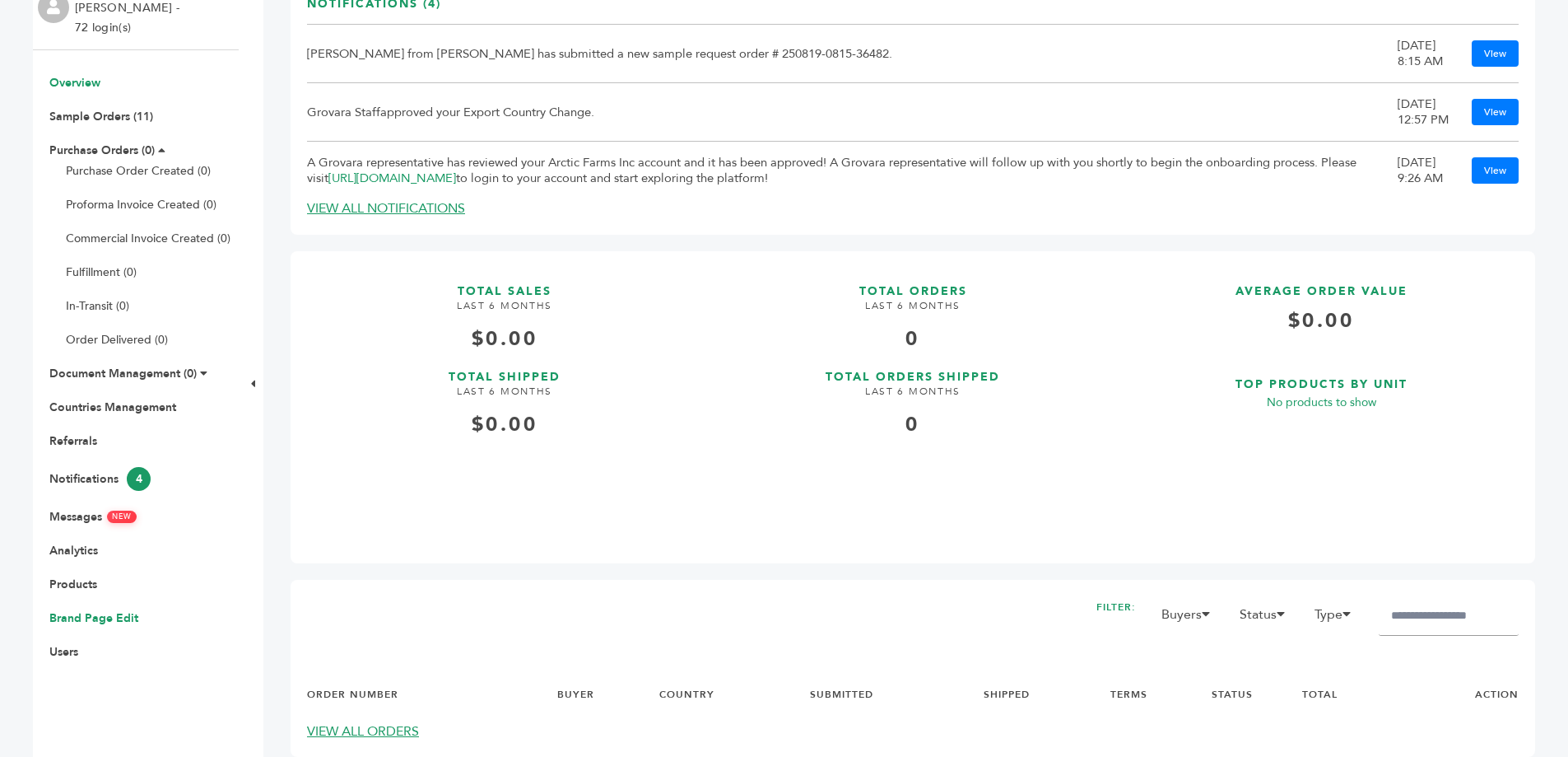
click at [100, 622] on link "Brand Page Edit" at bounding box center [94, 618] width 89 height 16
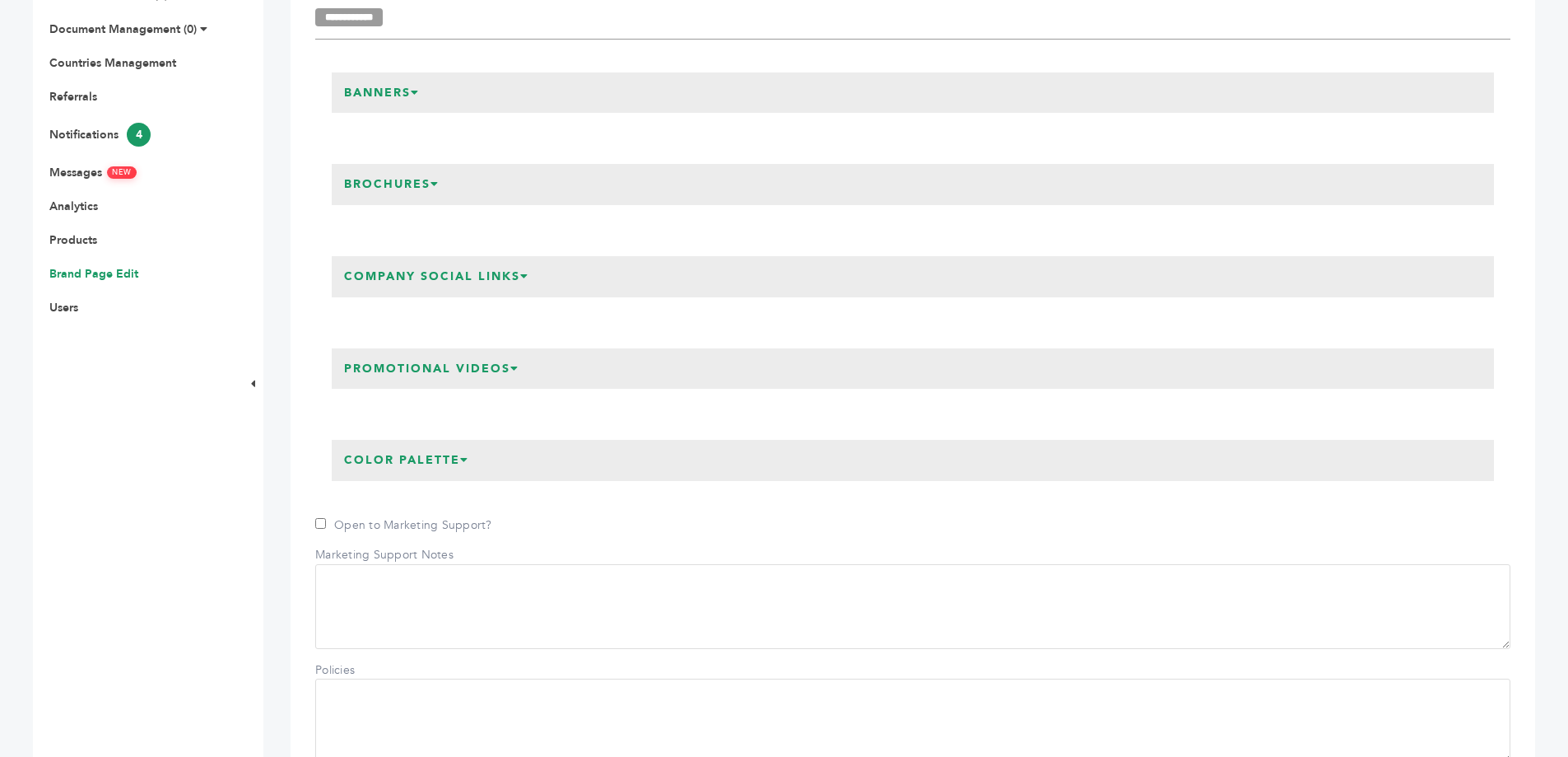
scroll to position [344, 0]
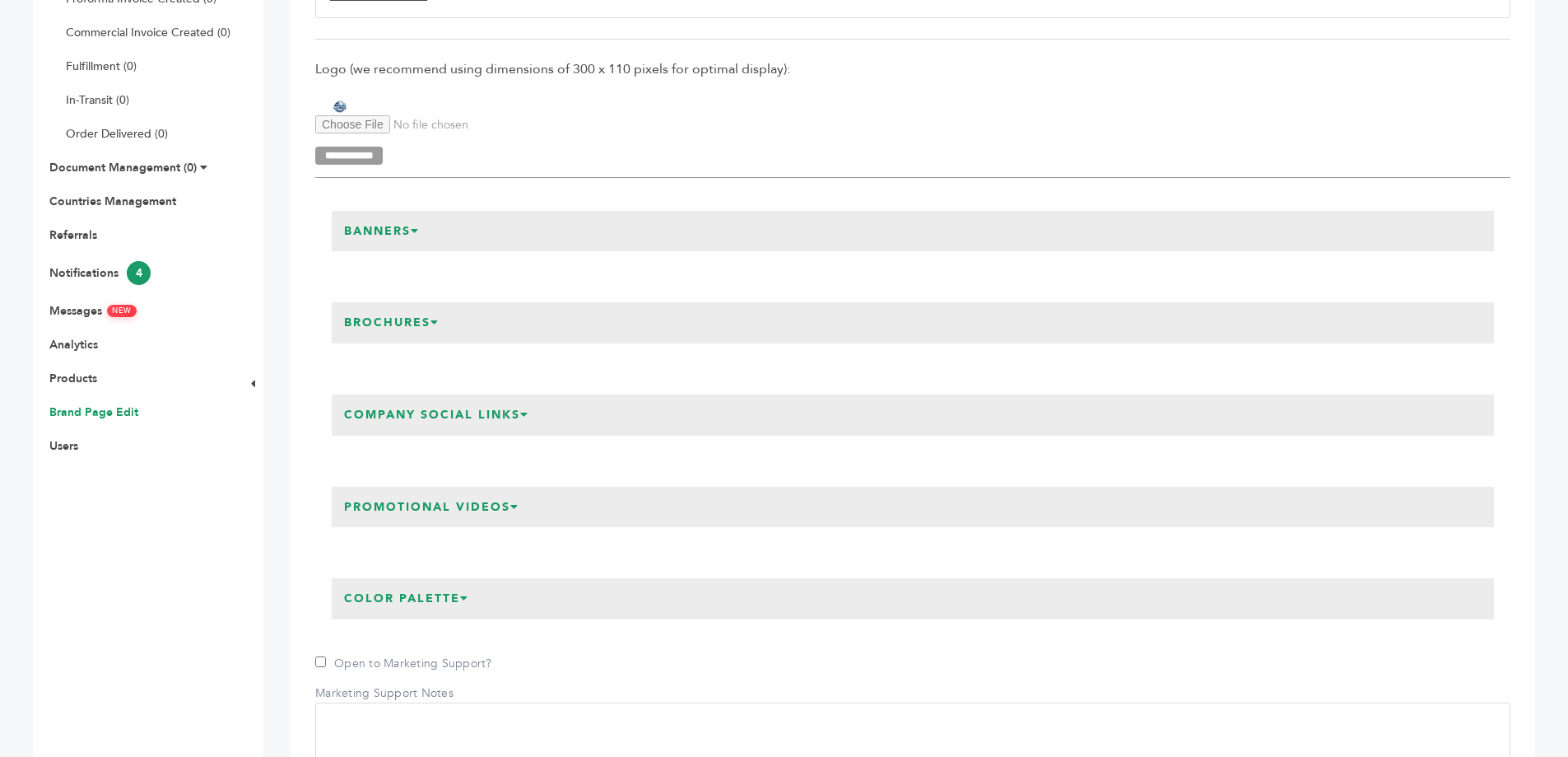
click at [423, 330] on h3 "Brochures" at bounding box center [392, 323] width 120 height 41
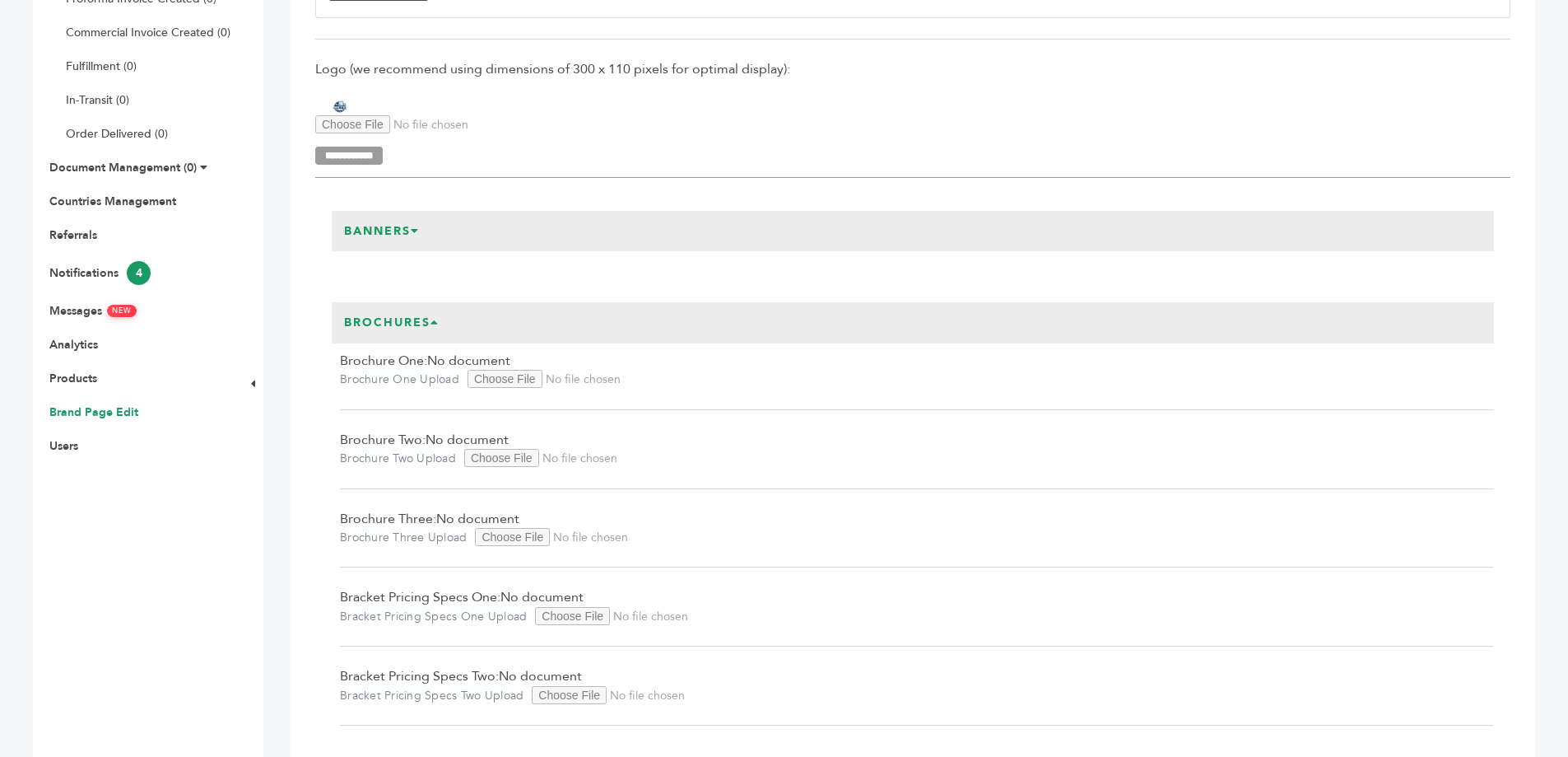
click at [377, 218] on h3 "Banners" at bounding box center [381, 231] width 100 height 41
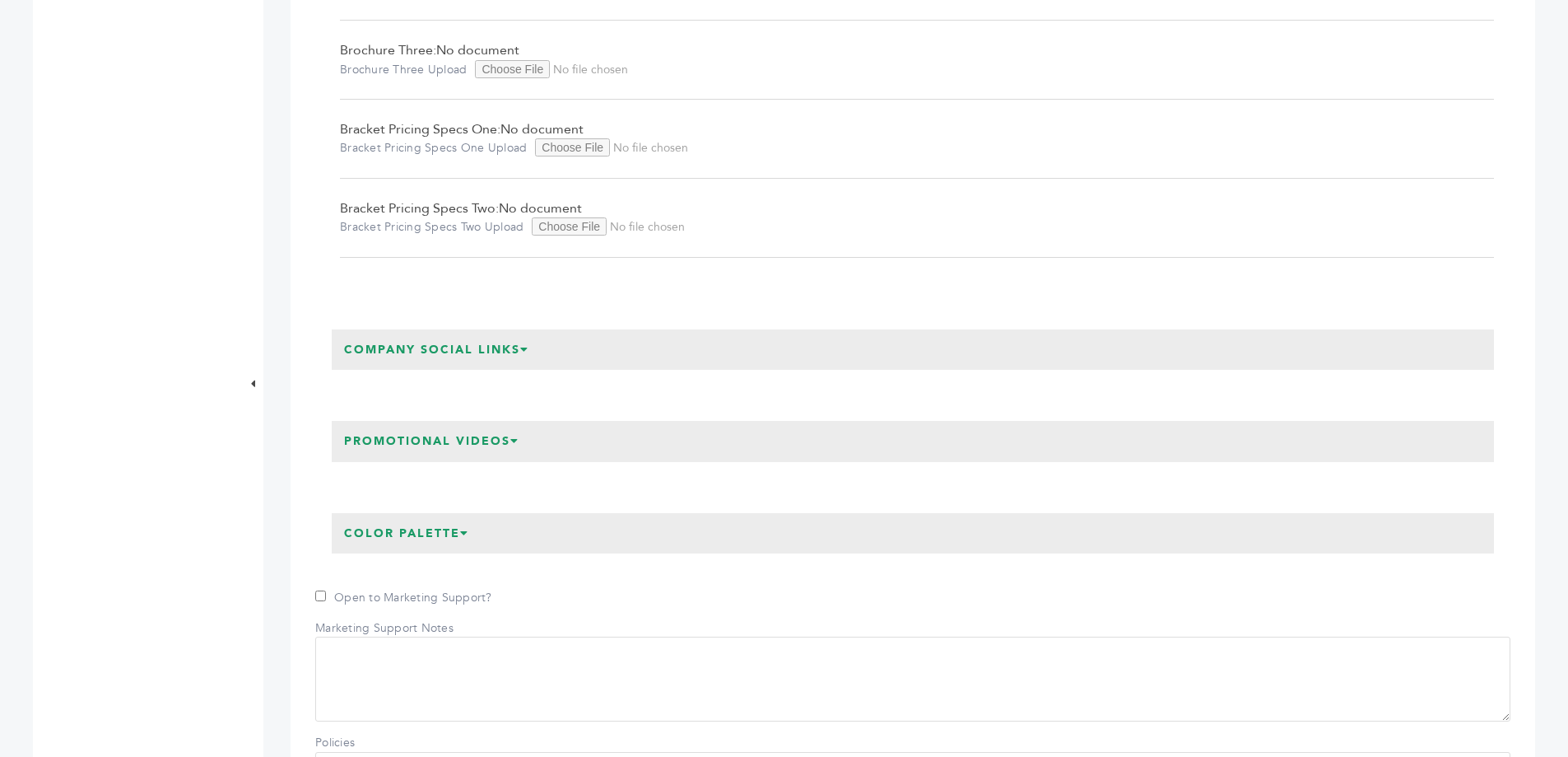
scroll to position [1372, 0]
click at [500, 352] on h3 "Company Social Links" at bounding box center [437, 349] width 210 height 41
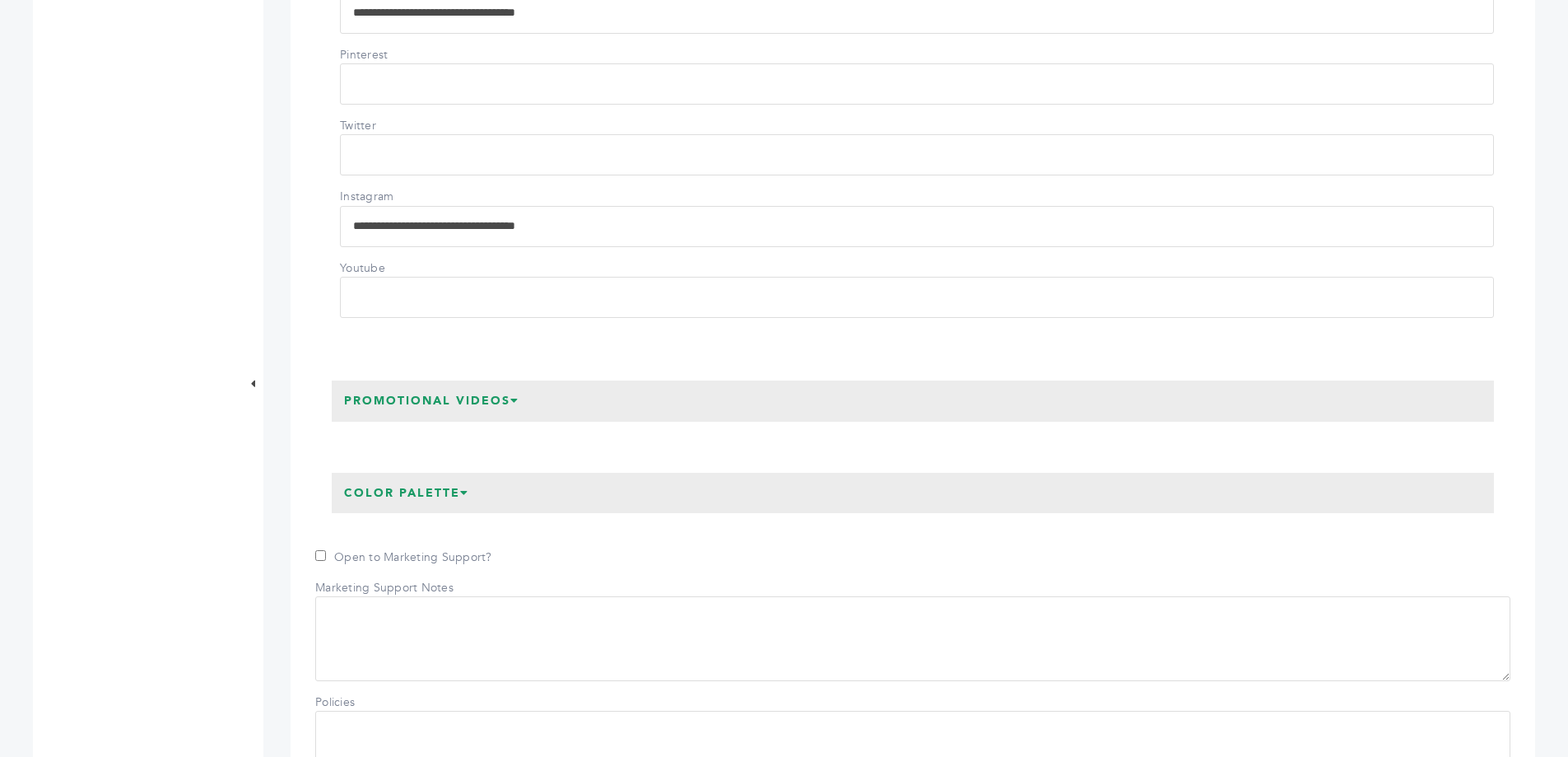
scroll to position [1784, 0]
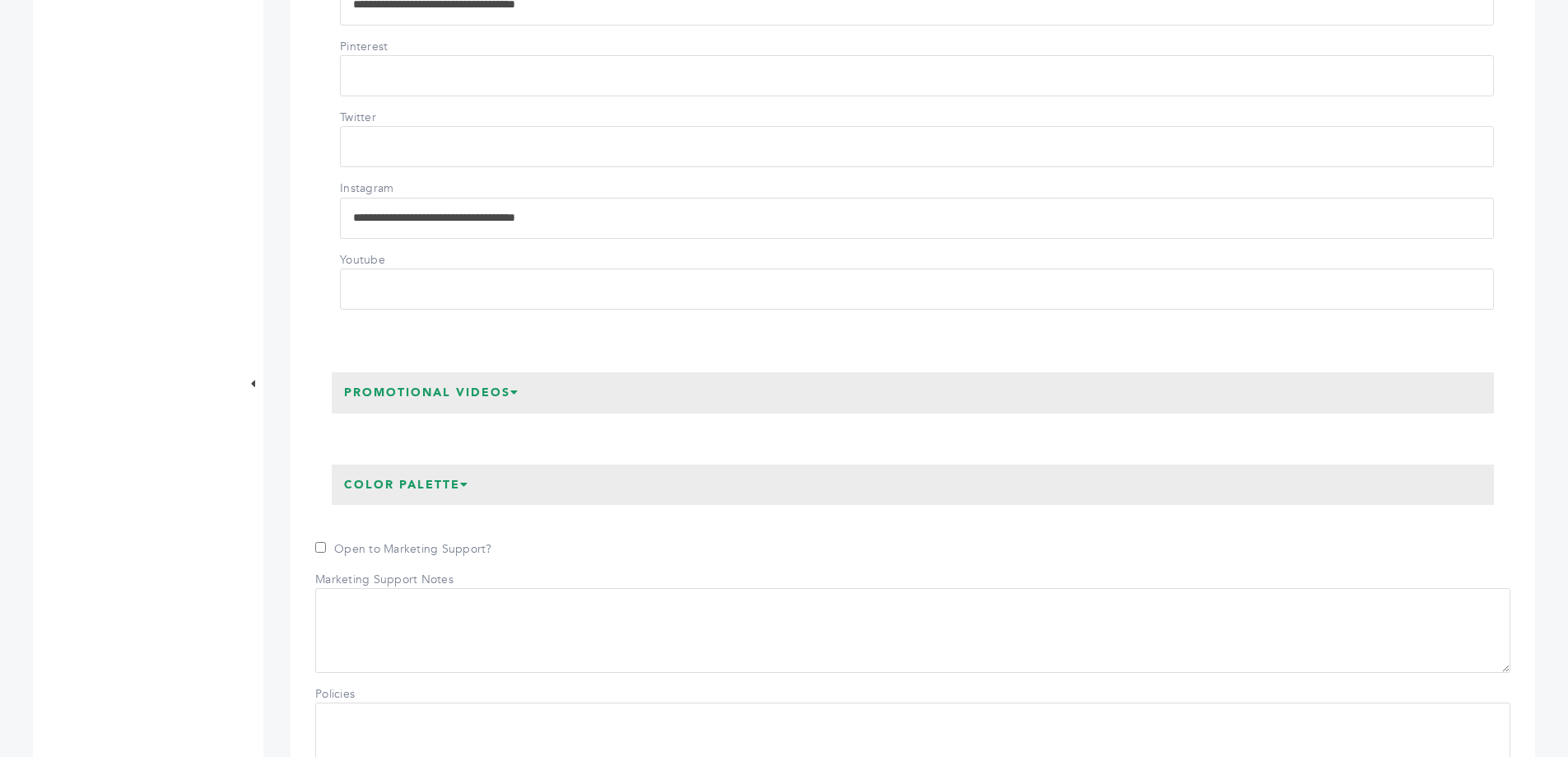
click at [447, 487] on h3 "Color Palette" at bounding box center [407, 485] width 150 height 41
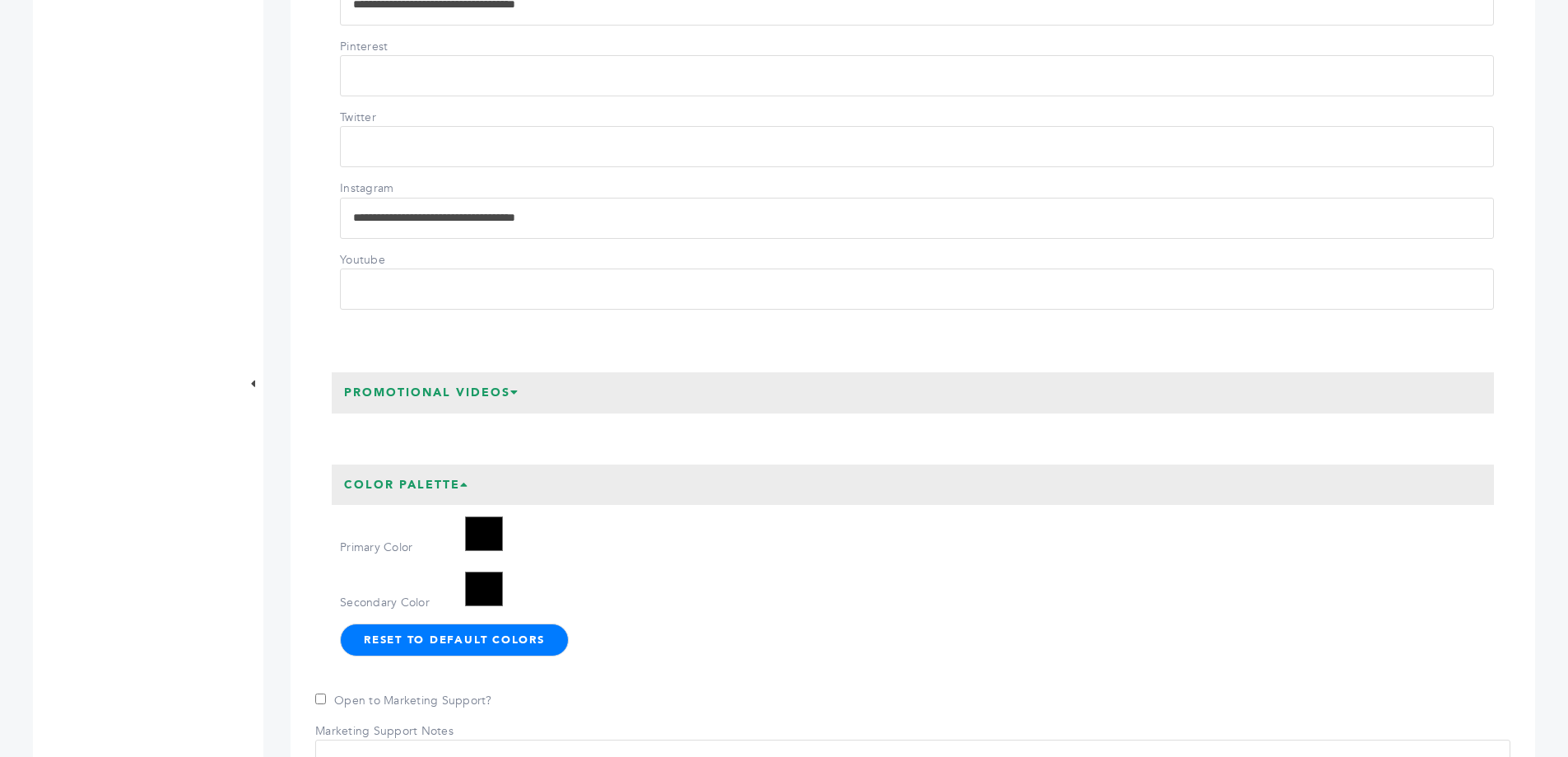
click at [458, 392] on h3 "Promotional Videos" at bounding box center [431, 393] width 200 height 41
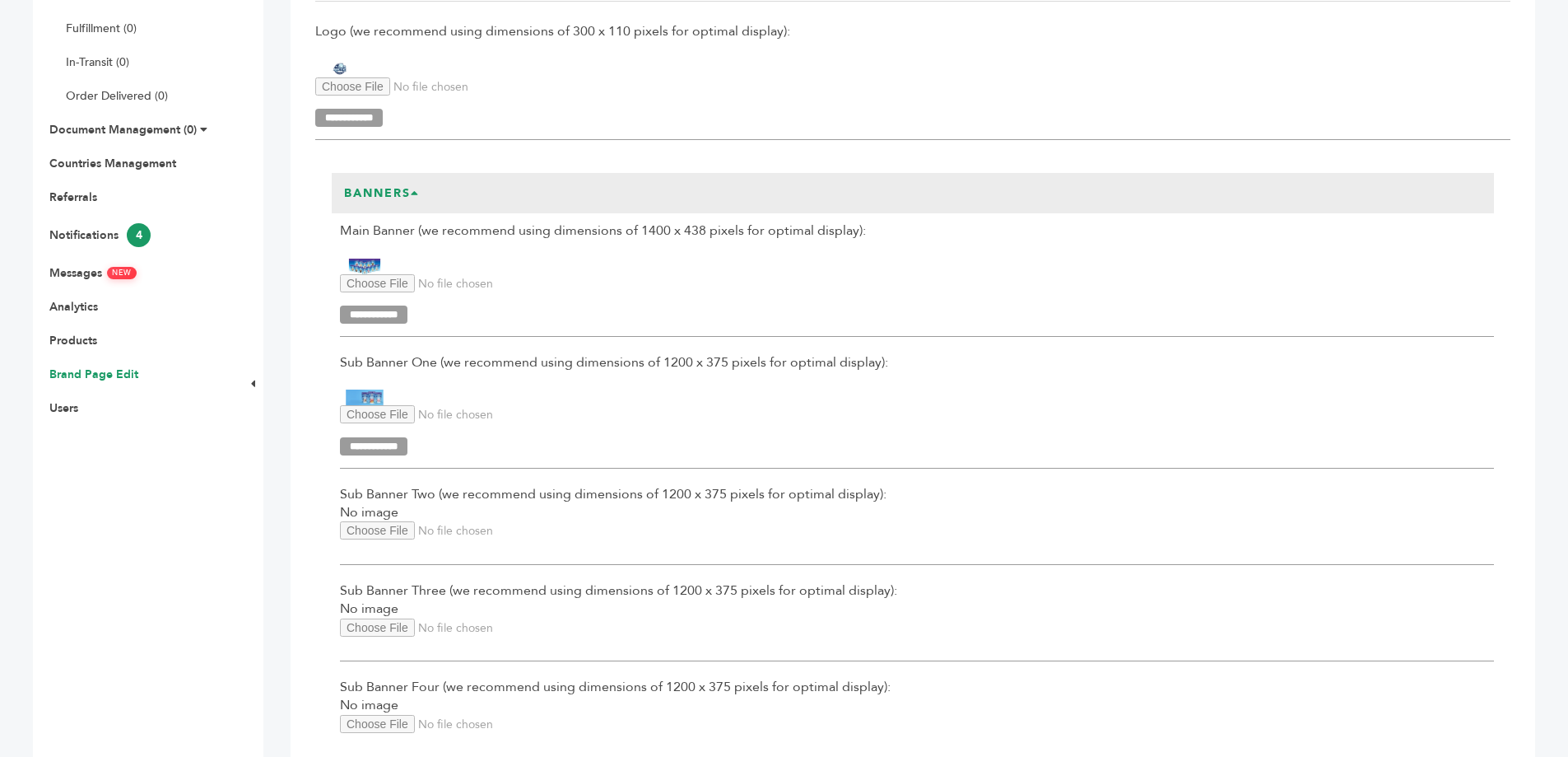
scroll to position [344, 0]
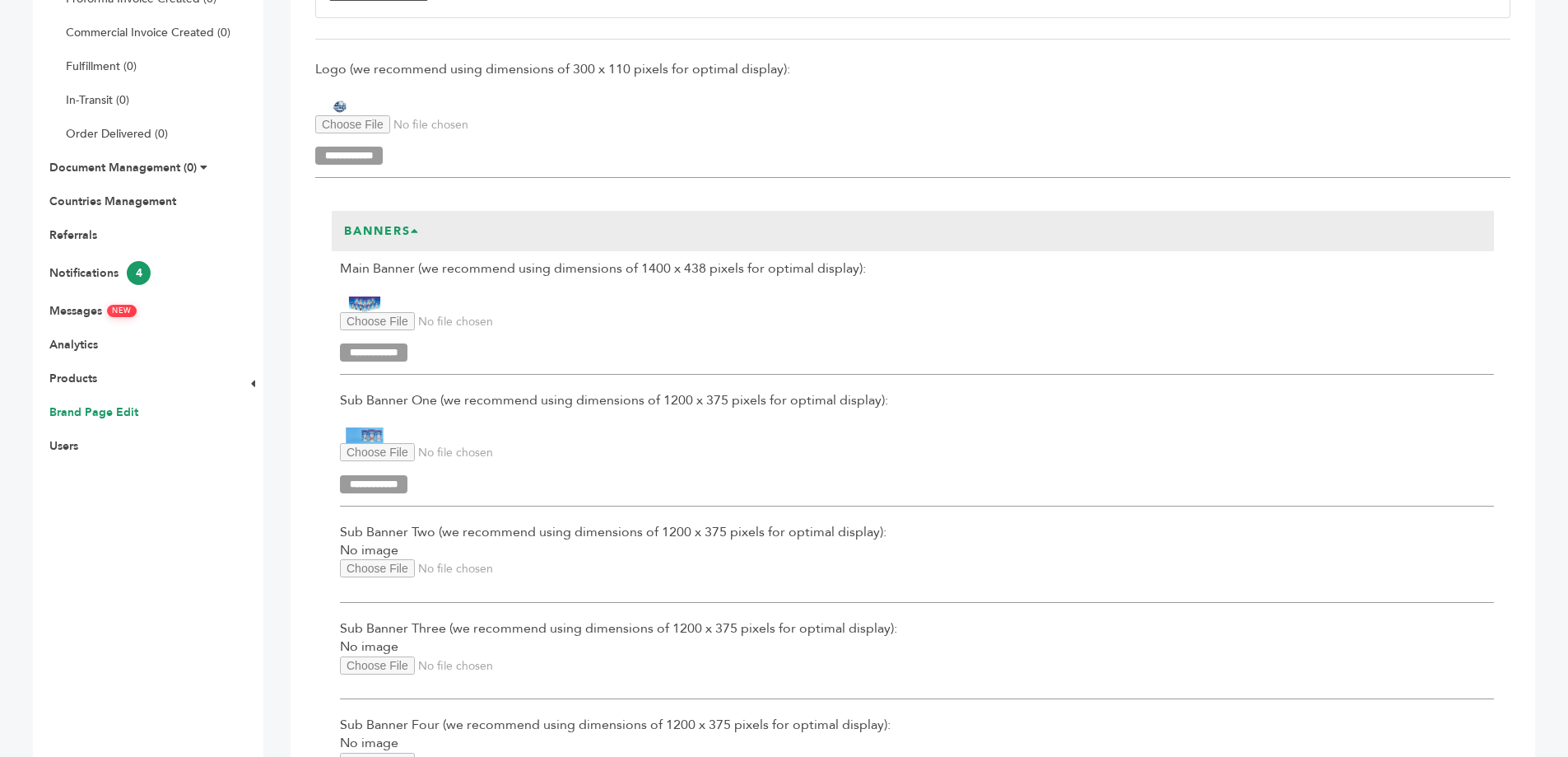
click at [370, 435] on img at bounding box center [364, 435] width 50 height 16
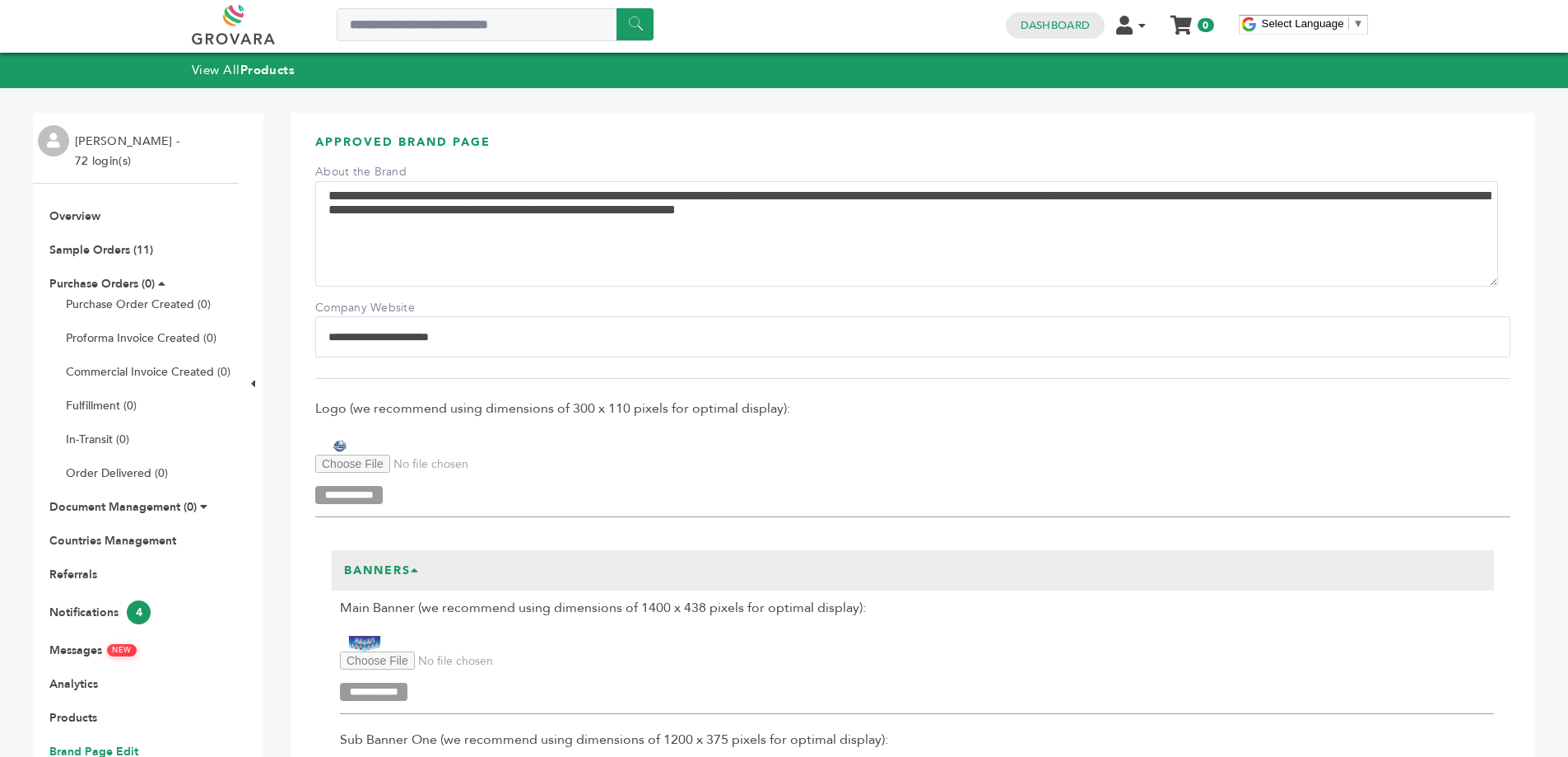
scroll to position [0, 0]
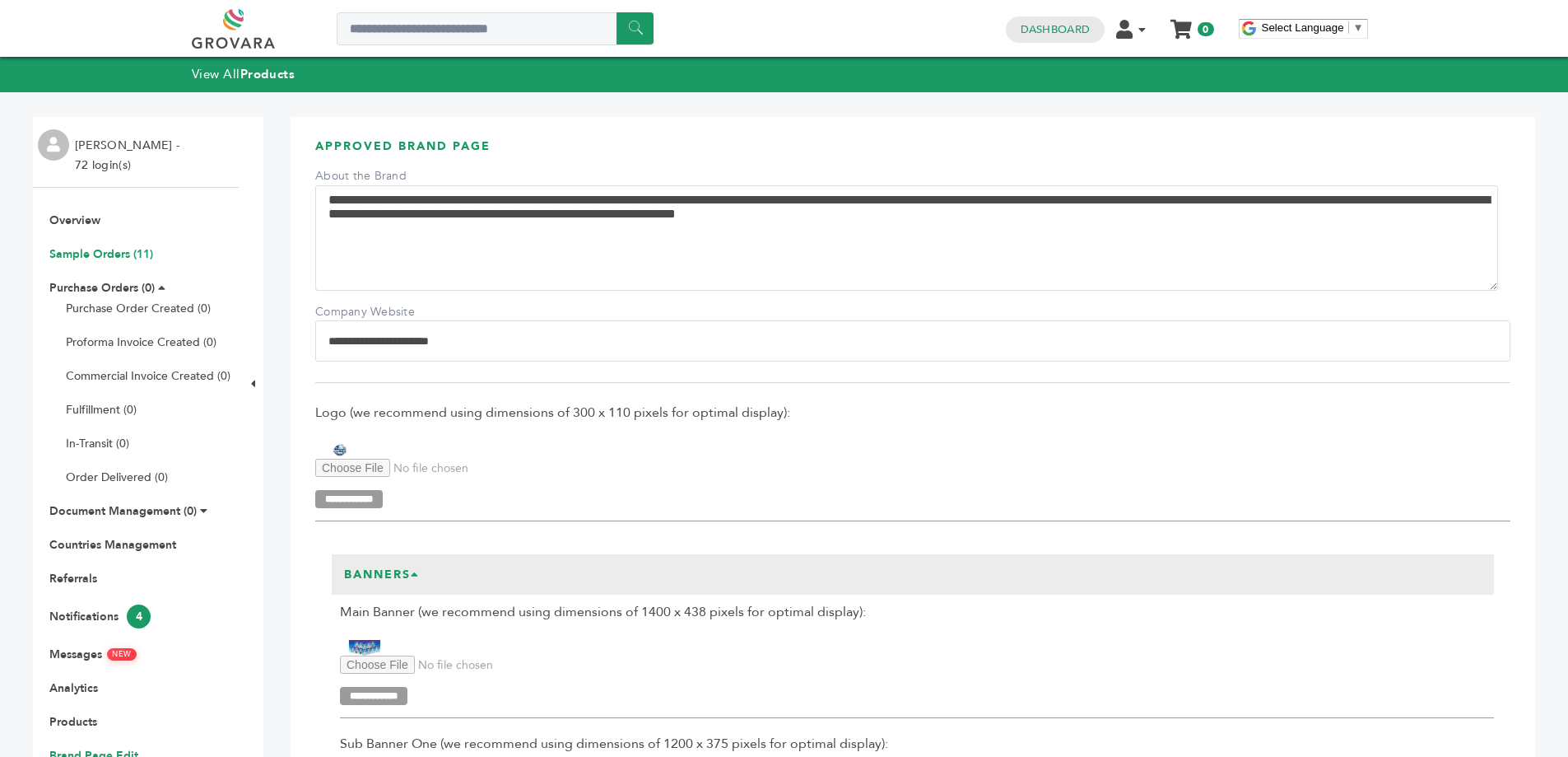
click at [91, 255] on link "Sample Orders (11)" at bounding box center [101, 254] width 103 height 16
